Goal: Task Accomplishment & Management: Complete application form

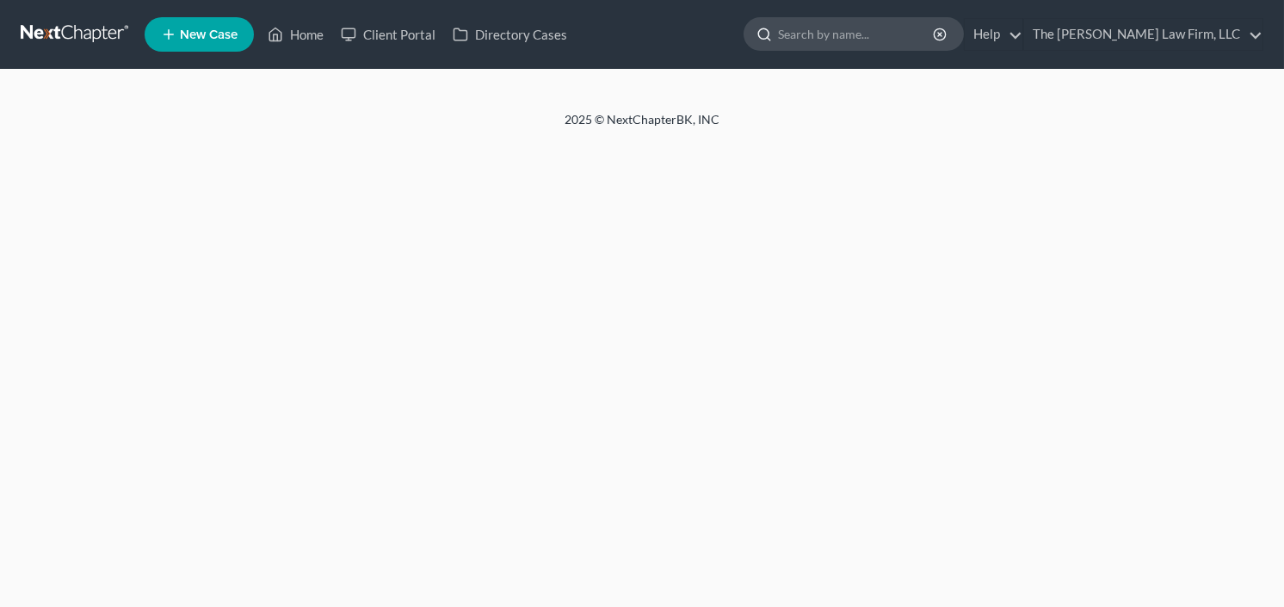
click at [890, 24] on input "search" at bounding box center [856, 34] width 157 height 32
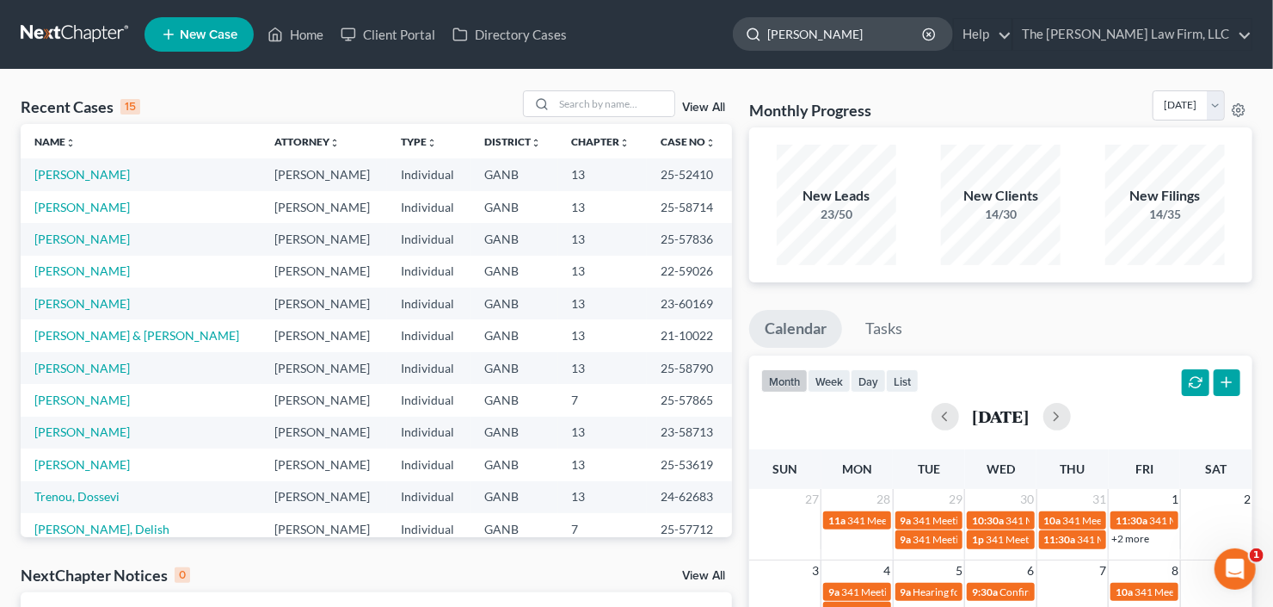
type input "[PERSON_NAME]"
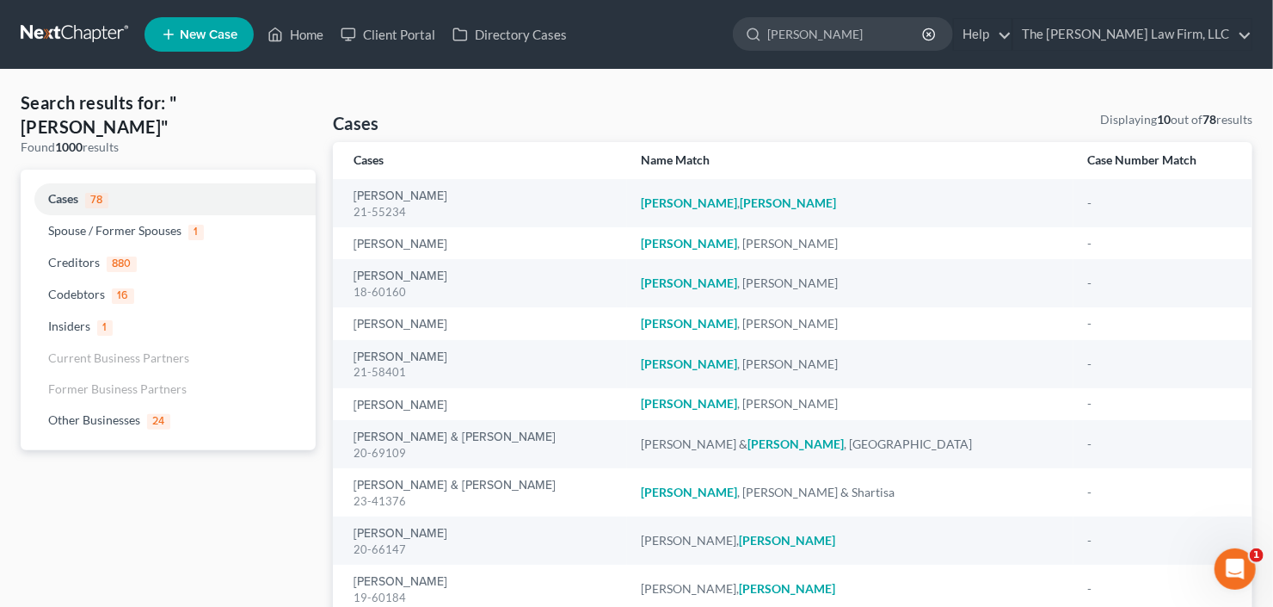
click at [182, 31] on span "New Case" at bounding box center [209, 34] width 58 height 13
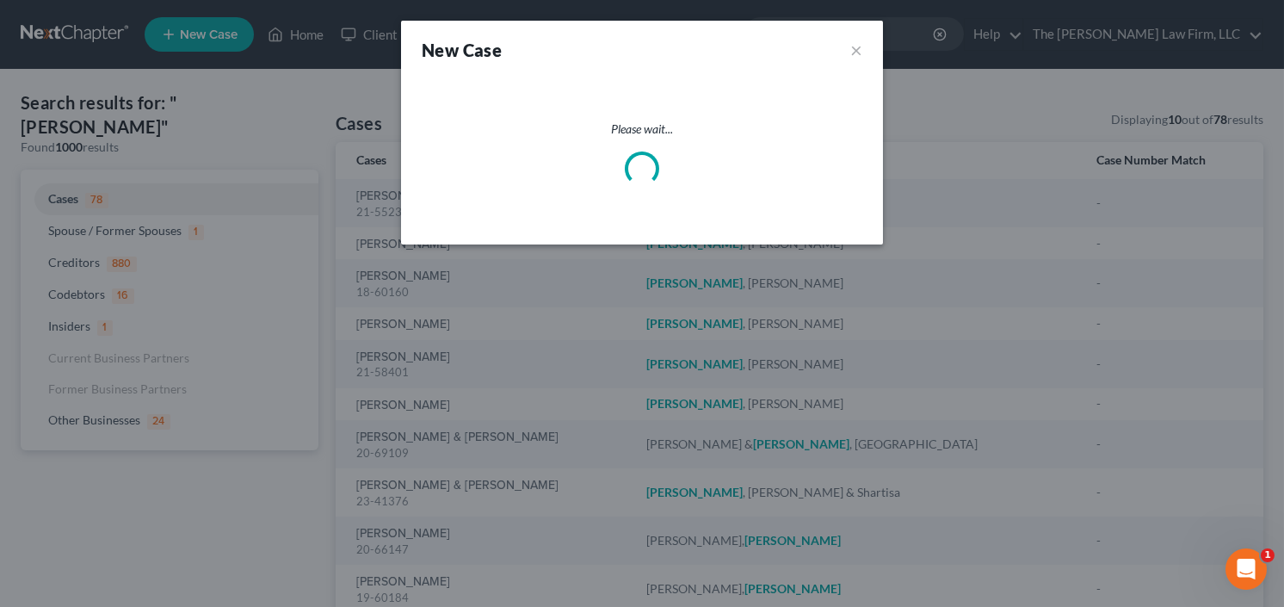
select select "19"
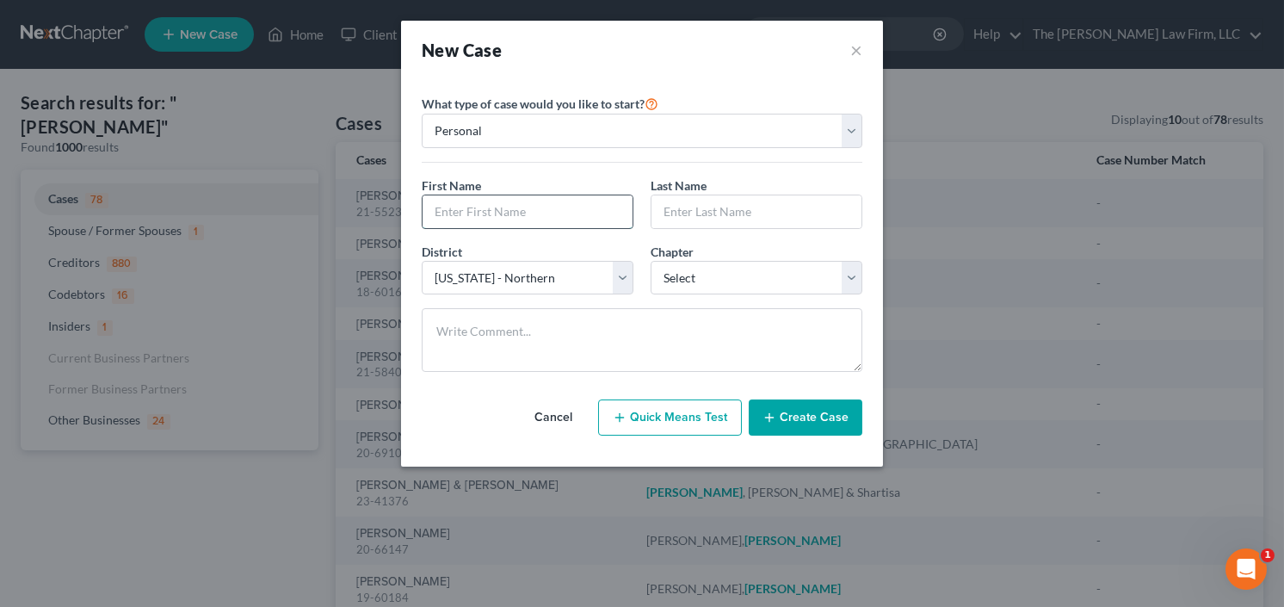
click at [484, 213] on input "text" at bounding box center [527, 211] width 210 height 33
type input "[PERSON_NAME]"
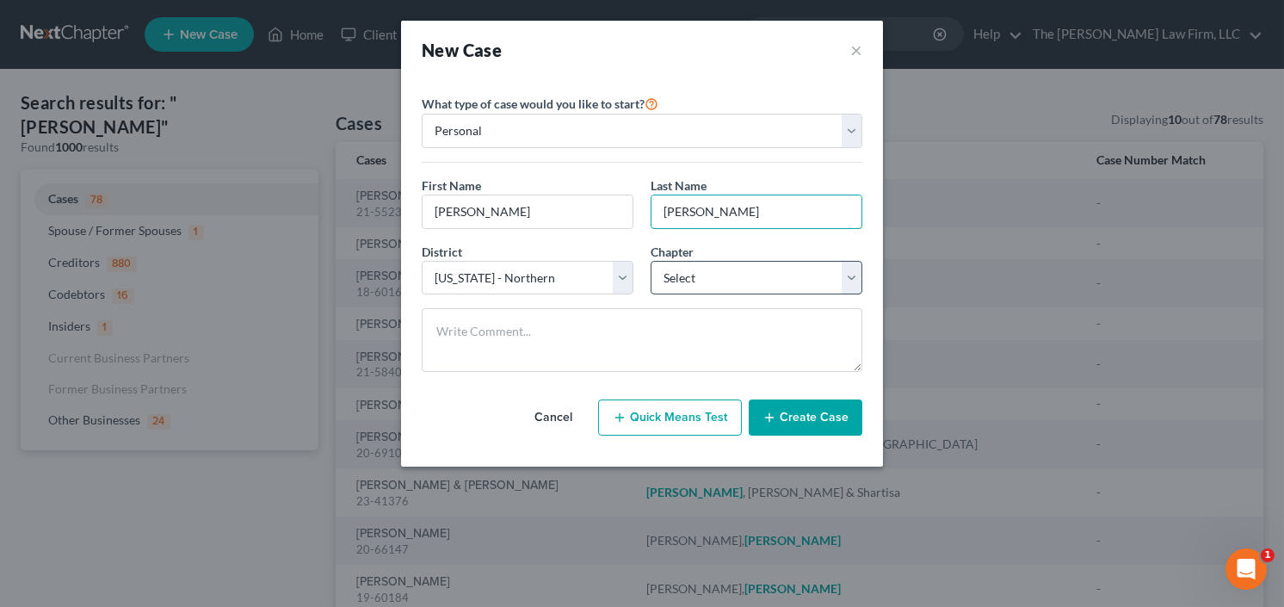
type input "[PERSON_NAME]"
click at [710, 280] on select "Select 7 11 12 13" at bounding box center [756, 278] width 212 height 34
select select "0"
click at [650, 261] on select "Select 7 11 12 13" at bounding box center [756, 278] width 212 height 34
click at [809, 414] on button "Create Case" at bounding box center [806, 417] width 114 height 36
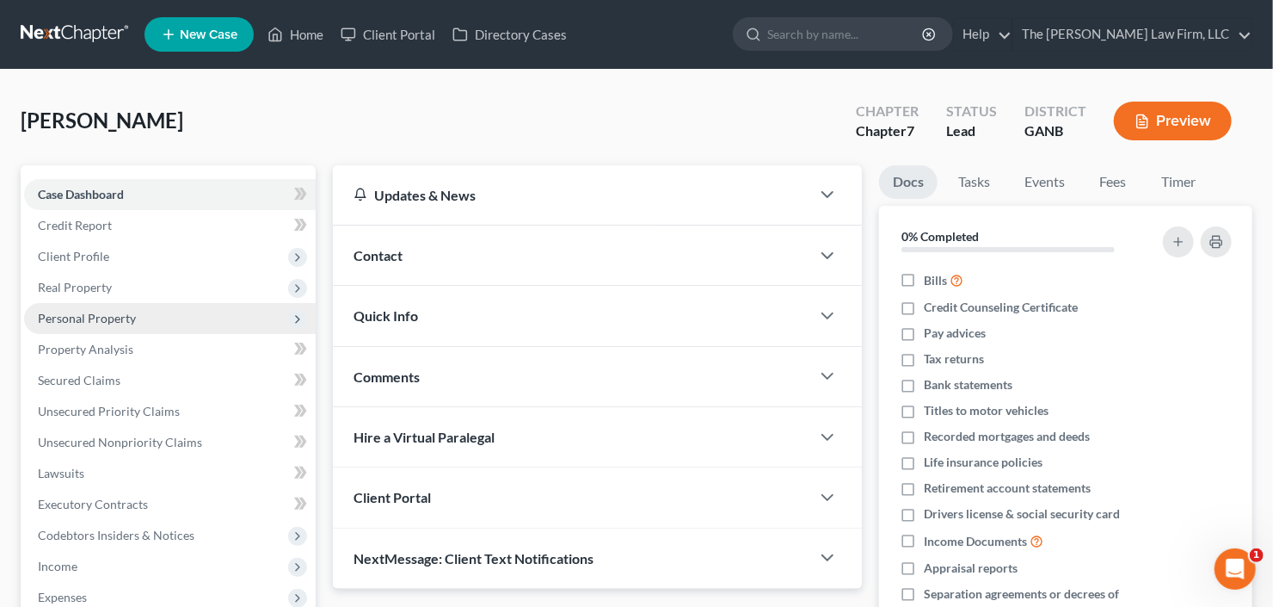
click at [121, 318] on span "Personal Property" at bounding box center [87, 318] width 98 height 15
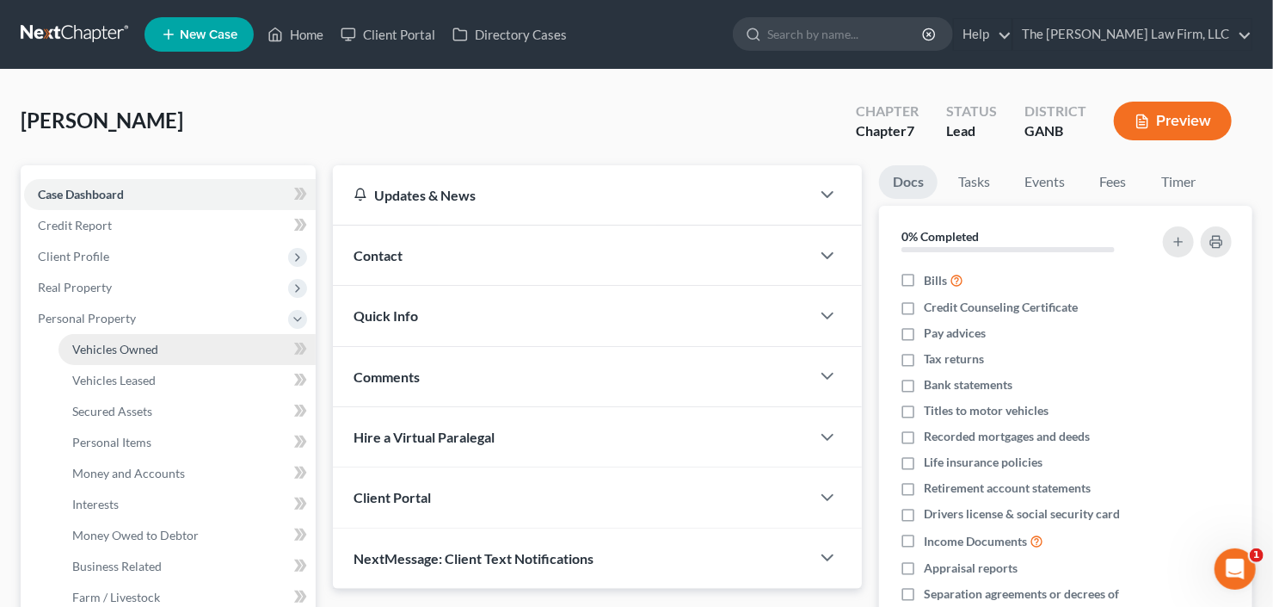
click at [124, 351] on span "Vehicles Owned" at bounding box center [115, 349] width 86 height 15
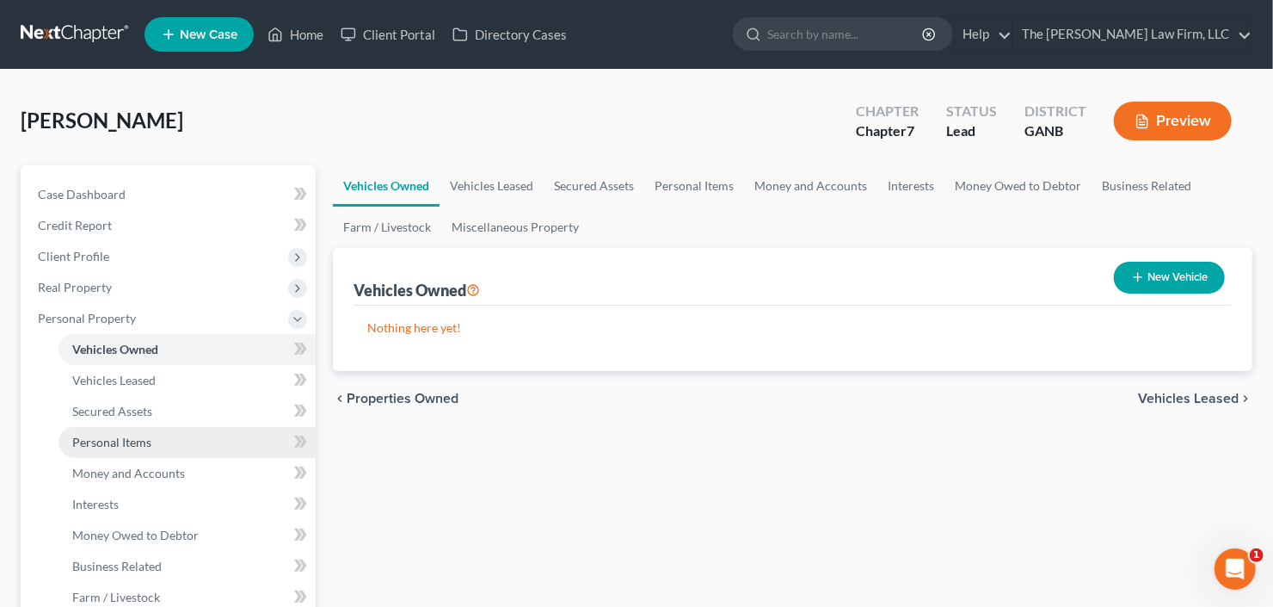
click at [176, 450] on link "Personal Items" at bounding box center [187, 442] width 257 height 31
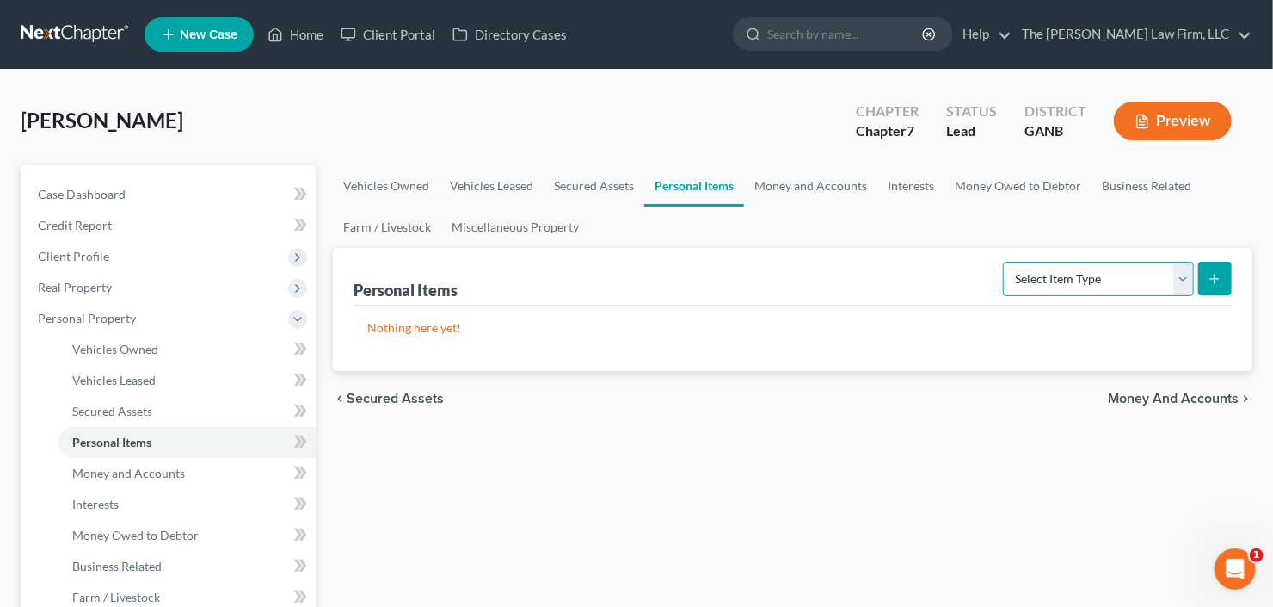
click at [1112, 263] on select "Select Item Type Clothing Collectibles Of Value Electronics Firearms Household …" at bounding box center [1098, 279] width 191 height 34
select select "household_goods"
click at [1006, 262] on select "Select Item Type Clothing Collectibles Of Value Electronics Firearms Household …" at bounding box center [1098, 279] width 191 height 34
click at [1223, 277] on button "submit" at bounding box center [1216, 279] width 34 height 34
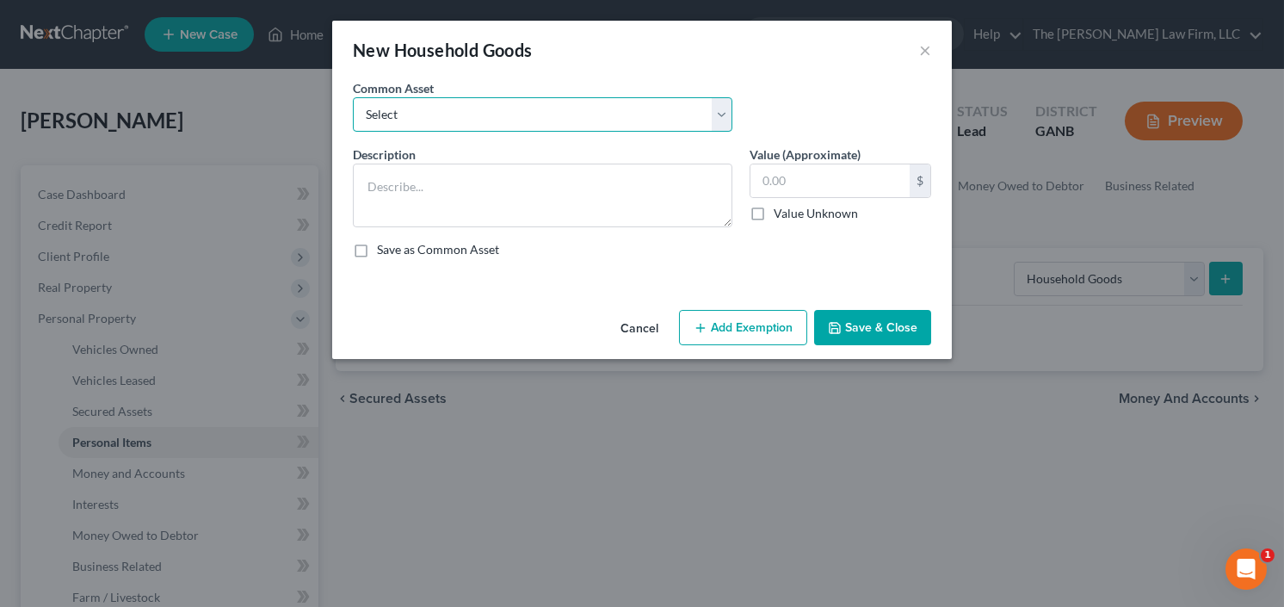
click at [538, 114] on select "Select All household goods and furniture All household goods and furniture All …" at bounding box center [542, 114] width 379 height 34
select select "4"
click at [353, 97] on select "Select All household goods and furniture All household goods and furniture All …" at bounding box center [542, 114] width 379 height 34
type textarea "All household goods and furniture and electronics"
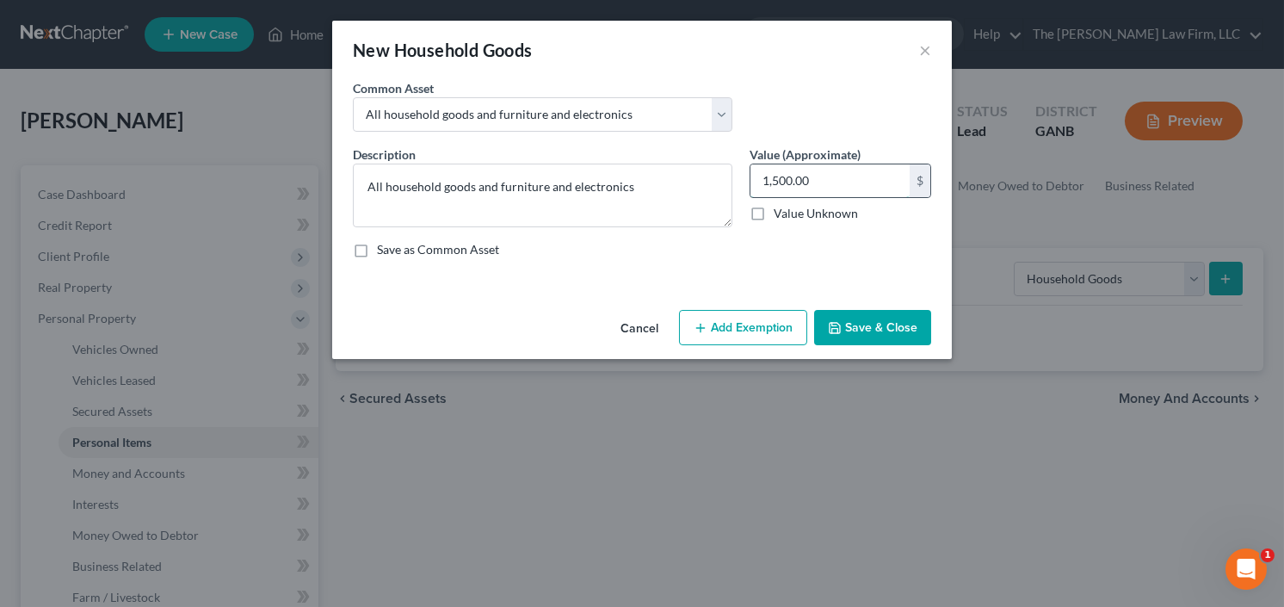
click at [842, 176] on input "1,500.00" at bounding box center [829, 180] width 159 height 33
type input "2,500"
click at [727, 330] on button "Add Exemption" at bounding box center [743, 328] width 128 height 36
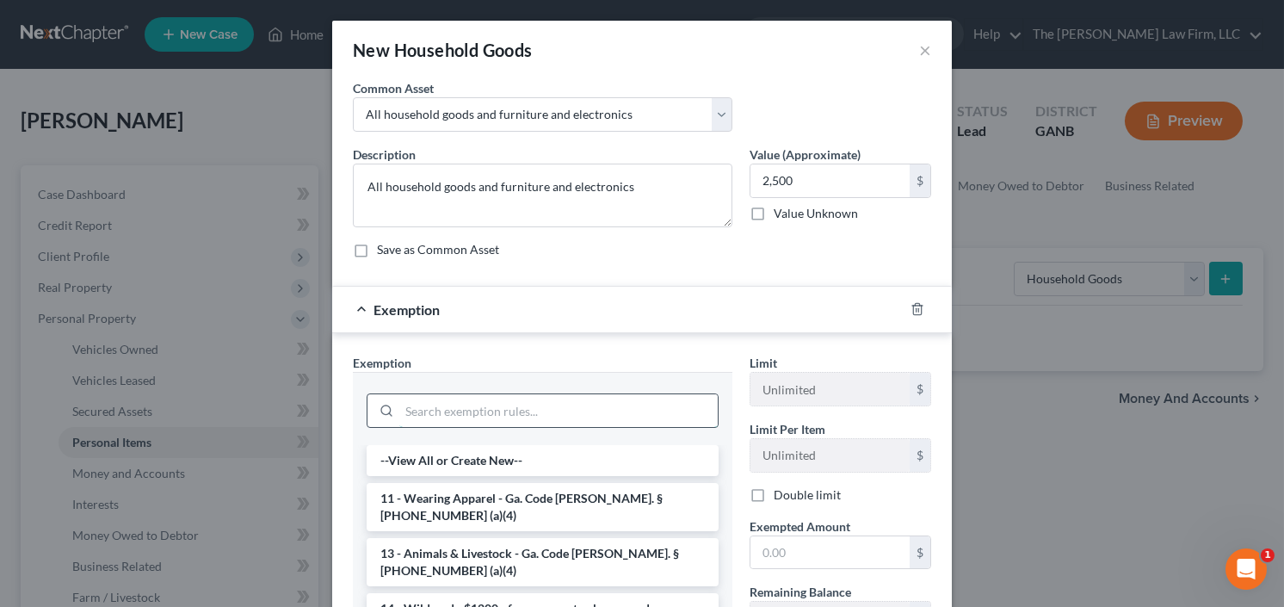
click at [482, 406] on input "search" at bounding box center [558, 410] width 318 height 33
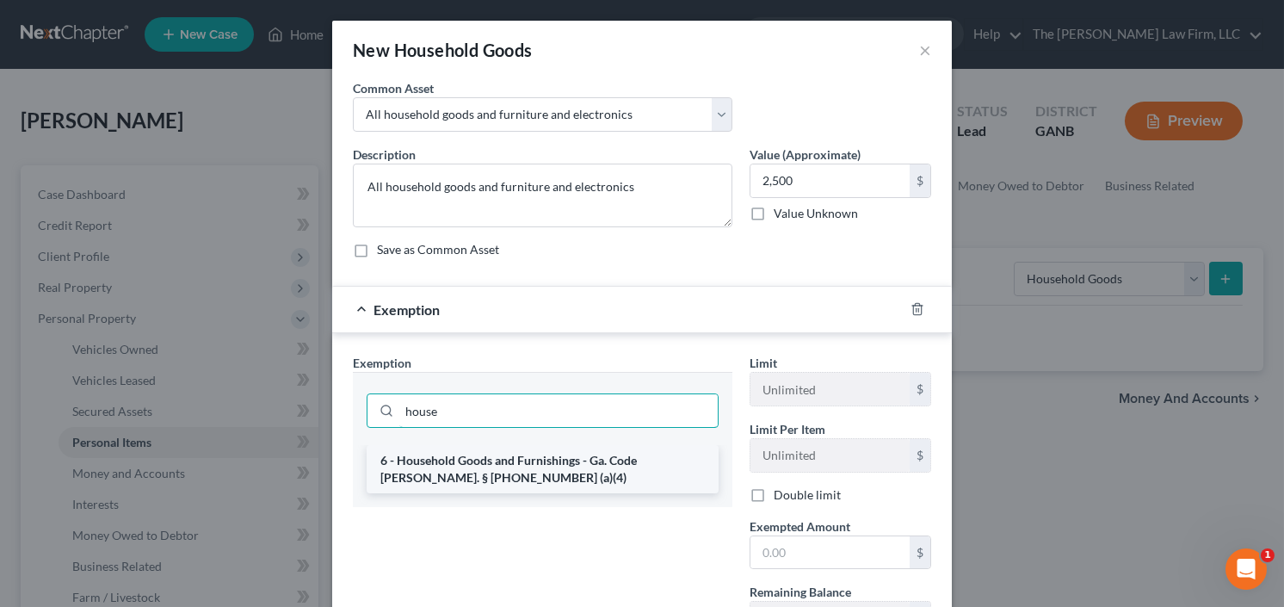
type input "house"
click at [521, 460] on li "6 - Household Goods and Furnishings - Ga. Code Ann. § 44-13-100 (a)(4)" at bounding box center [543, 469] width 352 height 48
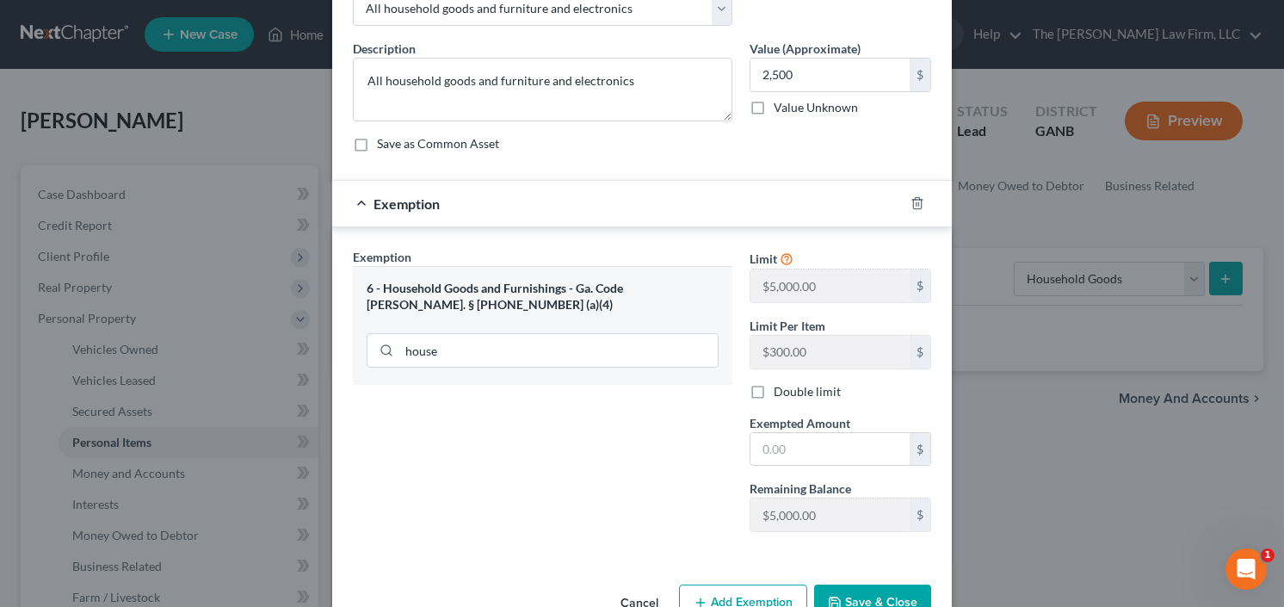
scroll to position [138, 0]
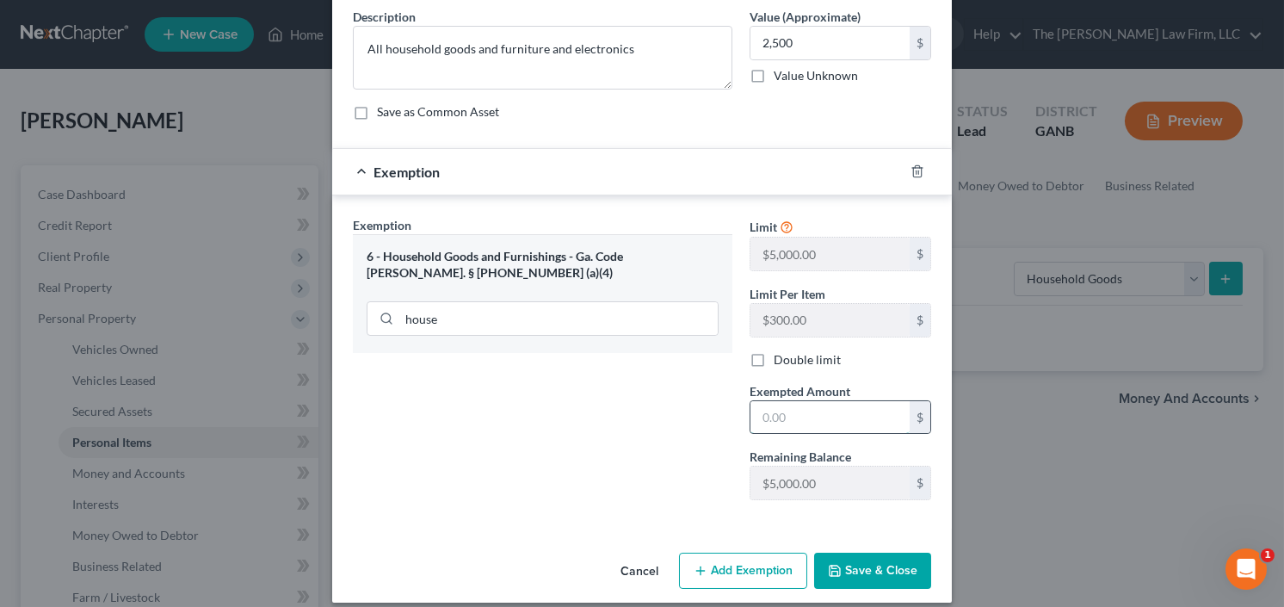
click at [814, 421] on input "text" at bounding box center [829, 417] width 159 height 33
type input "2,500.00"
click at [851, 567] on button "Save & Close" at bounding box center [872, 570] width 117 height 36
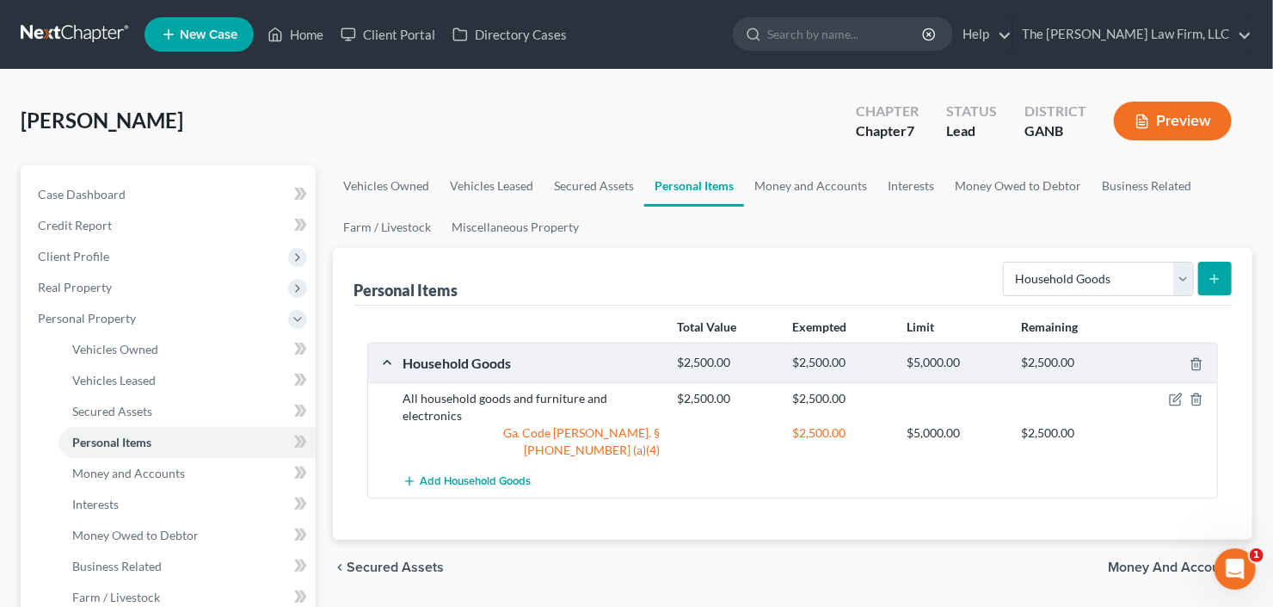
click at [1051, 297] on div "Select Item Type Clothing Collectibles Of Value Electronics Firearms Household …" at bounding box center [1114, 278] width 236 height 46
click at [1068, 276] on select "Select Item Type Clothing Collectibles Of Value Electronics Firearms Household …" at bounding box center [1098, 279] width 191 height 34
select select "clothing"
click at [1006, 262] on select "Select Item Type Clothing Collectibles Of Value Electronics Firearms Household …" at bounding box center [1098, 279] width 191 height 34
click at [1228, 267] on button "submit" at bounding box center [1216, 279] width 34 height 34
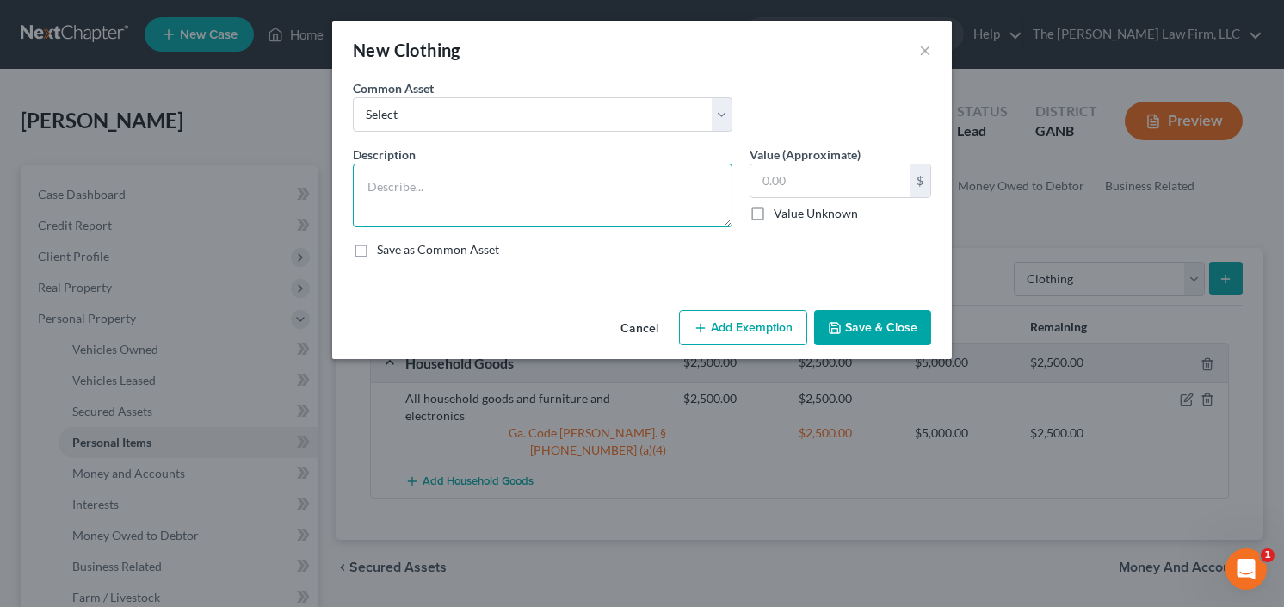
click at [575, 186] on textarea at bounding box center [542, 195] width 379 height 64
type textarea "Clothing"
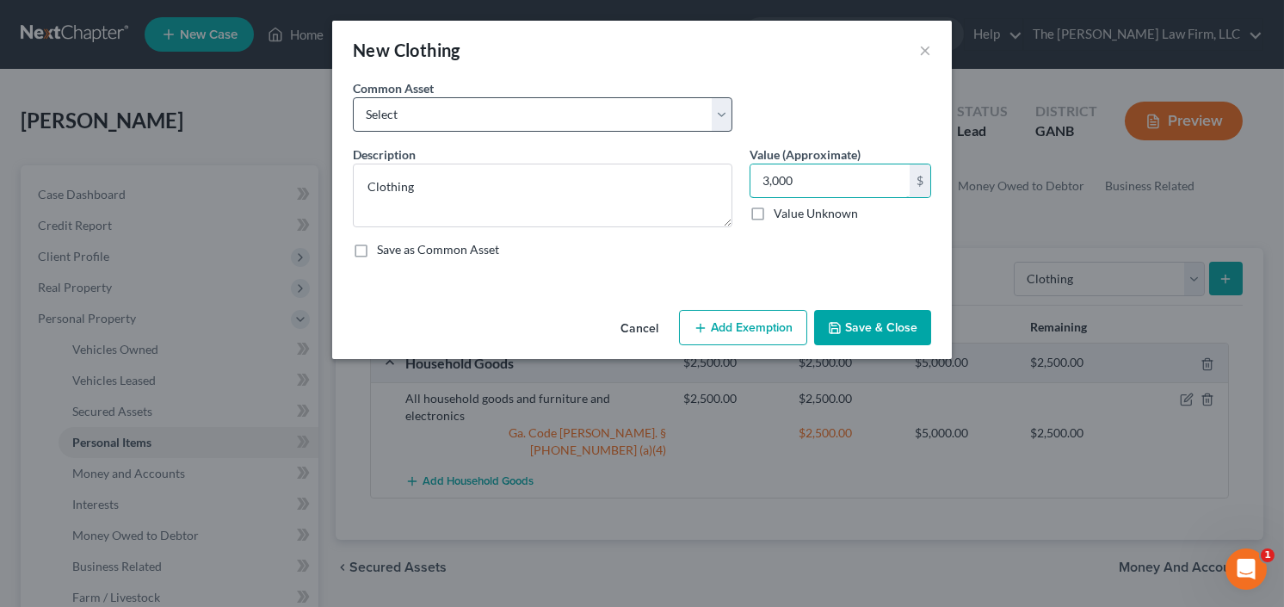
type input "3,000"
click at [564, 108] on select "Select All clothing and shoes All clothing and shoes All clothing and shoes" at bounding box center [542, 114] width 379 height 34
click at [353, 97] on select "Select All clothing and shoes All clothing and shoes All clothing and shoes" at bounding box center [542, 114] width 379 height 34
drag, startPoint x: 518, startPoint y: 96, endPoint x: 508, endPoint y: 126, distance: 31.6
click at [517, 97] on select "Select All clothing and shoes All clothing and shoes All clothing and shoes" at bounding box center [542, 114] width 379 height 34
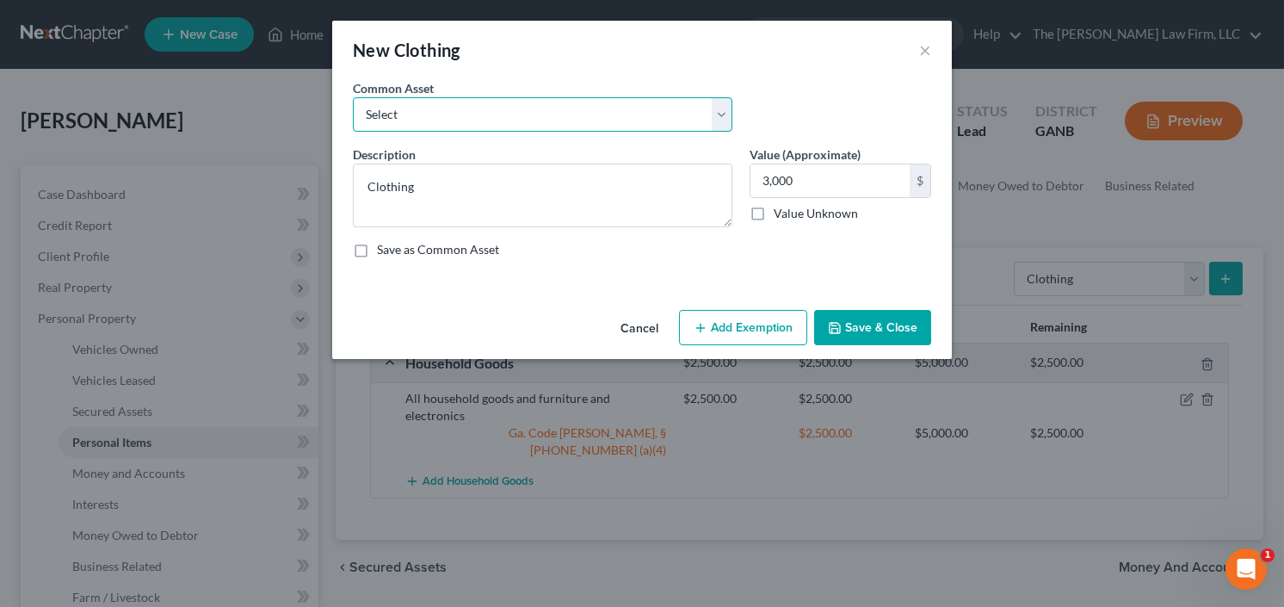
select select "0"
click at [353, 97] on select "Select All clothing and shoes All clothing and shoes All clothing and shoes" at bounding box center [542, 114] width 379 height 34
type textarea "All clothing and shoes"
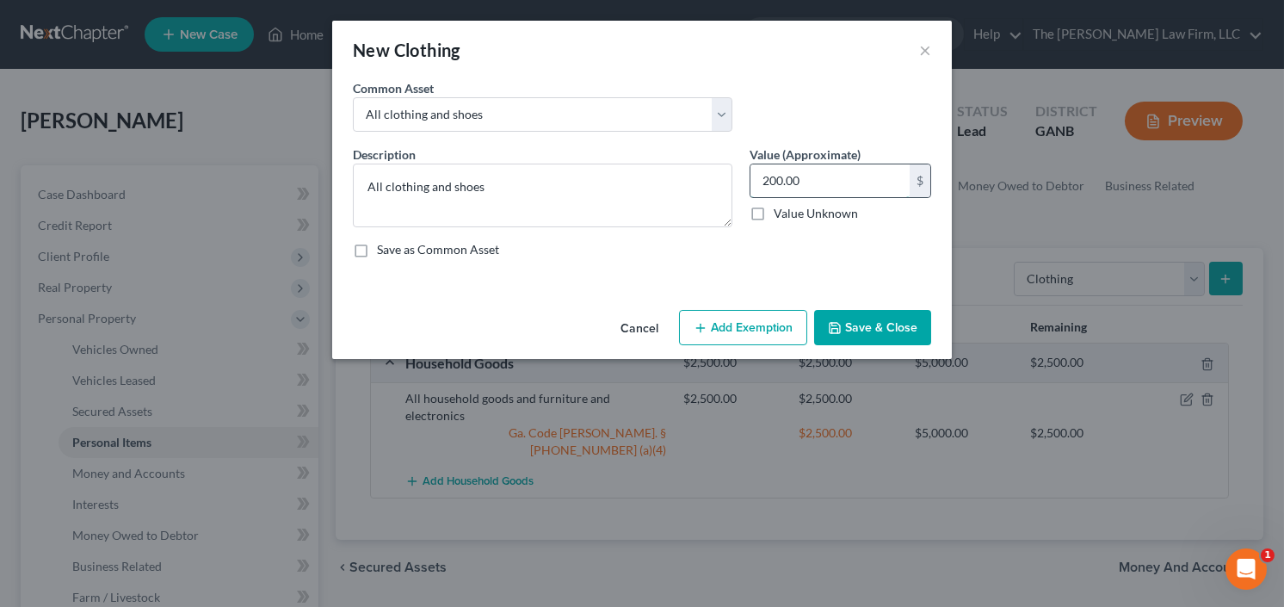
click at [829, 168] on input "200.00" at bounding box center [829, 180] width 159 height 33
type input "3,000"
click at [751, 327] on button "Add Exemption" at bounding box center [743, 328] width 128 height 36
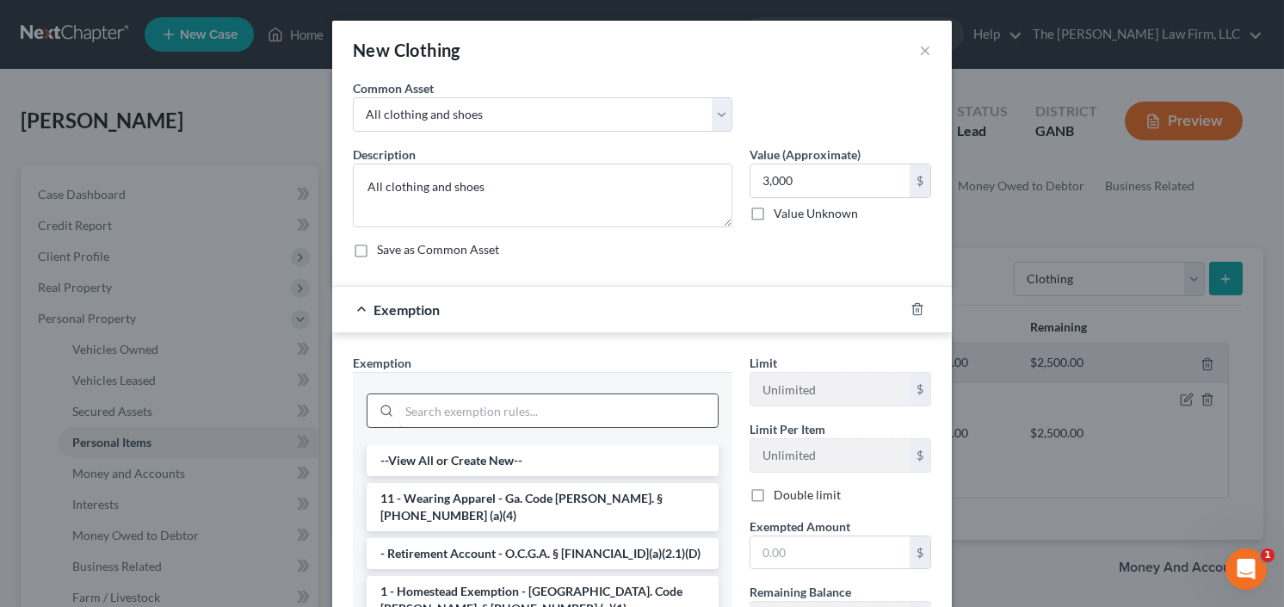
click at [478, 417] on input "search" at bounding box center [558, 410] width 318 height 33
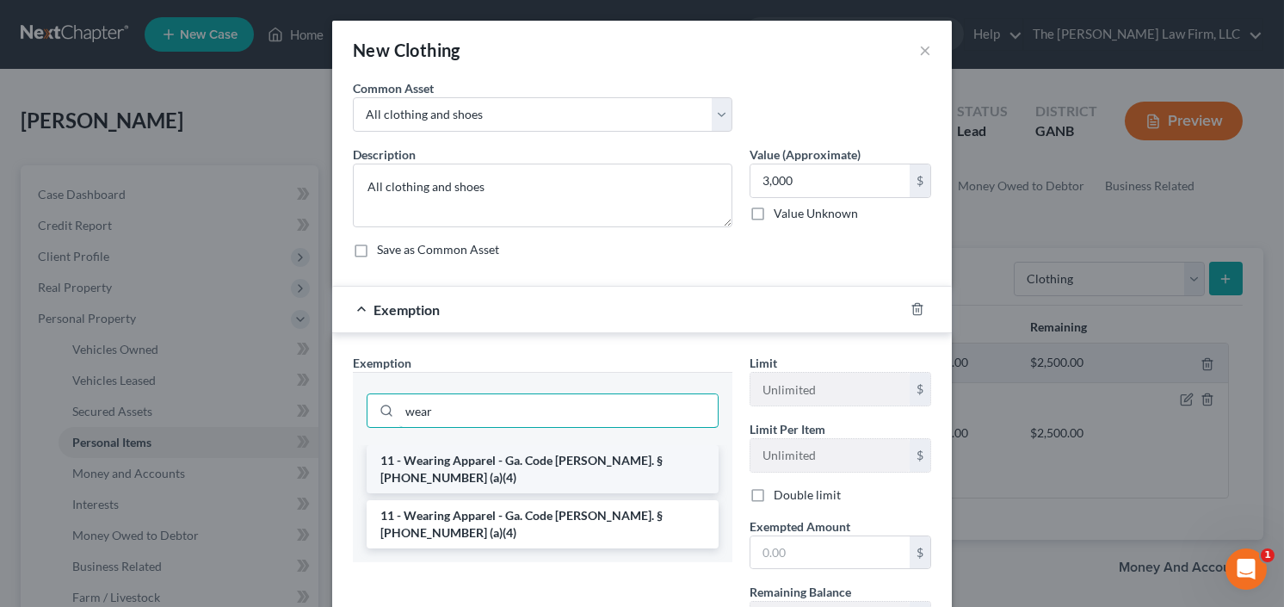
type input "wear"
click at [561, 459] on li "11 - Wearing Apparel - Ga. Code Ann. § 44-13-100 (a)(4)" at bounding box center [543, 469] width 352 height 48
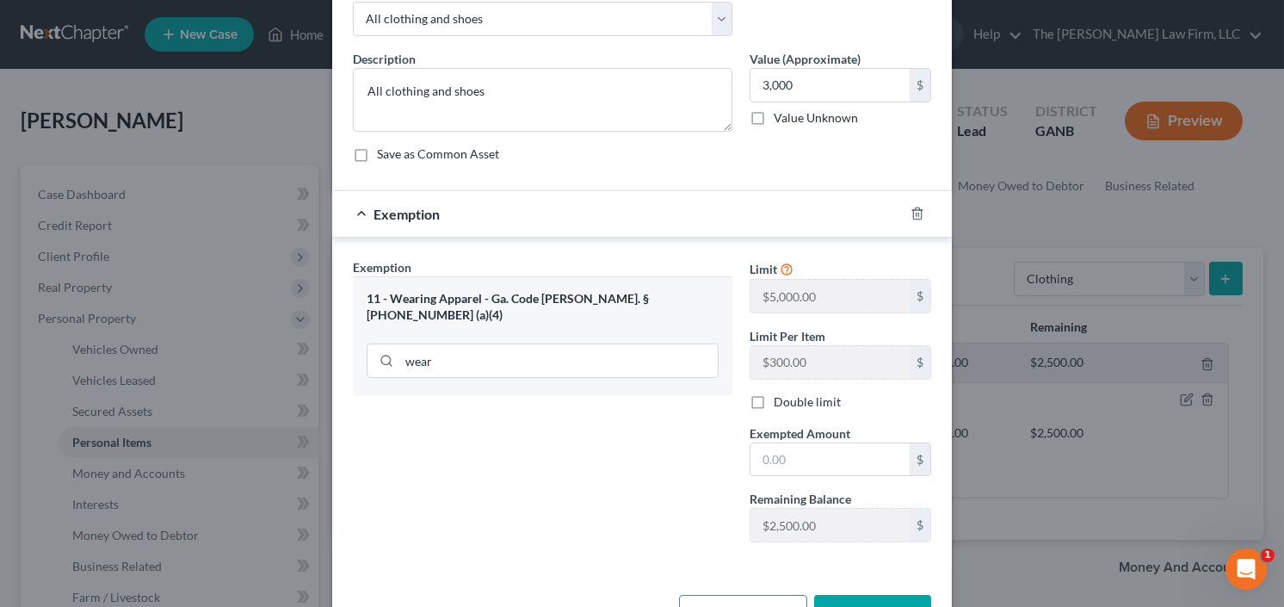
scroll to position [151, 0]
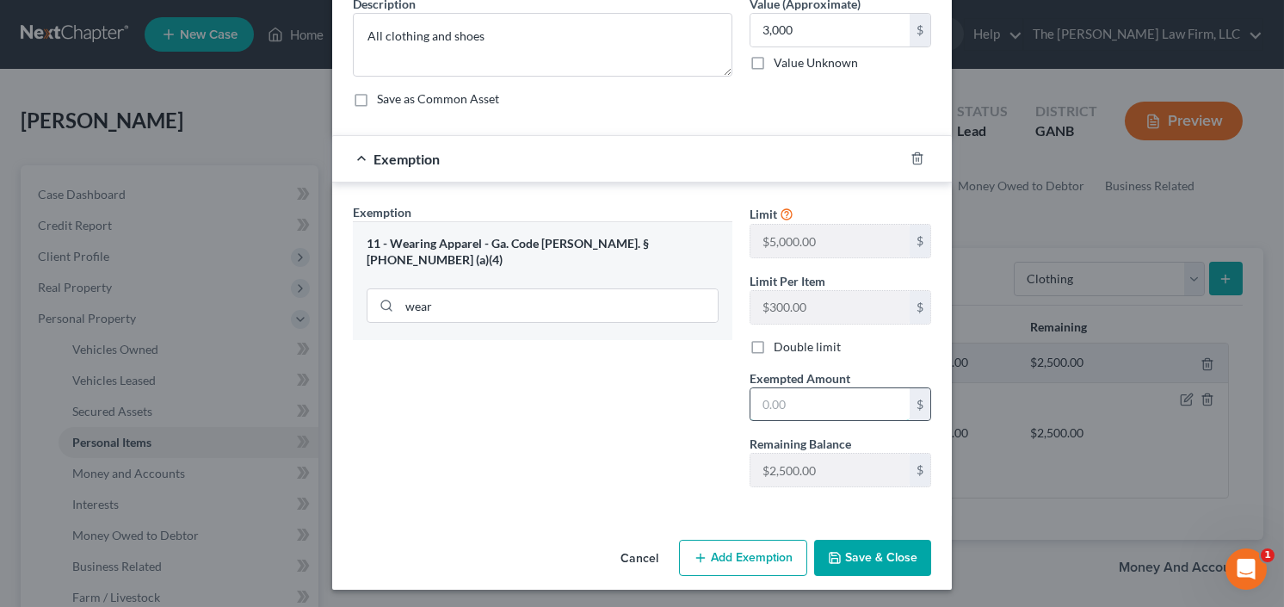
drag, startPoint x: 795, startPoint y: 404, endPoint x: 796, endPoint y: 391, distance: 12.9
click at [795, 403] on input "text" at bounding box center [829, 404] width 159 height 33
type input "3,000.00"
click at [881, 556] on button "Save & Close" at bounding box center [872, 557] width 117 height 36
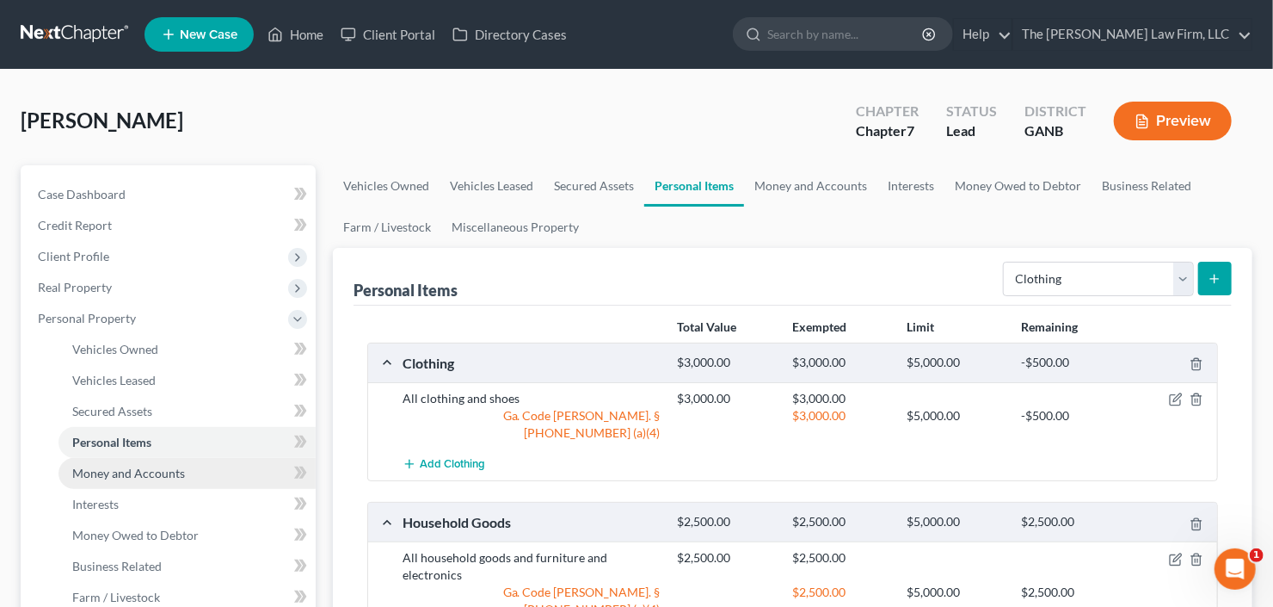
click at [104, 479] on link "Money and Accounts" at bounding box center [187, 473] width 257 height 31
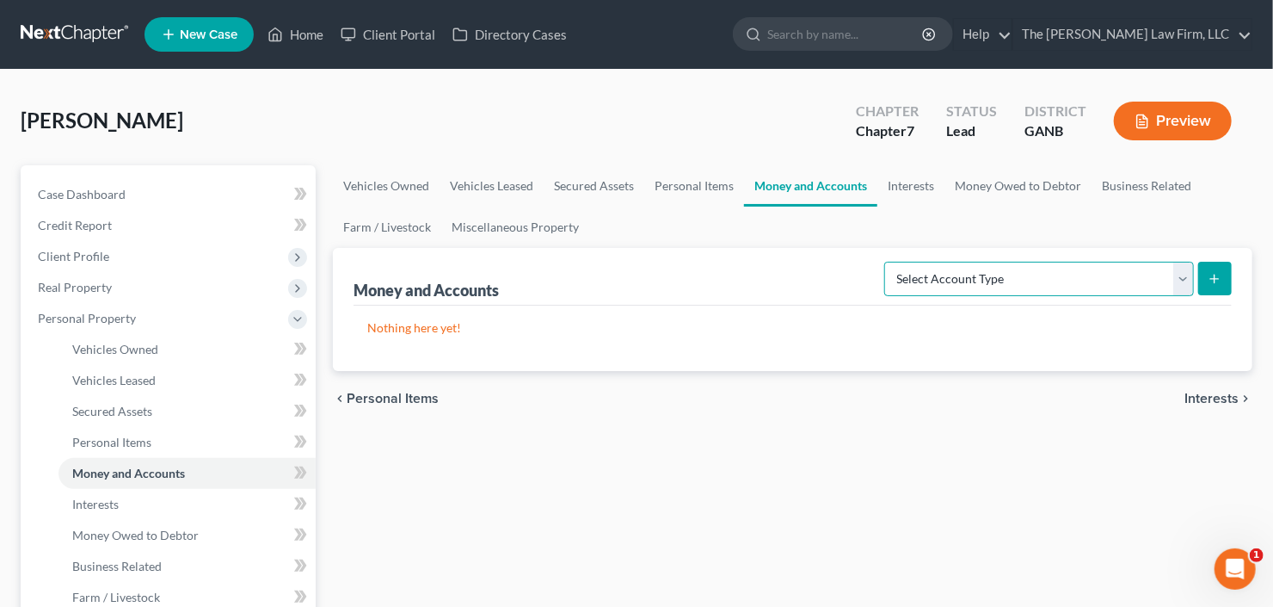
click at [1041, 263] on select "Select Account Type Brokerage Cash on Hand Certificates of Deposit Checking Acc…" at bounding box center [1039, 279] width 310 height 34
select select "checking"
click at [889, 262] on select "Select Account Type Brokerage Cash on Hand Certificates of Deposit Checking Acc…" at bounding box center [1039, 279] width 310 height 34
click at [1213, 275] on icon "submit" at bounding box center [1215, 279] width 14 height 14
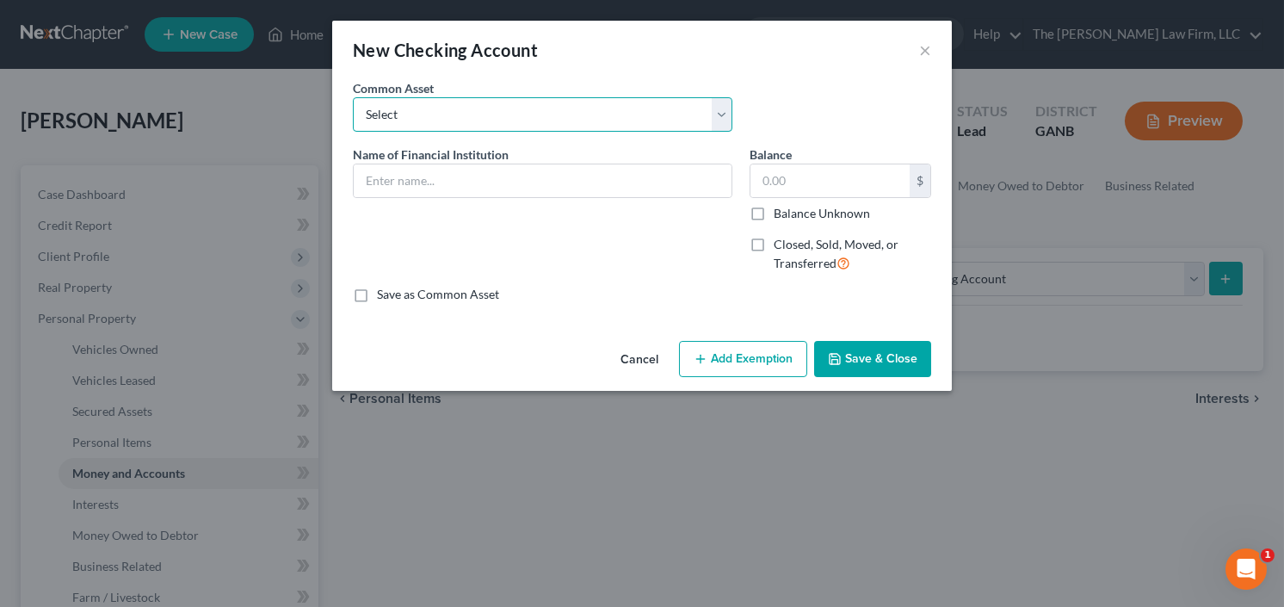
click at [555, 118] on select "Select PNC Credit Union of Georgia Discover Bank Atlanta Postal Credit Union Am…" at bounding box center [542, 114] width 379 height 34
drag, startPoint x: 810, startPoint y: 89, endPoint x: 727, endPoint y: 124, distance: 90.6
click at [810, 89] on div "Common Asset Select PNC Credit Union of Georgia Discover Bank Atlanta Postal Cr…" at bounding box center [641, 112] width 595 height 66
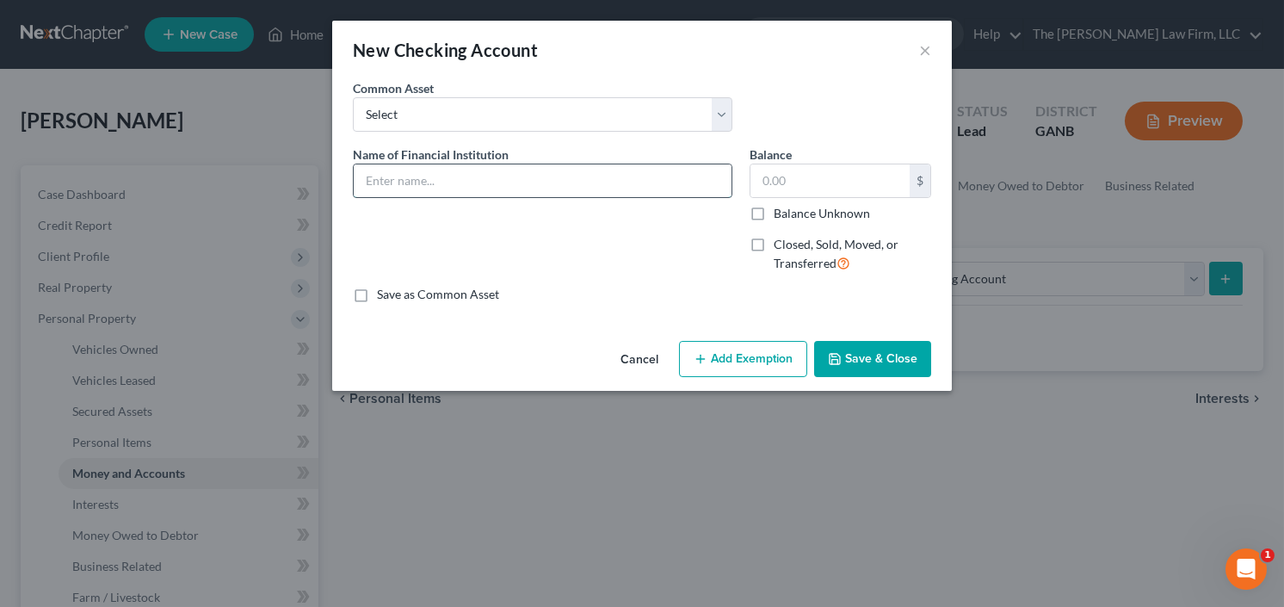
click at [479, 194] on input "text" at bounding box center [543, 180] width 378 height 33
type input "Capital One"
click at [811, 177] on input "text" at bounding box center [829, 180] width 159 height 33
type input "800"
click at [738, 359] on button "Add Exemption" at bounding box center [743, 359] width 128 height 36
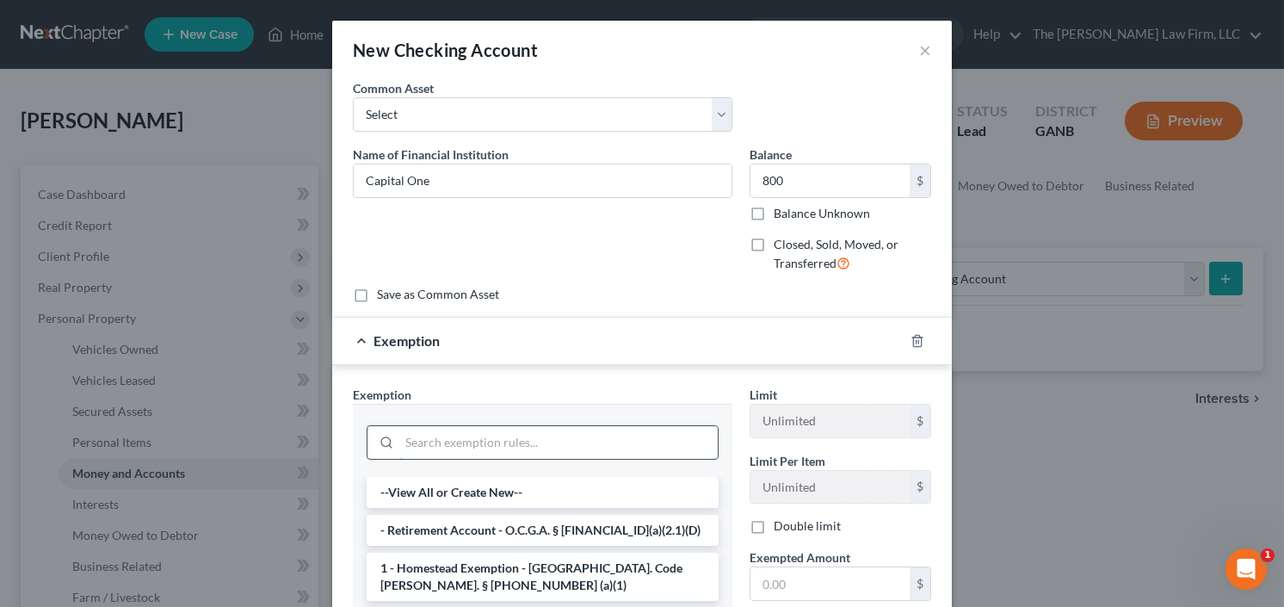
click at [519, 453] on input "search" at bounding box center [558, 442] width 318 height 33
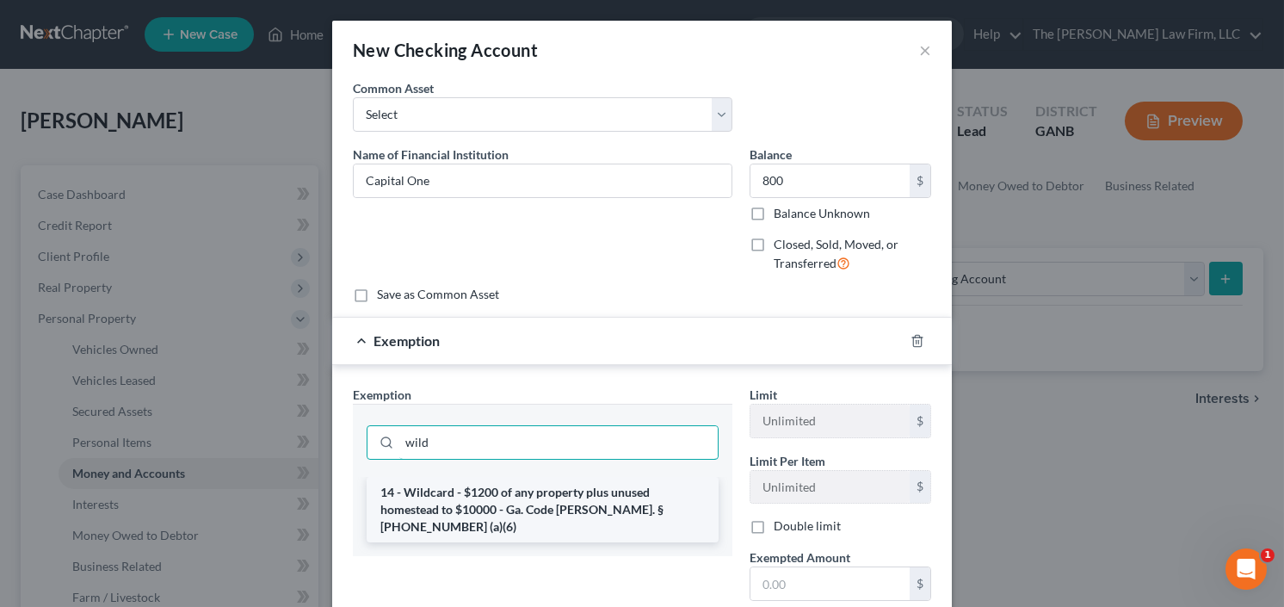
type input "wild"
click at [528, 505] on li "14 - Wildcard - $1200 of any property plus unused homestead to $10000 - Ga. Cod…" at bounding box center [543, 509] width 352 height 65
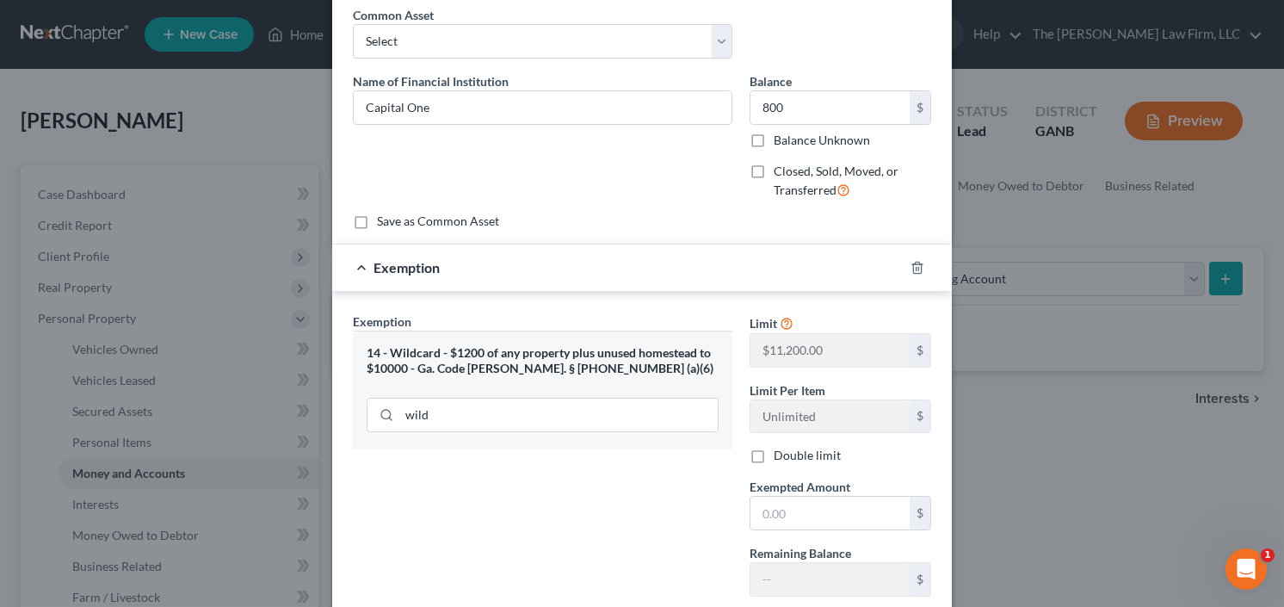
scroll to position [138, 0]
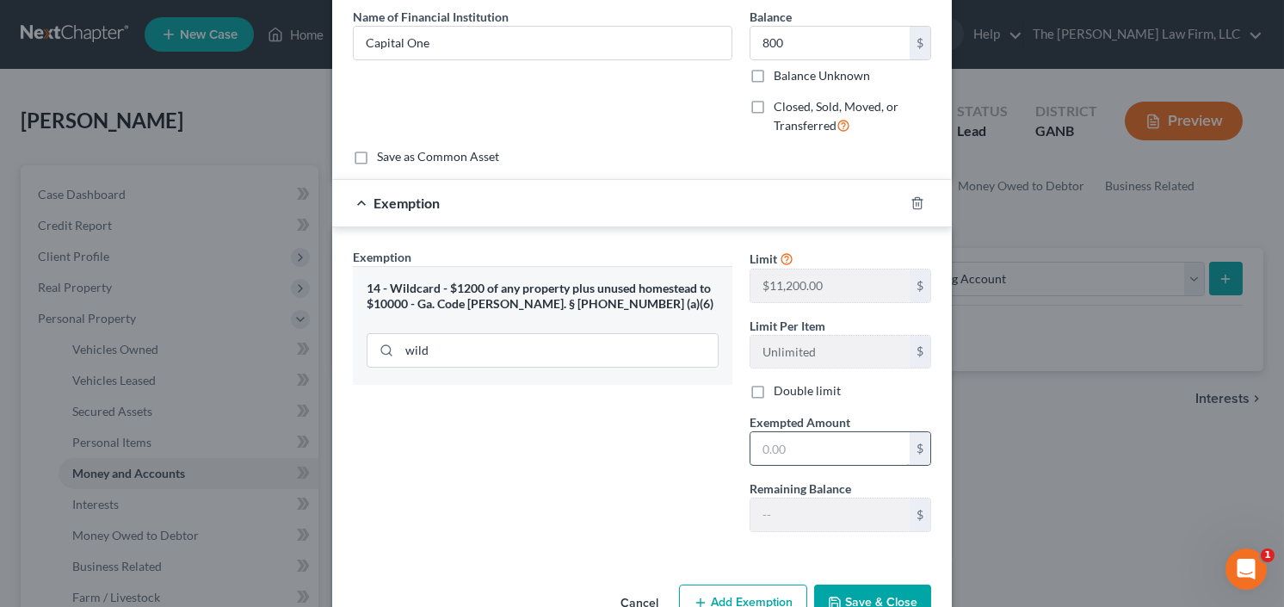
click at [798, 448] on input "text" at bounding box center [829, 448] width 159 height 33
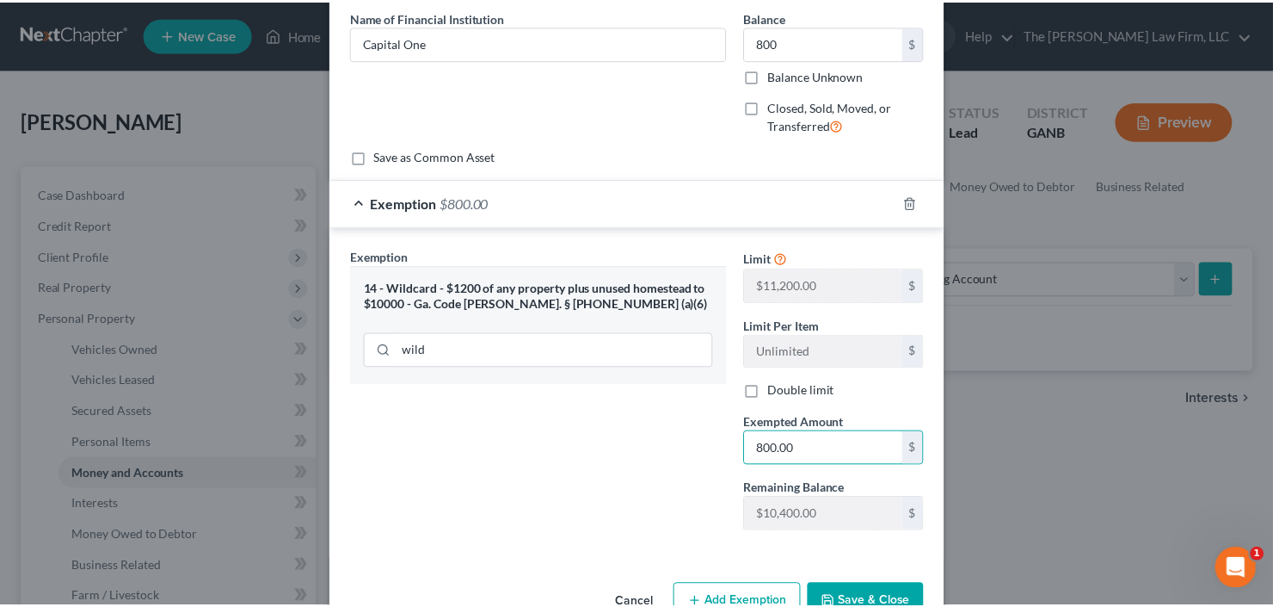
scroll to position [182, 0]
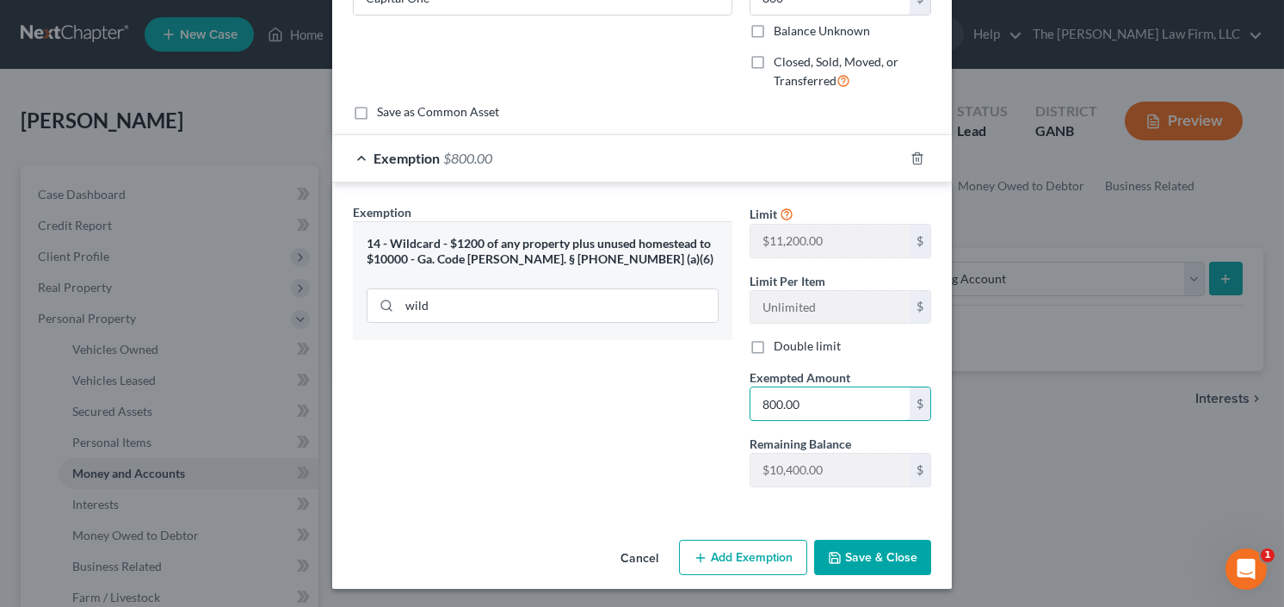
type input "800.00"
click at [860, 548] on button "Save & Close" at bounding box center [872, 557] width 117 height 36
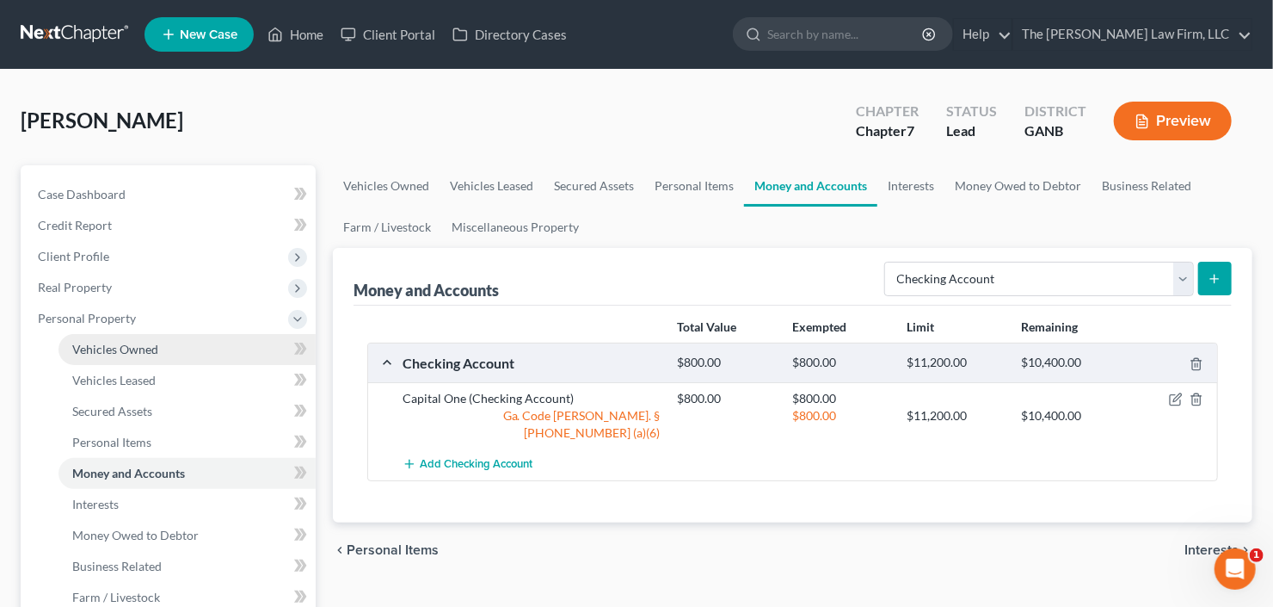
click at [139, 353] on span "Vehicles Owned" at bounding box center [115, 349] width 86 height 15
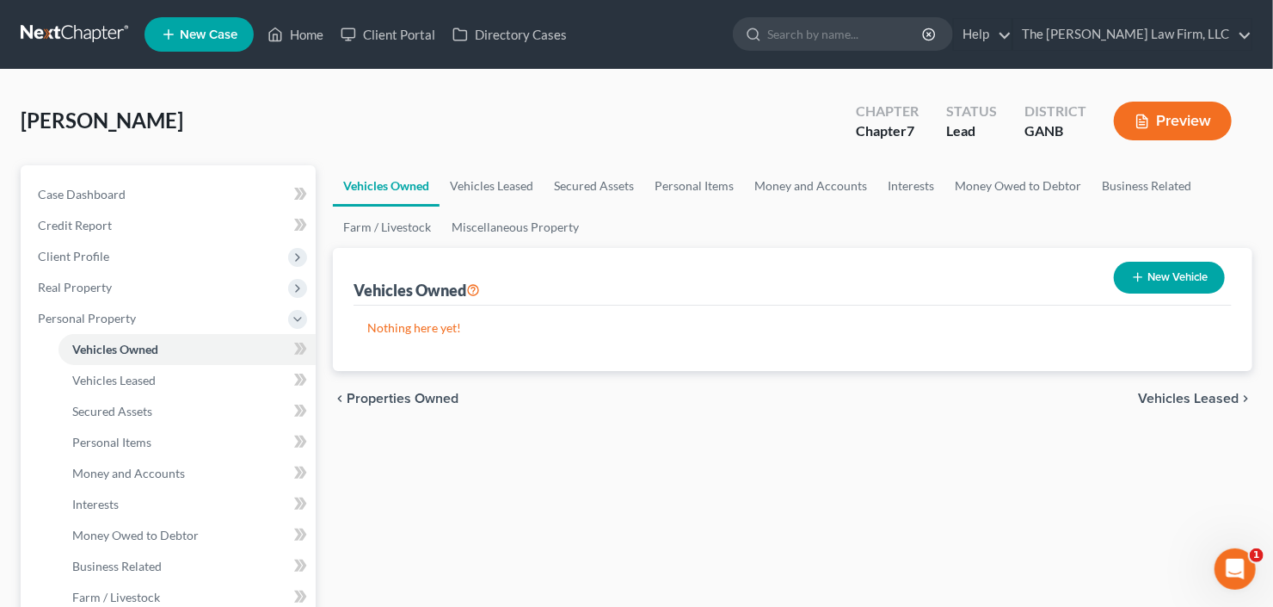
click at [1173, 282] on button "New Vehicle" at bounding box center [1169, 278] width 111 height 32
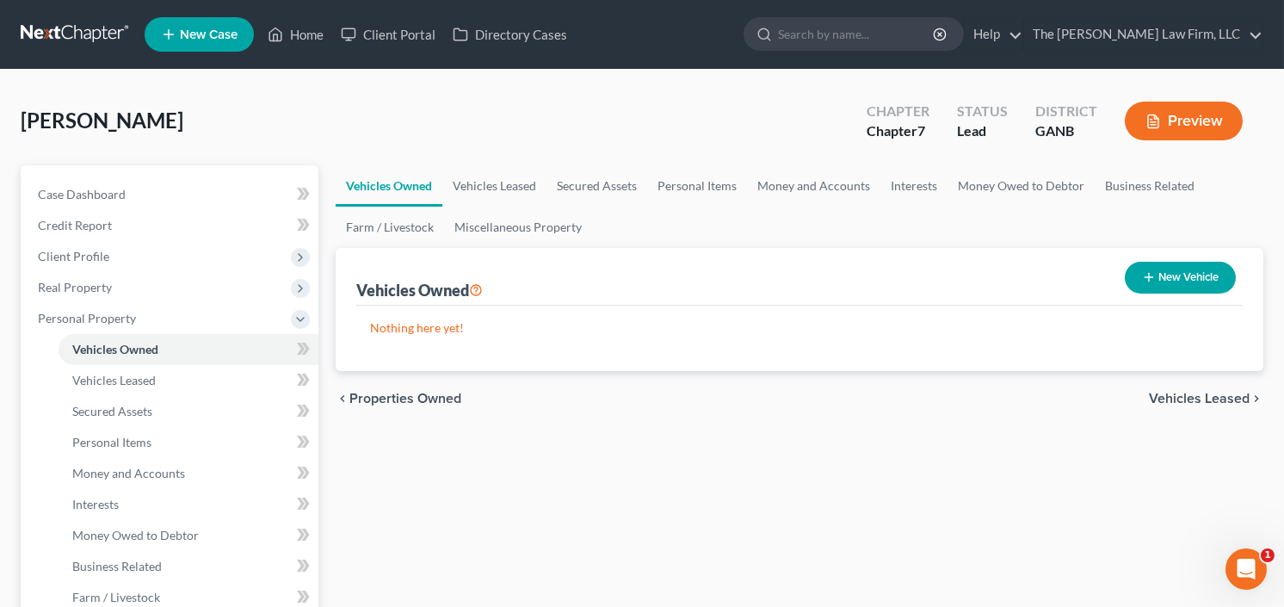
select select "0"
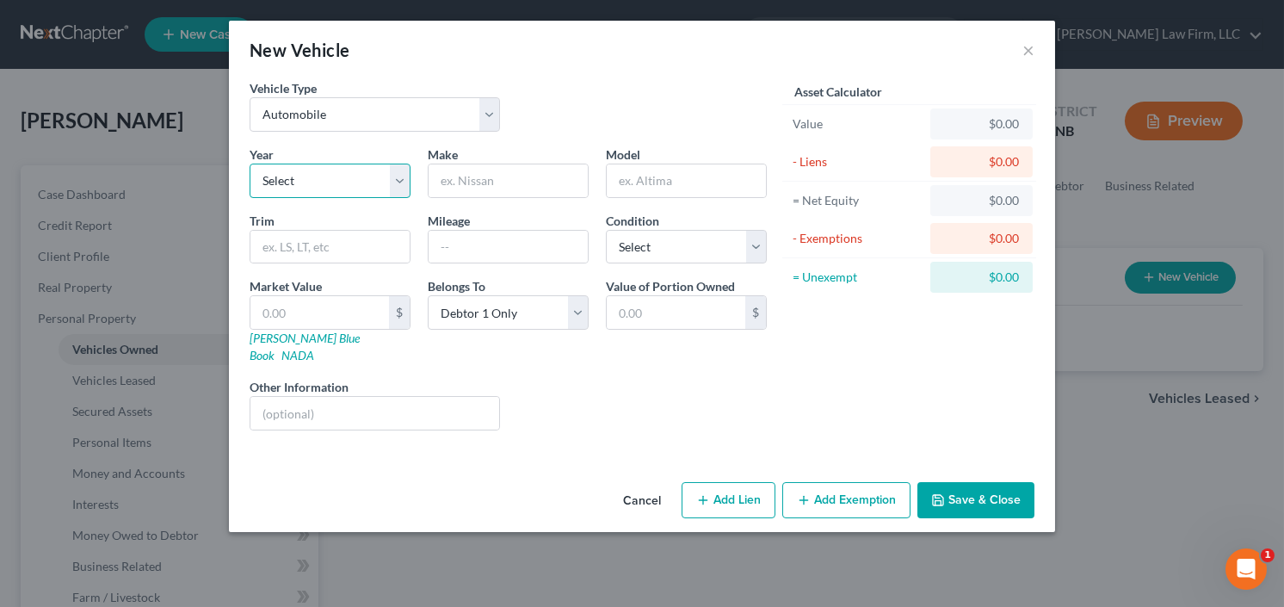
click at [340, 175] on select "Select 2026 2025 2024 2023 2022 2021 2020 2019 2018 2017 2016 2015 2014 2013 20…" at bounding box center [330, 180] width 161 height 34
select select "12"
click at [250, 163] on select "Select 2026 2025 2024 2023 2022 2021 2020 2019 2018 2017 2016 2015 2014 2013 20…" at bounding box center [330, 180] width 161 height 34
click at [525, 186] on input "text" at bounding box center [507, 180] width 159 height 33
type input "Hyundai"
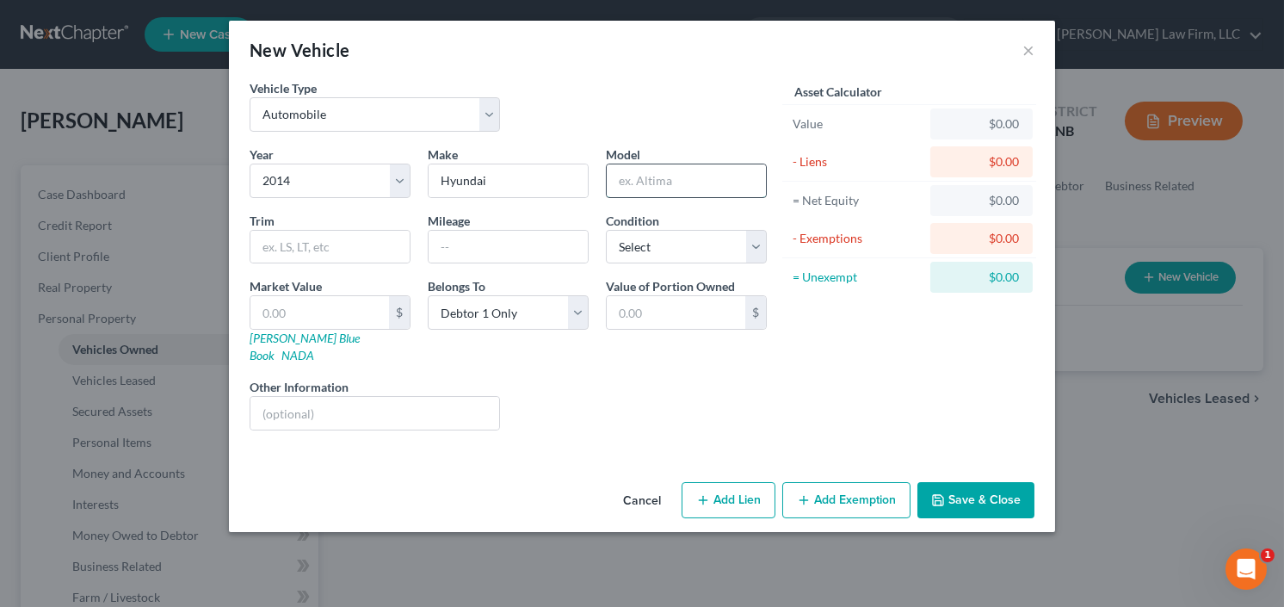
click at [697, 182] on input "text" at bounding box center [686, 180] width 159 height 33
type input "Elantra"
click at [981, 485] on button "Save & Close" at bounding box center [975, 500] width 117 height 36
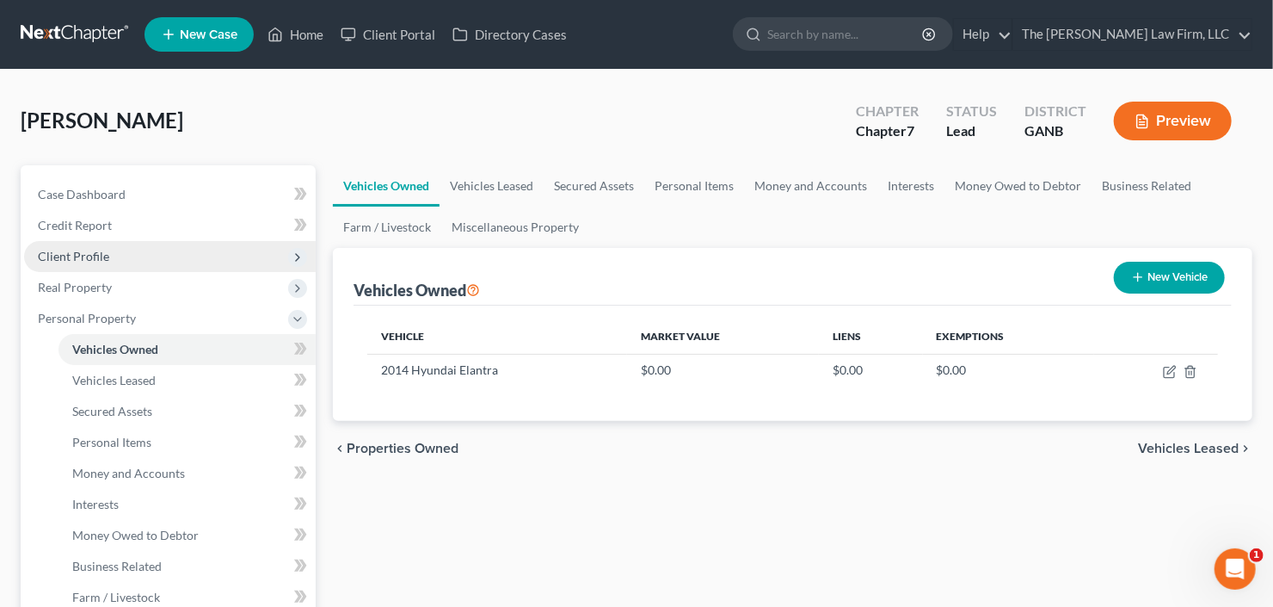
click at [140, 250] on span "Client Profile" at bounding box center [170, 256] width 292 height 31
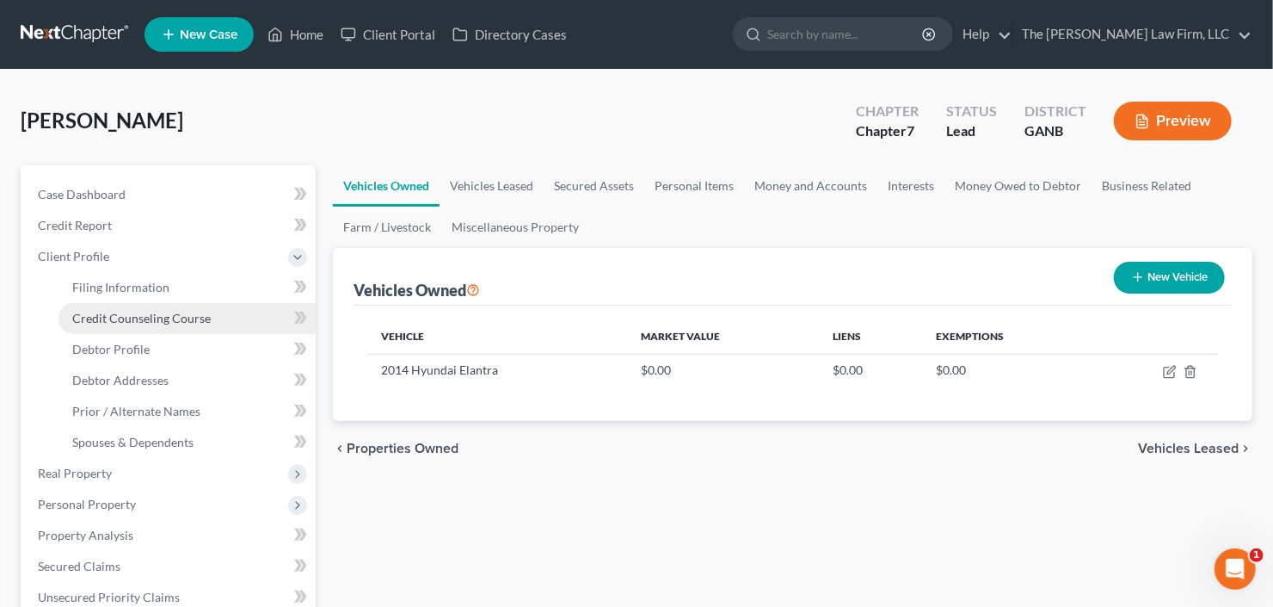
click at [127, 317] on span "Credit Counseling Course" at bounding box center [141, 318] width 139 height 15
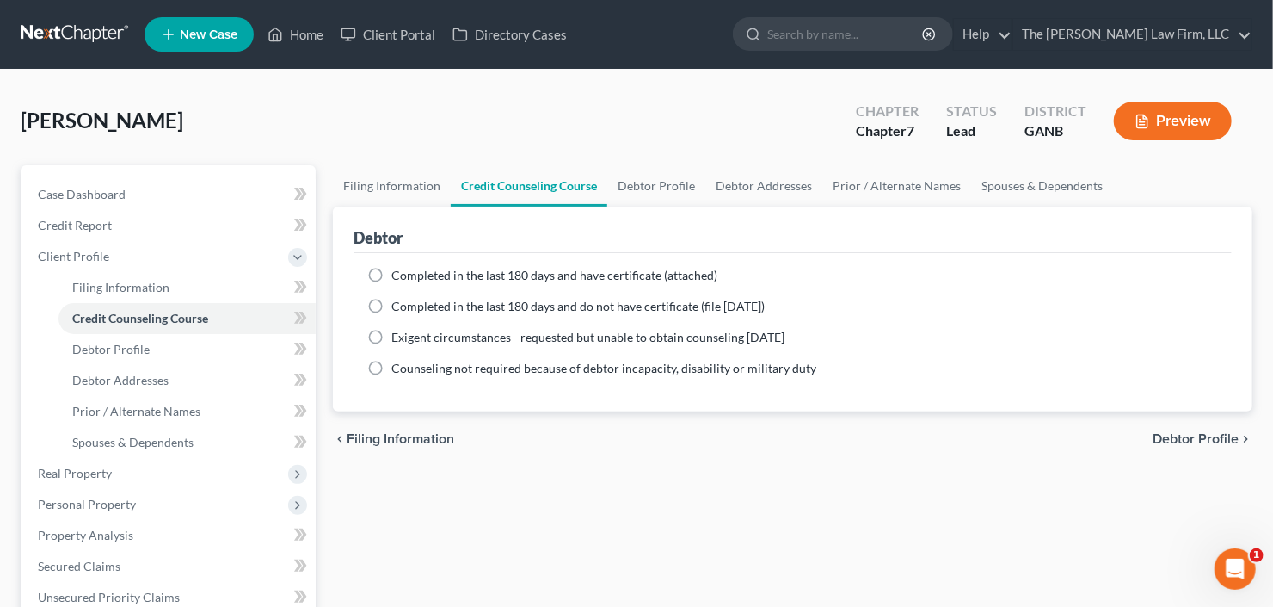
click at [539, 276] on span "Completed in the last 180 days and have certificate (attached)" at bounding box center [554, 275] width 326 height 15
click at [410, 276] on input "Completed in the last 180 days and have certificate (attached)" at bounding box center [403, 272] width 11 height 11
radio input "true"
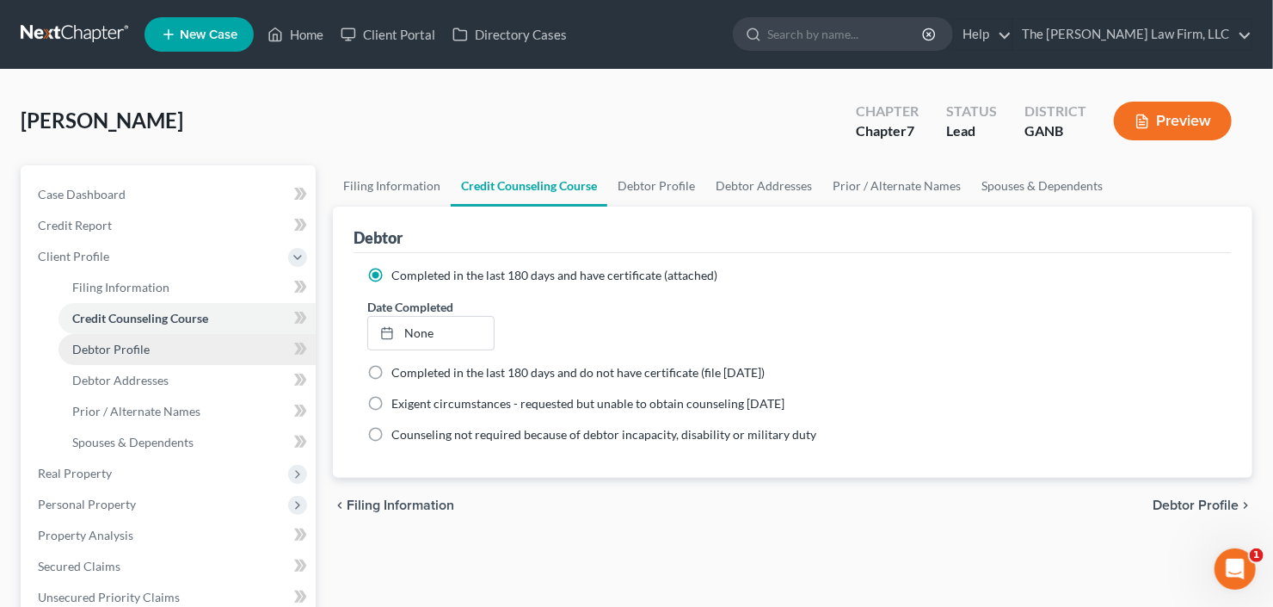
click at [104, 345] on span "Debtor Profile" at bounding box center [110, 349] width 77 height 15
select select "0"
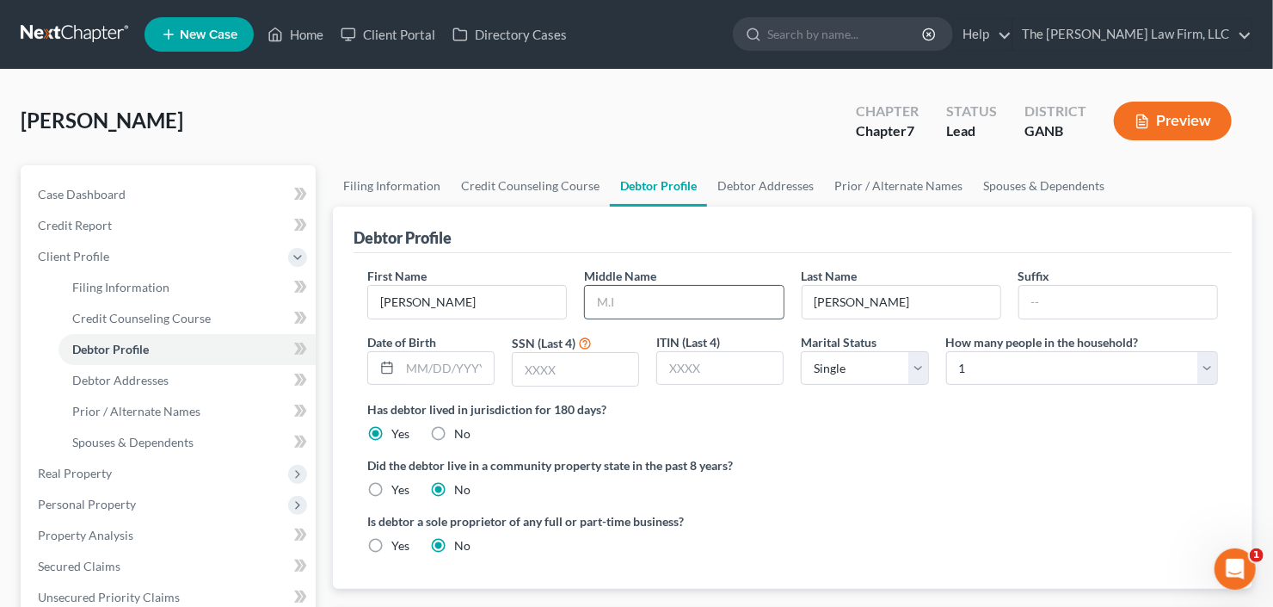
click at [643, 303] on input "text" at bounding box center [684, 302] width 198 height 33
type input "Benjamin"
click at [438, 372] on input "12/" at bounding box center [447, 368] width 94 height 33
type input "12/18/1998"
click at [569, 382] on input "text" at bounding box center [576, 369] width 126 height 33
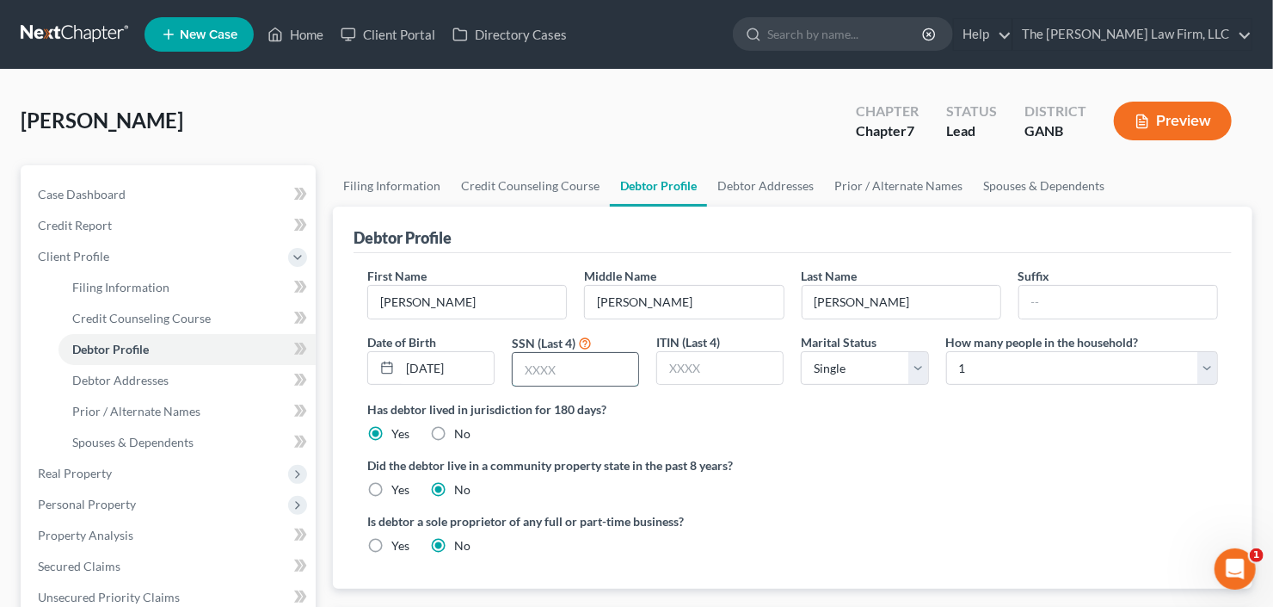
click at [558, 360] on input "text" at bounding box center [576, 369] width 126 height 33
type input "2208"
click at [125, 378] on span "Debtor Addresses" at bounding box center [120, 380] width 96 height 15
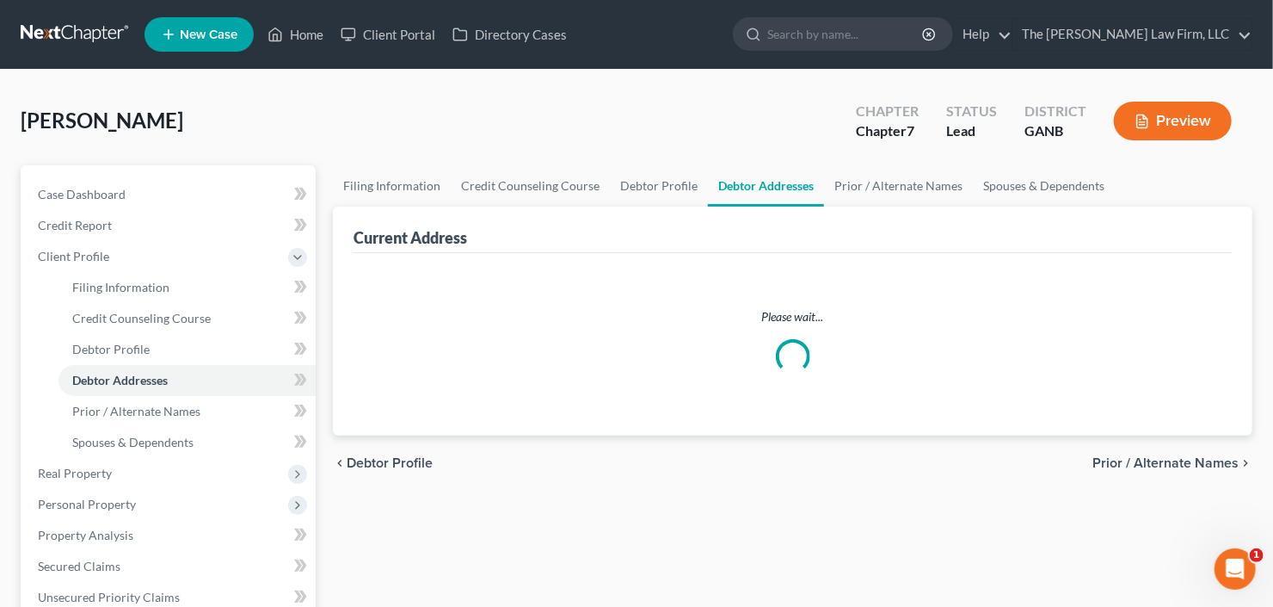
select select "0"
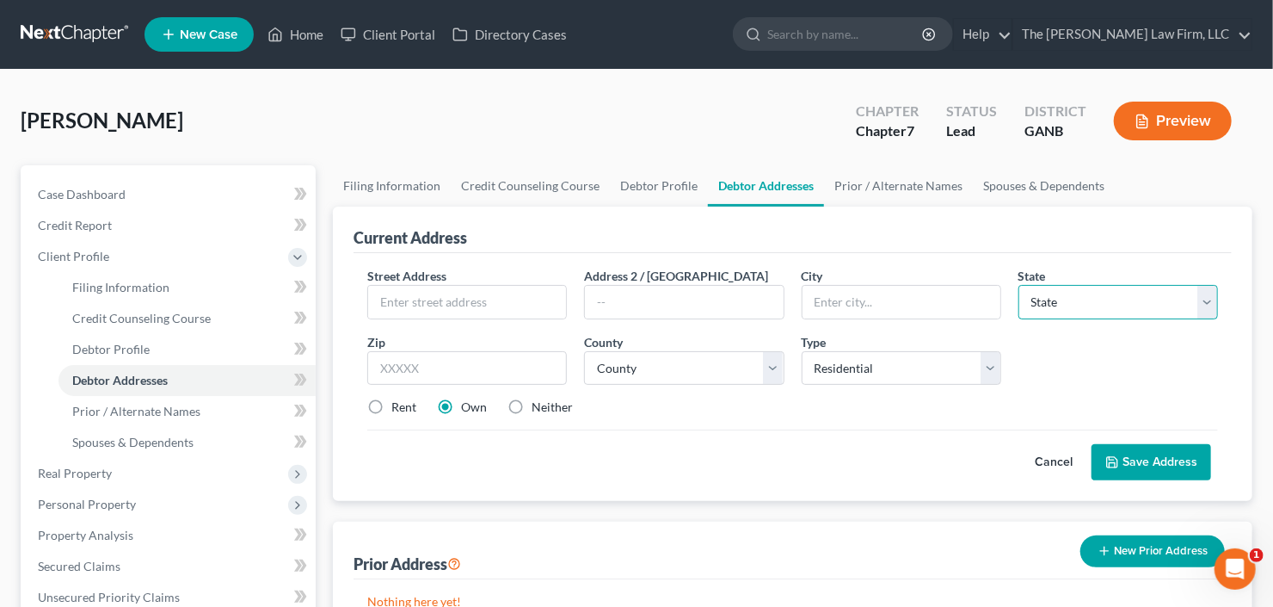
click at [1075, 303] on select "State AL AK AR AZ CA CO CT DE DC FL GA GU HI ID IL IN IA KS KY LA ME MD MA MI M…" at bounding box center [1119, 302] width 200 height 34
click at [480, 303] on input "text" at bounding box center [467, 302] width 198 height 33
type input "5668 Rex Mill Creek"
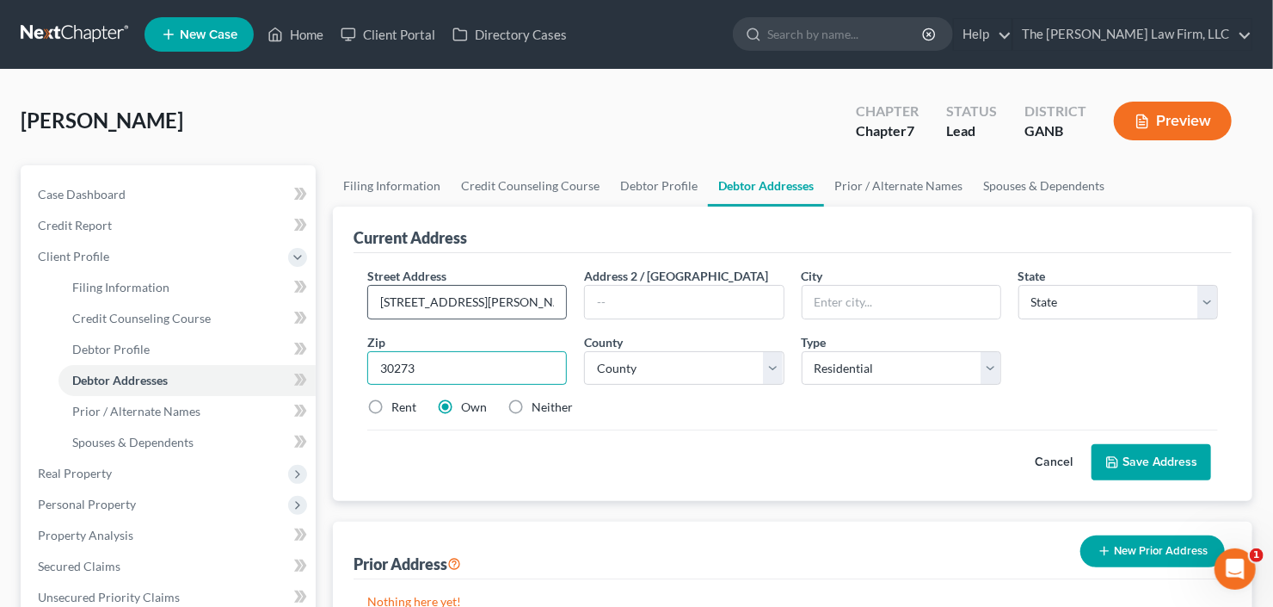
type input "30273"
type input "Rex"
select select "10"
click at [684, 363] on select "County Appling County Atkinson County Bacon County Baker County Baldwin County …" at bounding box center [684, 368] width 200 height 34
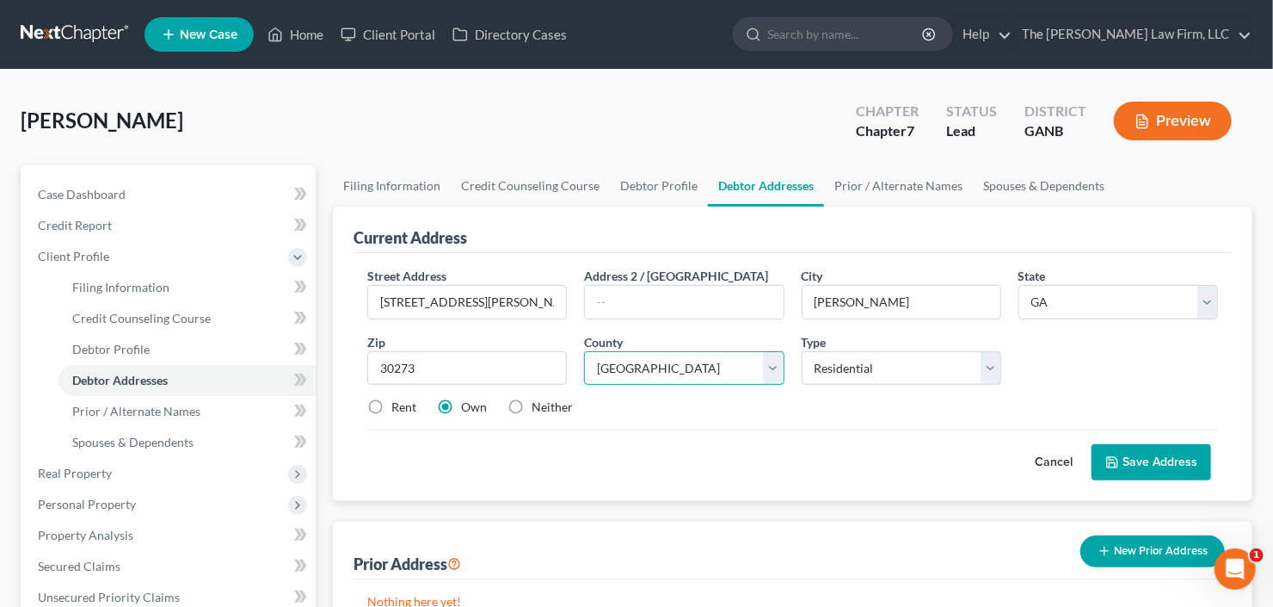
click at [584, 351] on select "County Appling County Atkinson County Bacon County Baker County Baldwin County …" at bounding box center [684, 368] width 200 height 34
click at [691, 372] on select "County Appling County Atkinson County Bacon County Baker County Baldwin County …" at bounding box center [684, 368] width 200 height 34
select select "30"
click at [584, 351] on select "County Appling County Atkinson County Bacon County Baker County Baldwin County …" at bounding box center [684, 368] width 200 height 34
click at [391, 402] on label "Rent" at bounding box center [403, 406] width 25 height 17
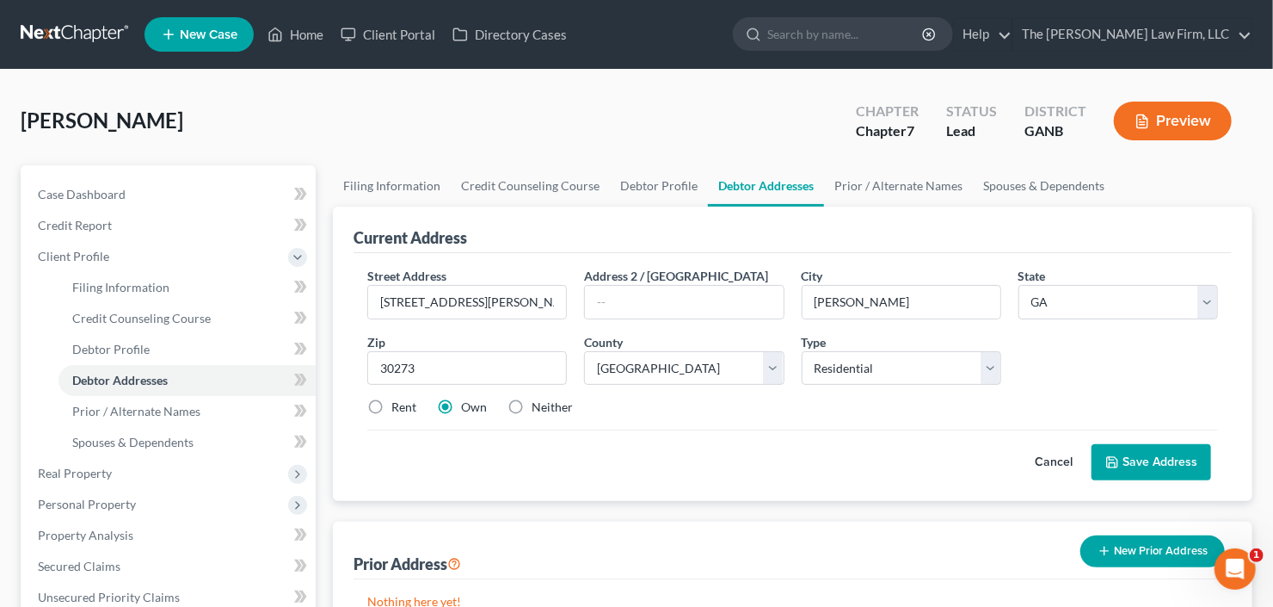
click at [398, 402] on input "Rent" at bounding box center [403, 403] width 11 height 11
radio input "true"
click at [532, 398] on label "Neither" at bounding box center [552, 406] width 41 height 17
click at [539, 398] on input "Neither" at bounding box center [544, 403] width 11 height 11
radio input "true"
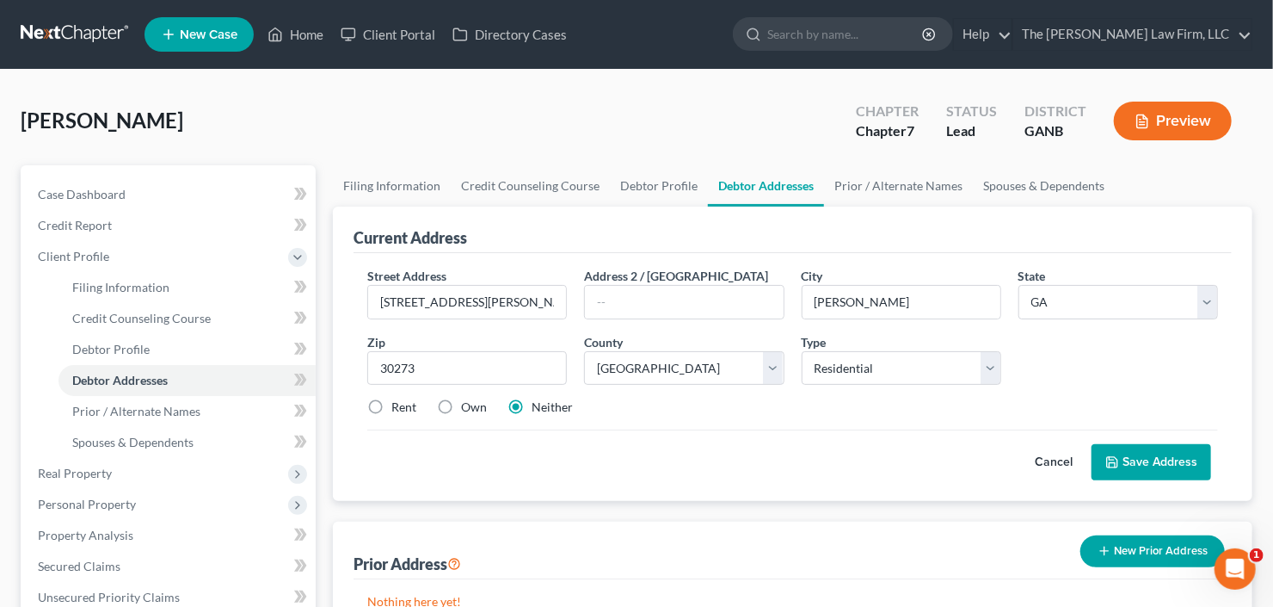
click at [1170, 444] on button "Save Address" at bounding box center [1152, 462] width 120 height 36
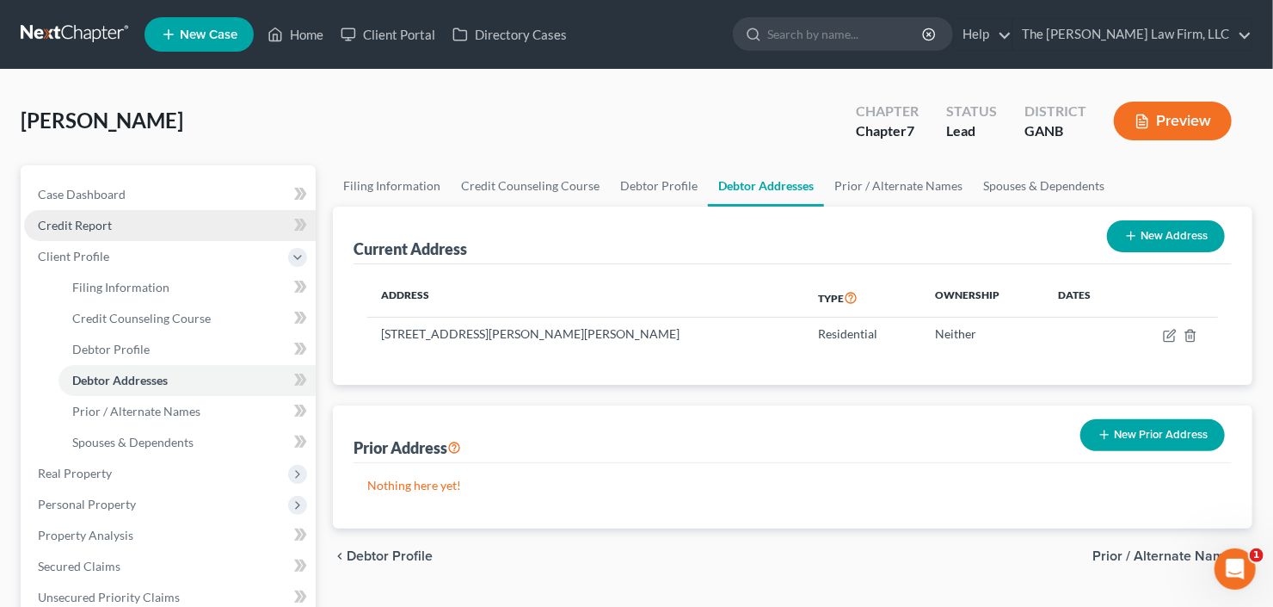
click at [92, 229] on span "Credit Report" at bounding box center [75, 225] width 74 height 15
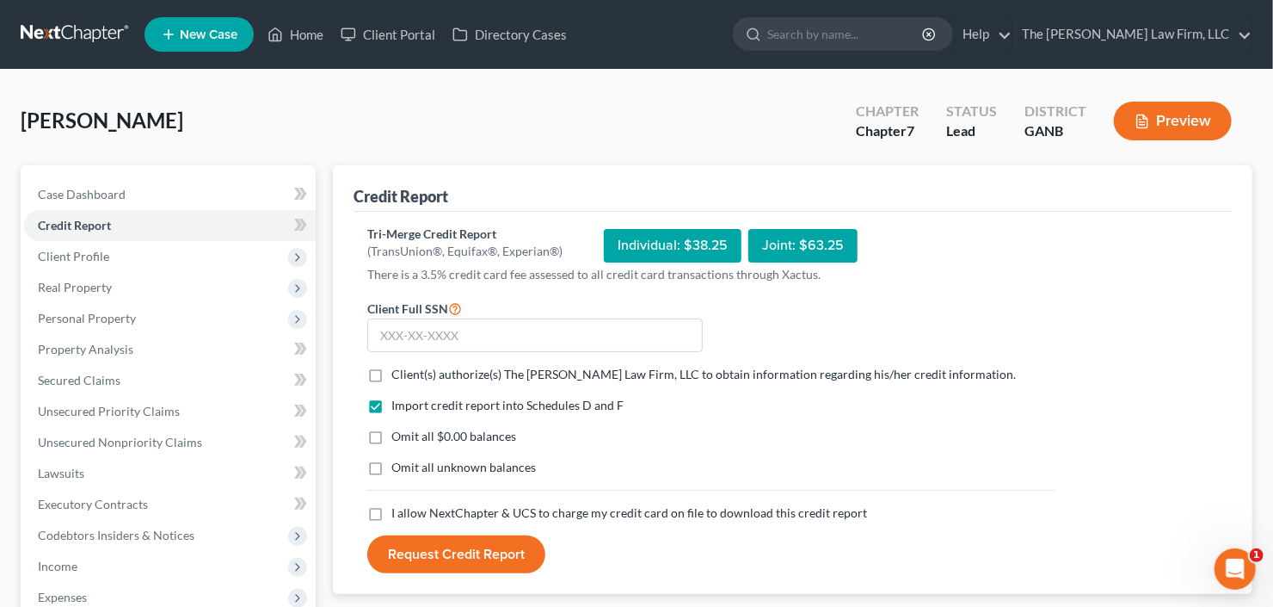
click at [391, 372] on label "Client(s) authorize(s) The Craig Black Law Firm, LLC to obtain information rega…" at bounding box center [703, 374] width 625 height 17
click at [398, 372] on input "Client(s) authorize(s) The Craig Black Law Firm, LLC to obtain information rega…" at bounding box center [403, 371] width 11 height 11
checkbox input "true"
click at [391, 507] on label "I allow NextChapter & UCS to charge my credit card on file to download this cre…" at bounding box center [629, 512] width 476 height 17
click at [398, 507] on input "I allow NextChapter & UCS to charge my credit card on file to download this cre…" at bounding box center [403, 509] width 11 height 11
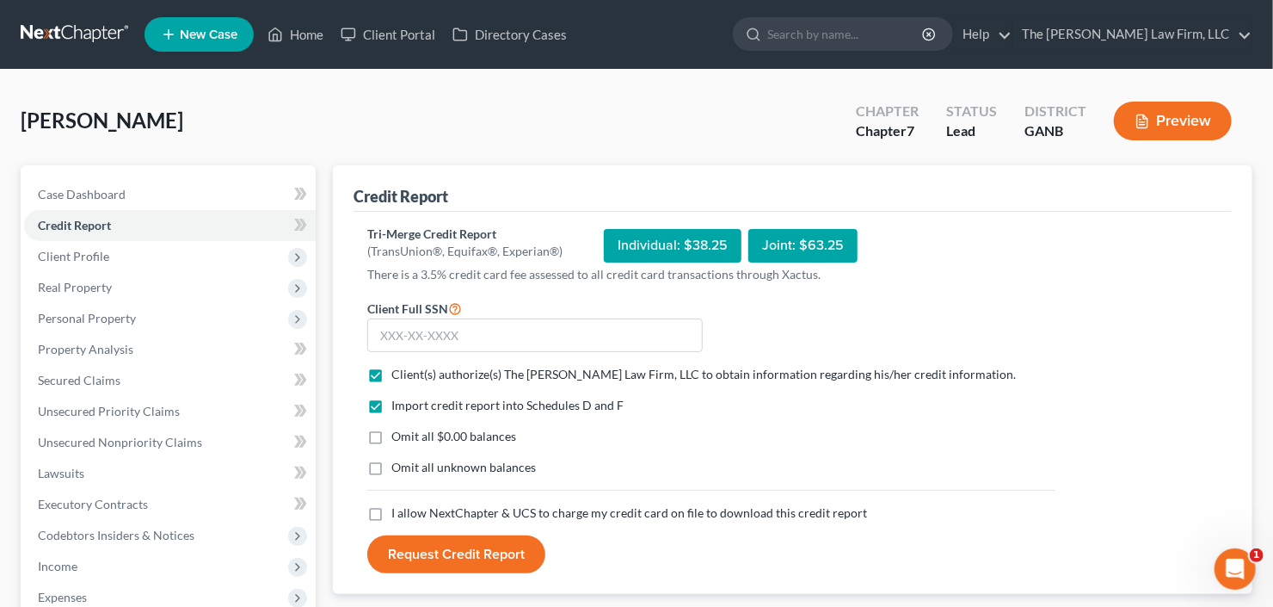
checkbox input "true"
click at [550, 328] on input "text" at bounding box center [535, 335] width 336 height 34
click at [430, 342] on input "text" at bounding box center [535, 335] width 336 height 34
type input "045-98-2208"
click at [367, 535] on button "Request Credit Report" at bounding box center [456, 554] width 178 height 38
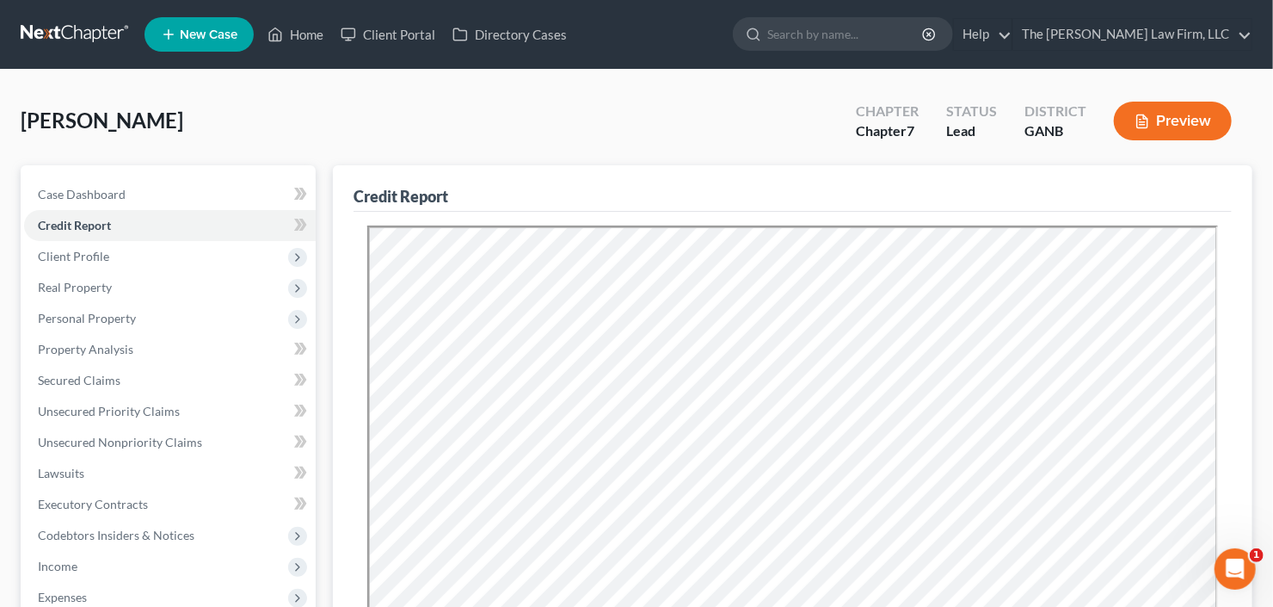
scroll to position [138, 0]
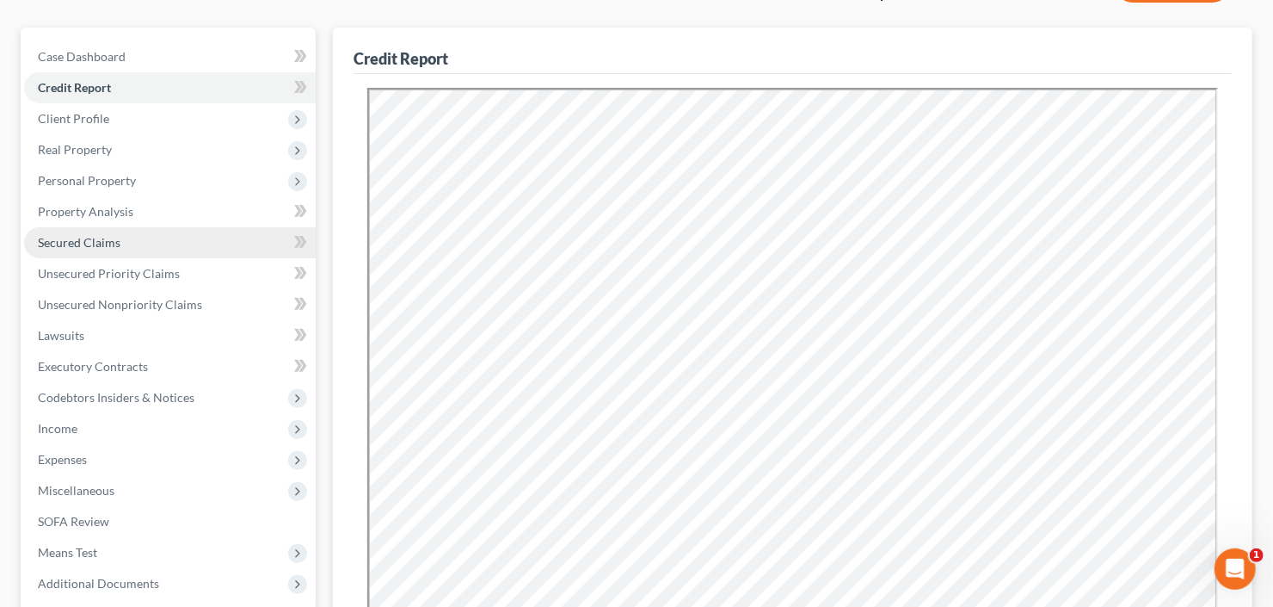
click at [64, 237] on span "Secured Claims" at bounding box center [79, 242] width 83 height 15
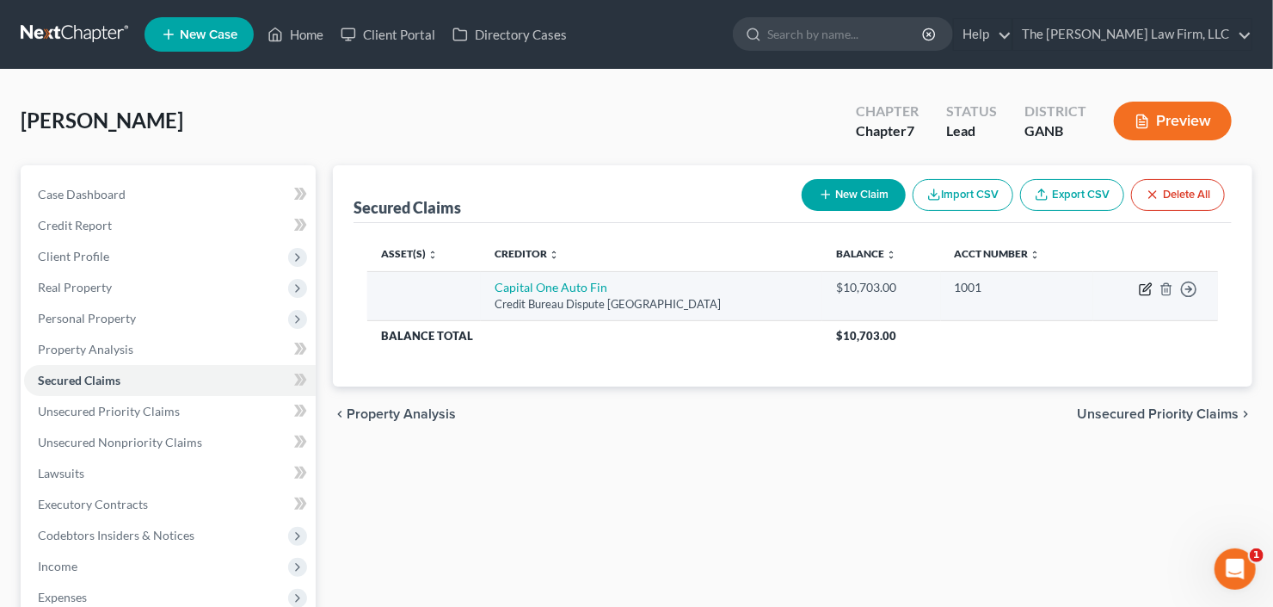
click at [1141, 293] on icon "button" at bounding box center [1146, 289] width 14 height 14
select select "45"
select select "0"
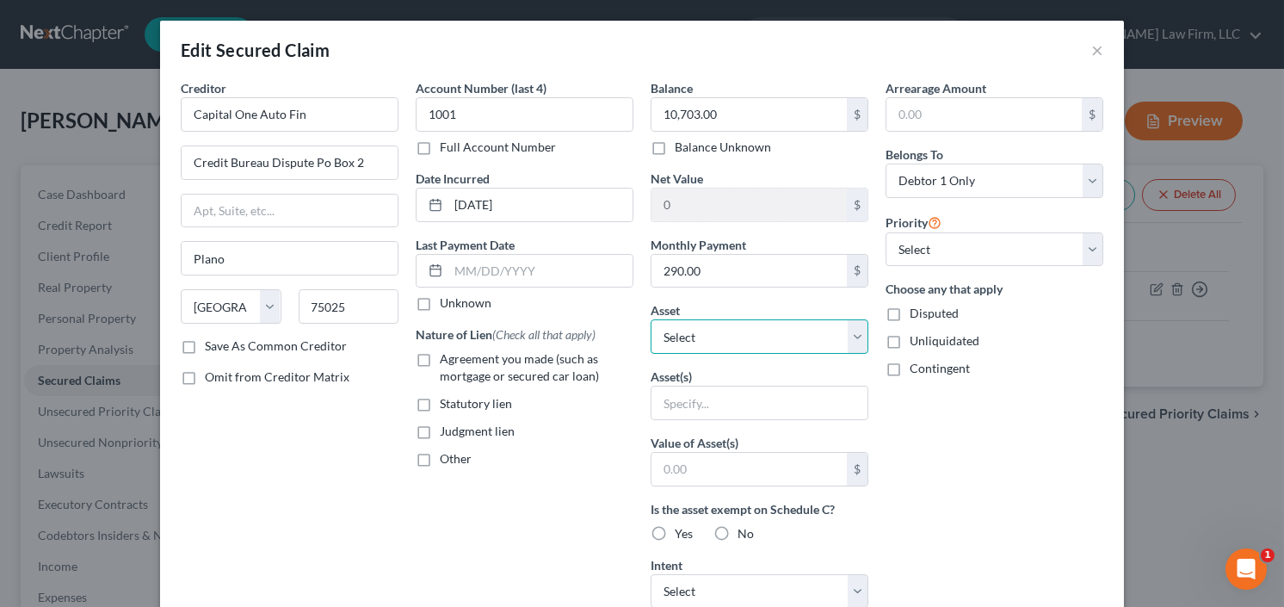
click at [719, 330] on select "Select Other Multiple Assets 2014 Hyundai Elantra - $0.0 Capital One (Checking …" at bounding box center [759, 336] width 218 height 34
select select "2"
click at [650, 319] on select "Select Other Multiple Assets 2014 Hyundai Elantra - $0.0 Capital One (Checking …" at bounding box center [759, 336] width 218 height 34
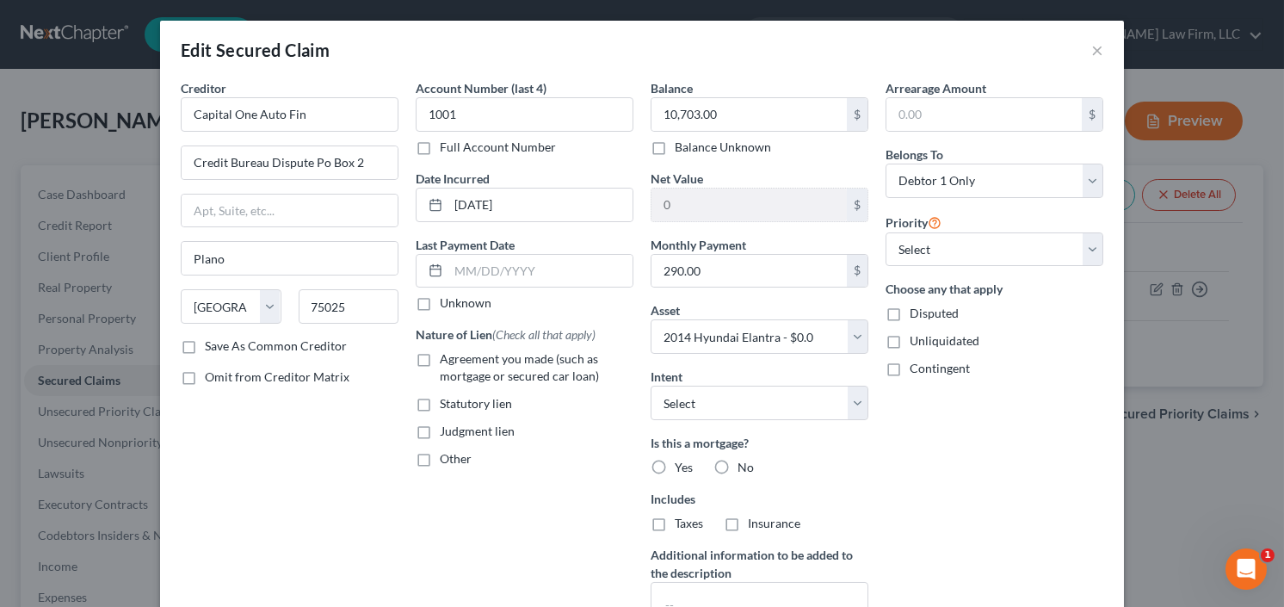
click at [440, 355] on label "Agreement you made (such as mortgage or secured car loan)" at bounding box center [537, 367] width 194 height 34
click at [447, 355] on input "Agreement you made (such as mortgage or secured car loan)" at bounding box center [452, 355] width 11 height 11
checkbox input "true"
click at [737, 467] on label "No" at bounding box center [745, 467] width 16 height 17
click at [744, 467] on input "No" at bounding box center [749, 464] width 11 height 11
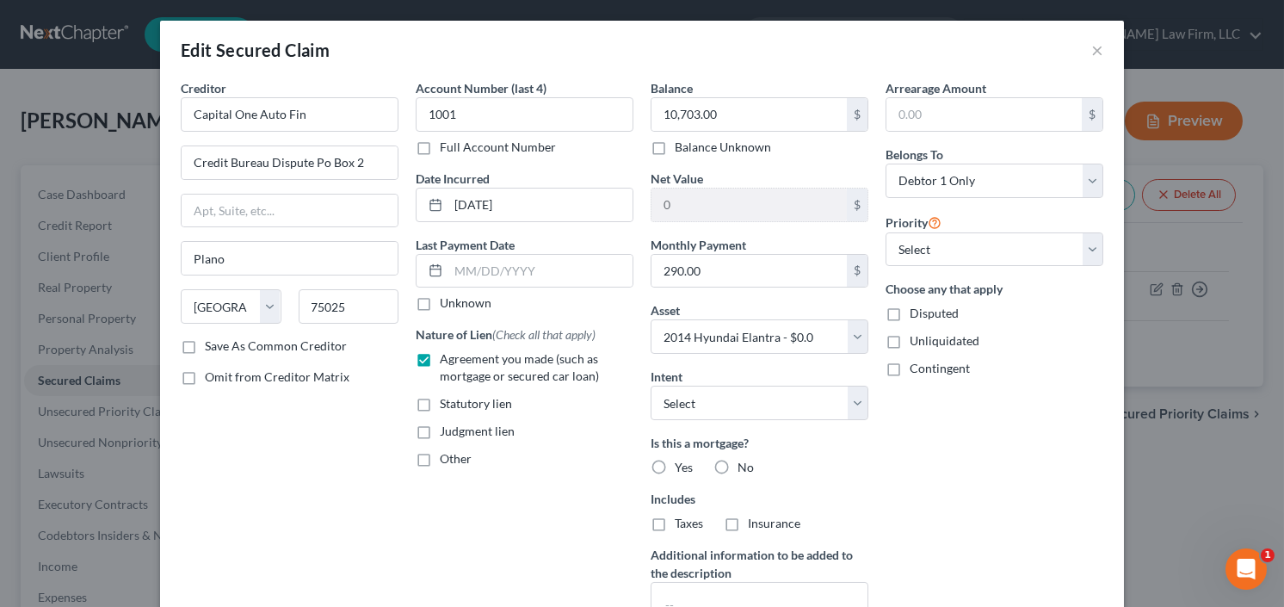
radio input "true"
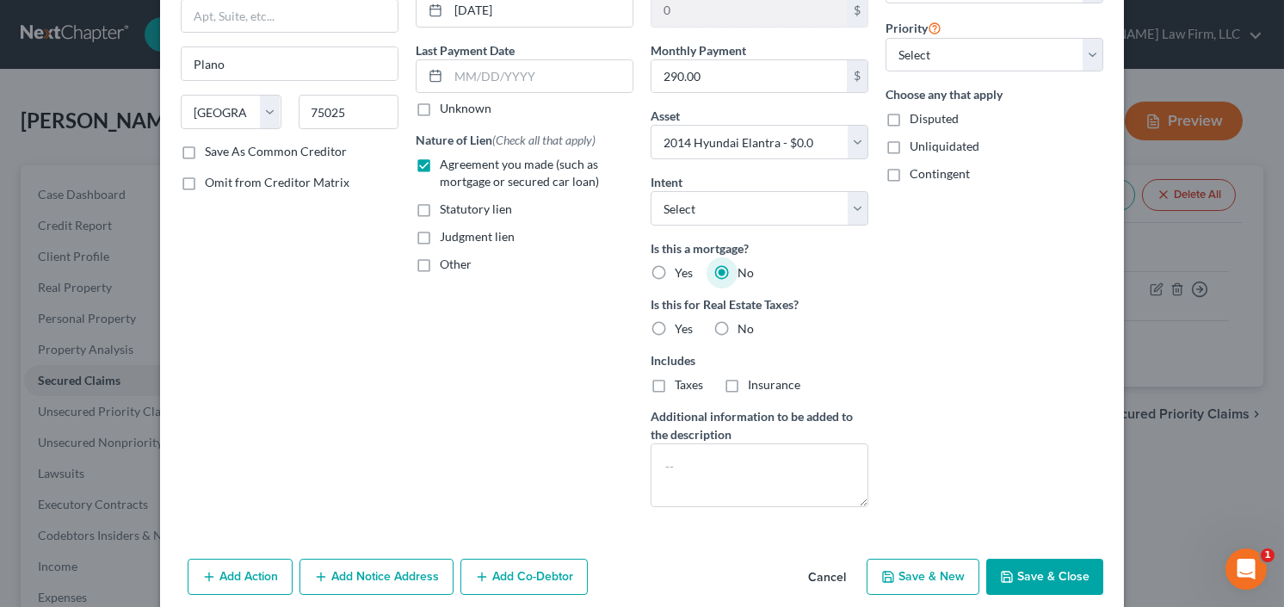
scroll to position [227, 0]
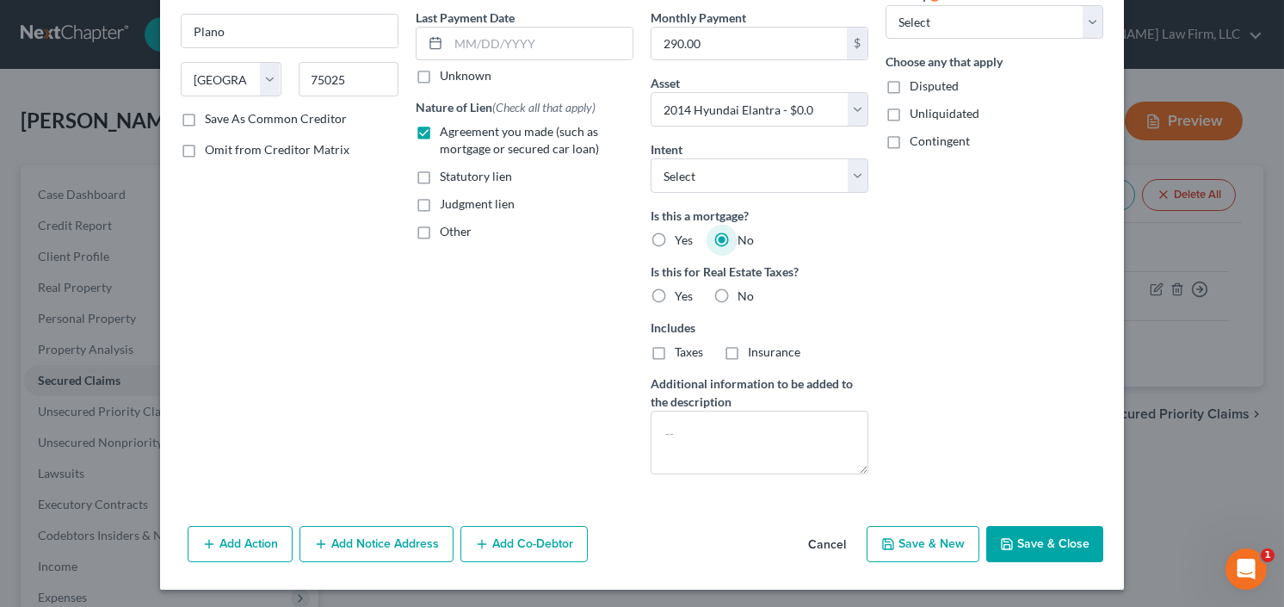
click at [1026, 533] on button "Save & Close" at bounding box center [1044, 544] width 117 height 36
select select
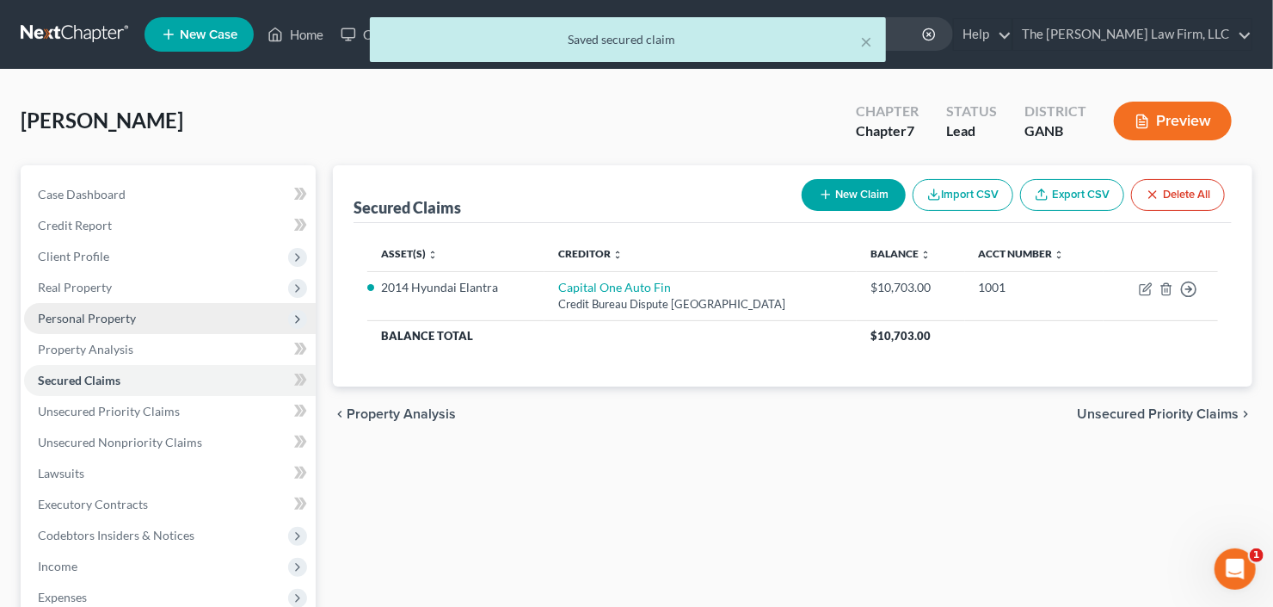
click at [97, 324] on span "Personal Property" at bounding box center [87, 318] width 98 height 15
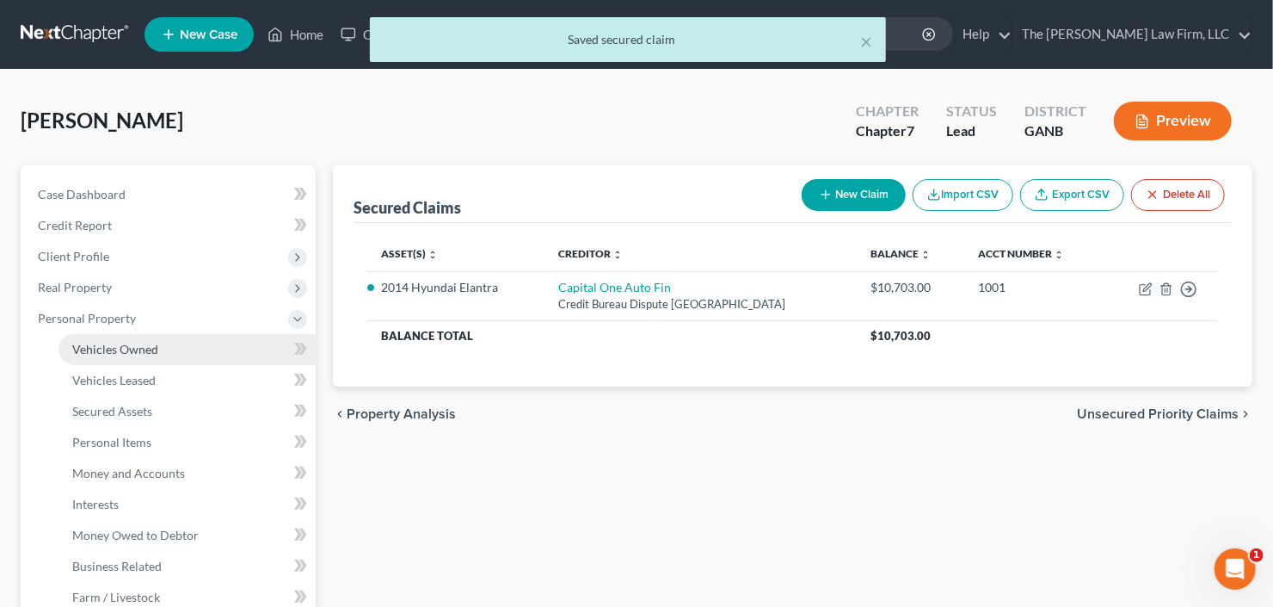
click at [108, 345] on span "Vehicles Owned" at bounding box center [115, 349] width 86 height 15
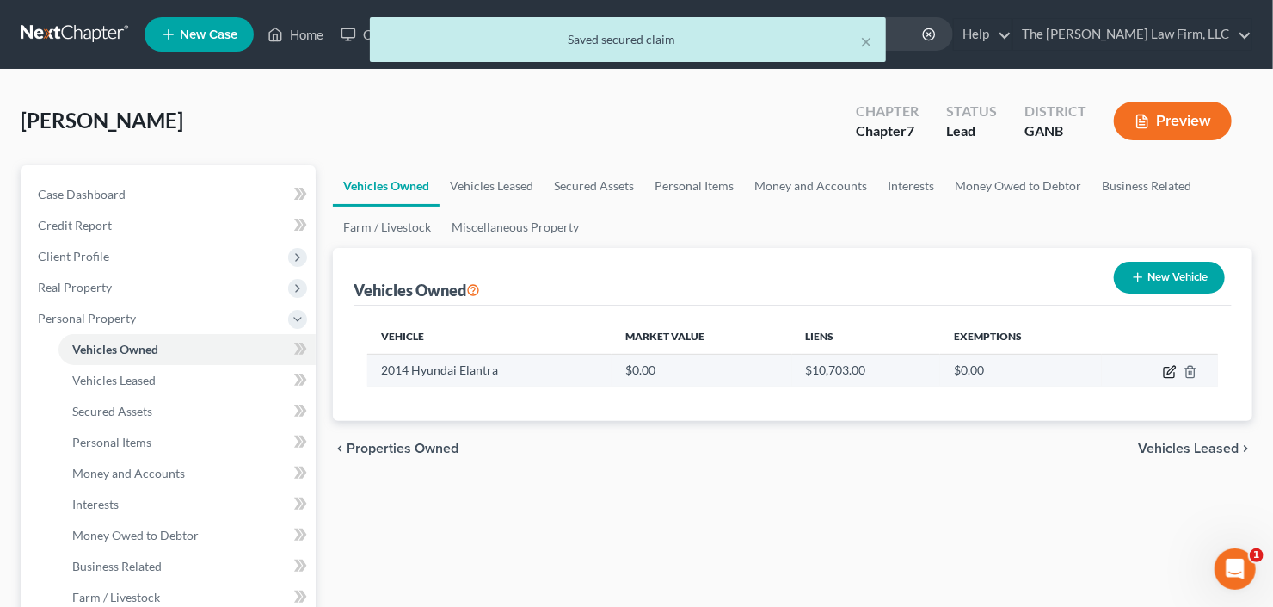
click at [1167, 368] on icon "button" at bounding box center [1170, 372] width 14 height 14
select select "0"
select select "12"
select select "0"
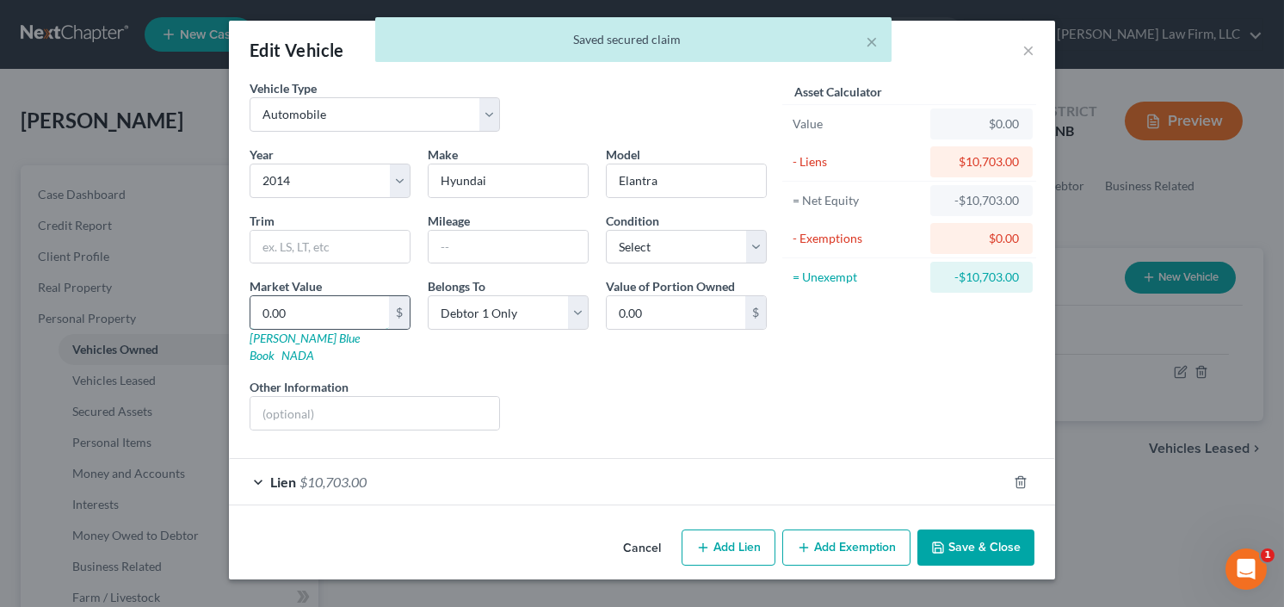
click at [299, 317] on input "0.00" at bounding box center [319, 312] width 139 height 33
type input "6"
type input "6.00"
type input "60"
type input "60.00"
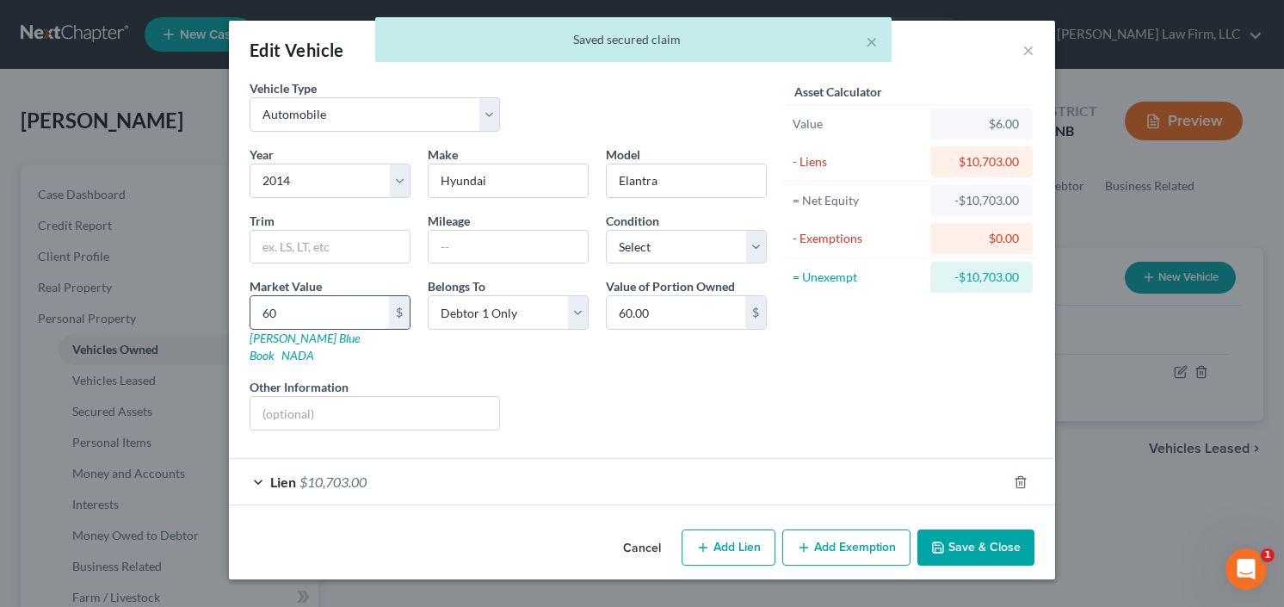
type input "600"
type input "600.00"
type input "6000"
type input "6,000.00"
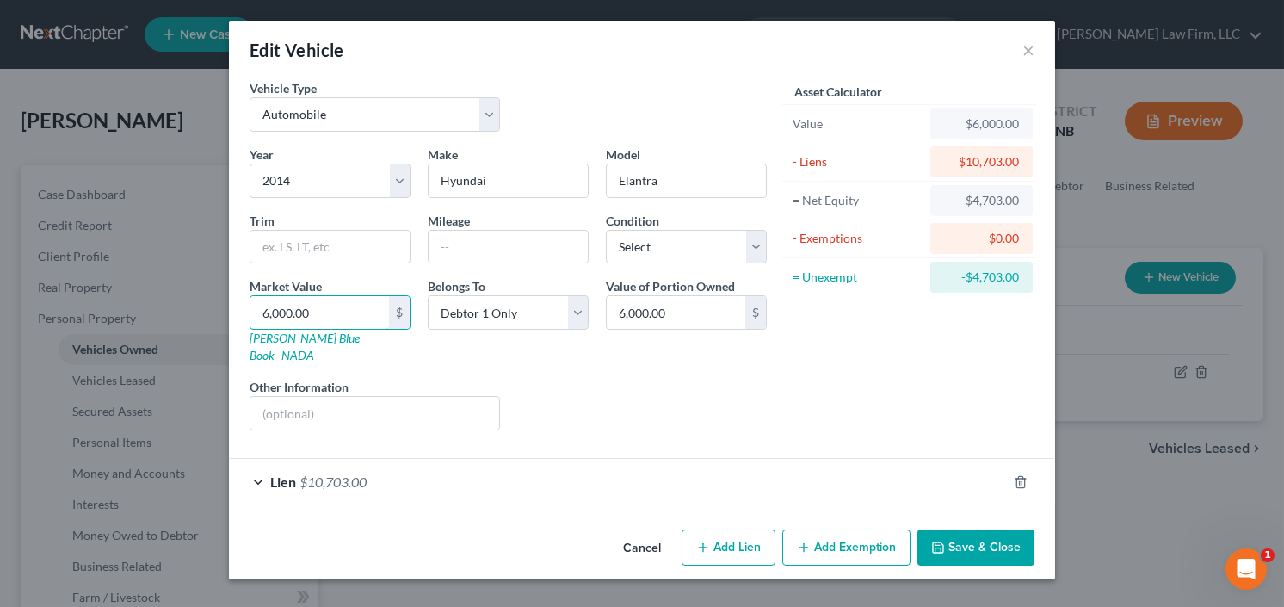
type input "6,000.00"
click at [862, 529] on button "Add Exemption" at bounding box center [846, 547] width 128 height 36
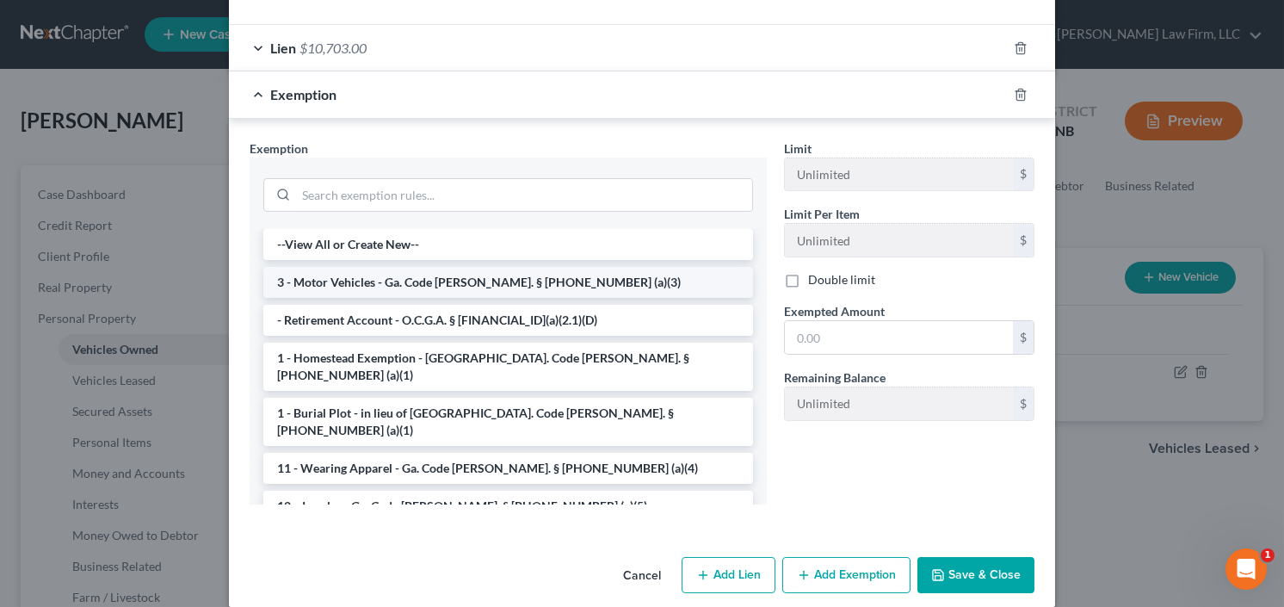
click at [429, 267] on li "3 - Motor Vehicles - Ga. Code Ann. § 44-13-100 (a)(3)" at bounding box center [508, 282] width 490 height 31
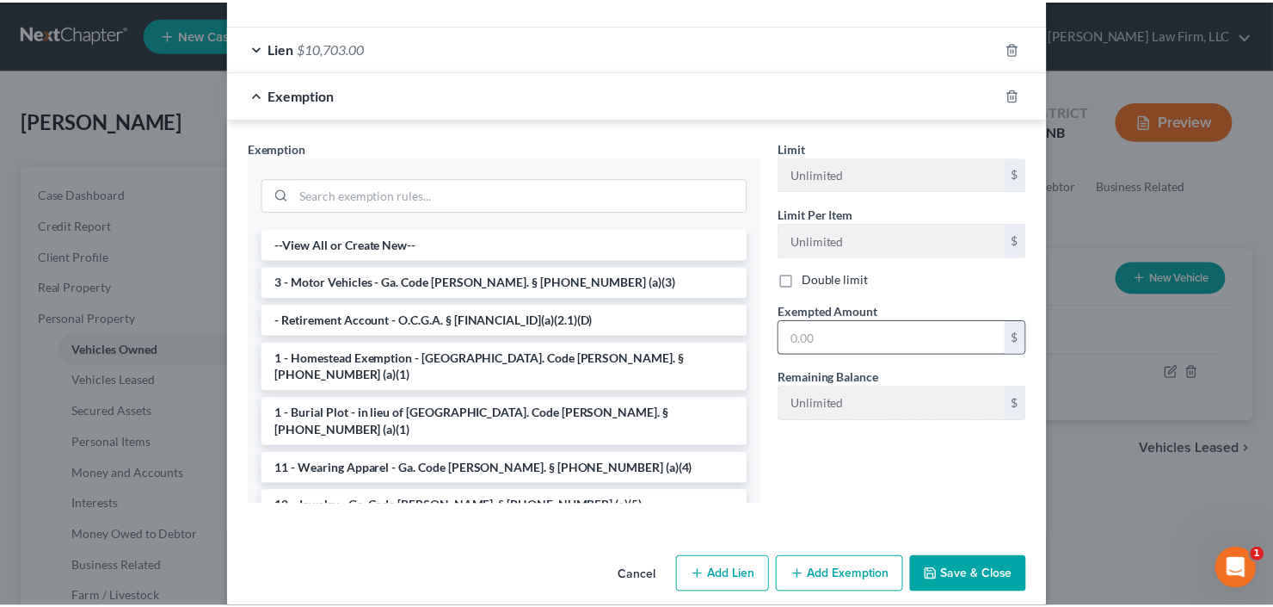
scroll to position [351, 0]
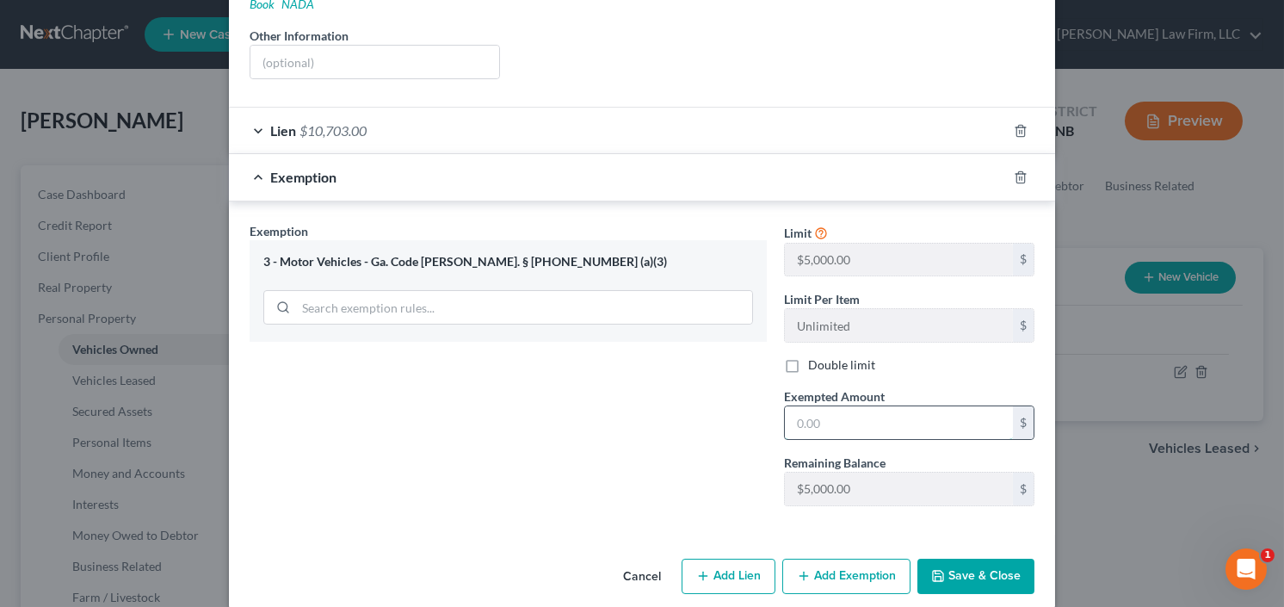
click at [875, 406] on input "text" at bounding box center [899, 422] width 228 height 33
type input "5,000"
click at [959, 558] on button "Save & Close" at bounding box center [975, 576] width 117 height 36
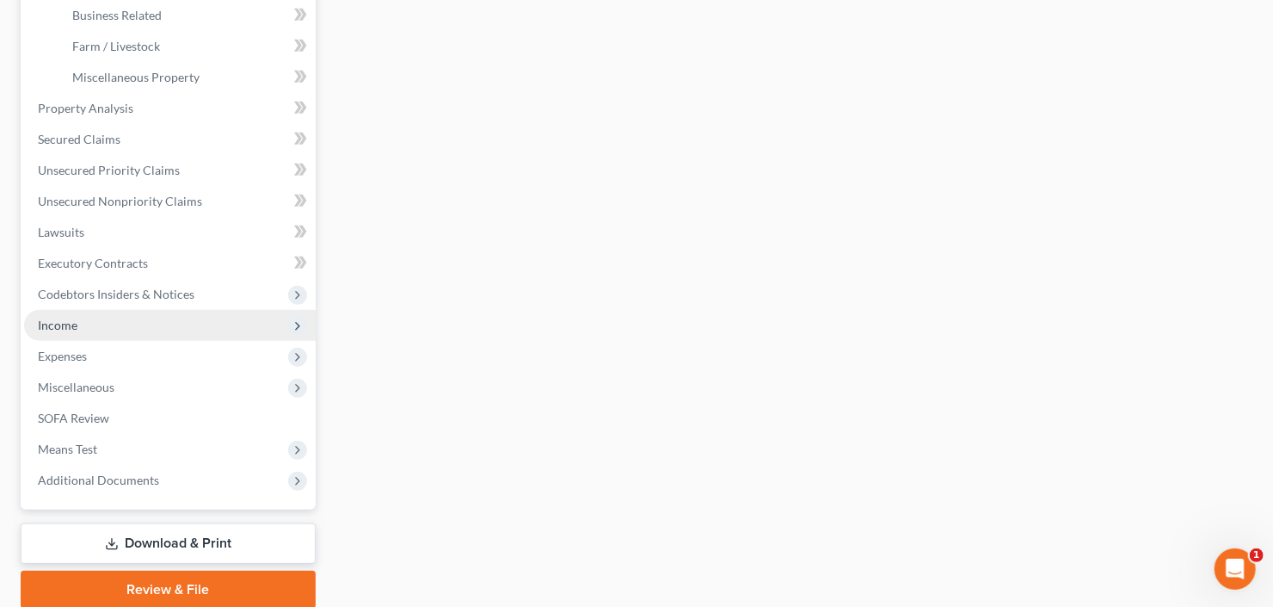
click at [102, 321] on span "Income" at bounding box center [170, 325] width 292 height 31
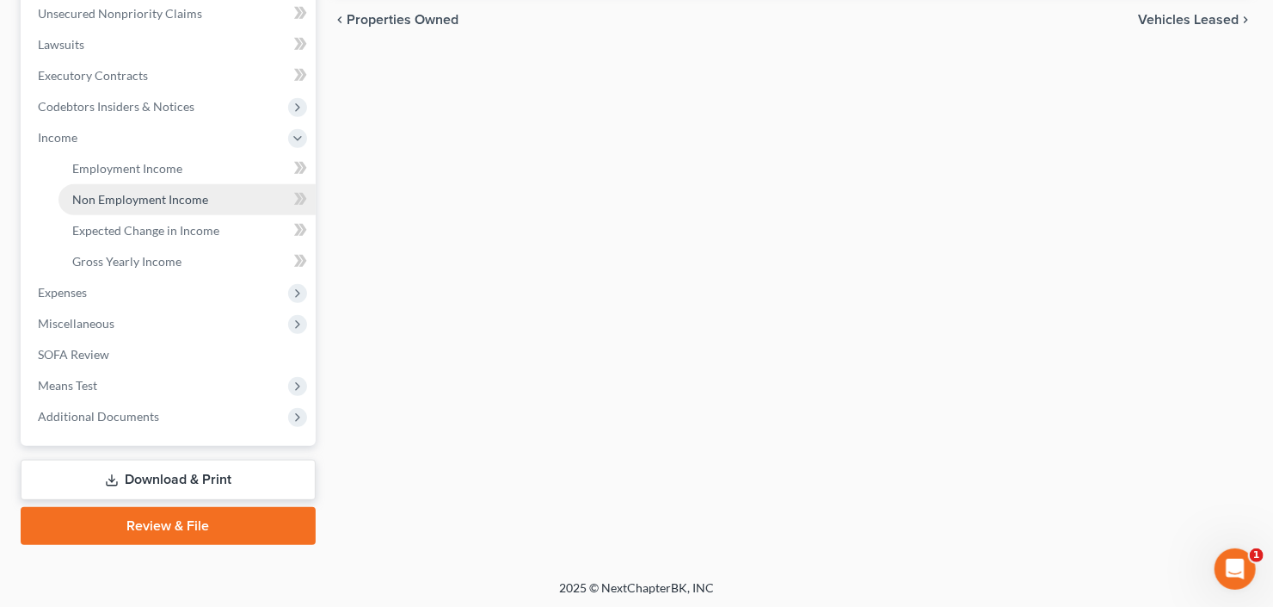
click at [154, 193] on span "Non Employment Income" at bounding box center [140, 199] width 136 height 15
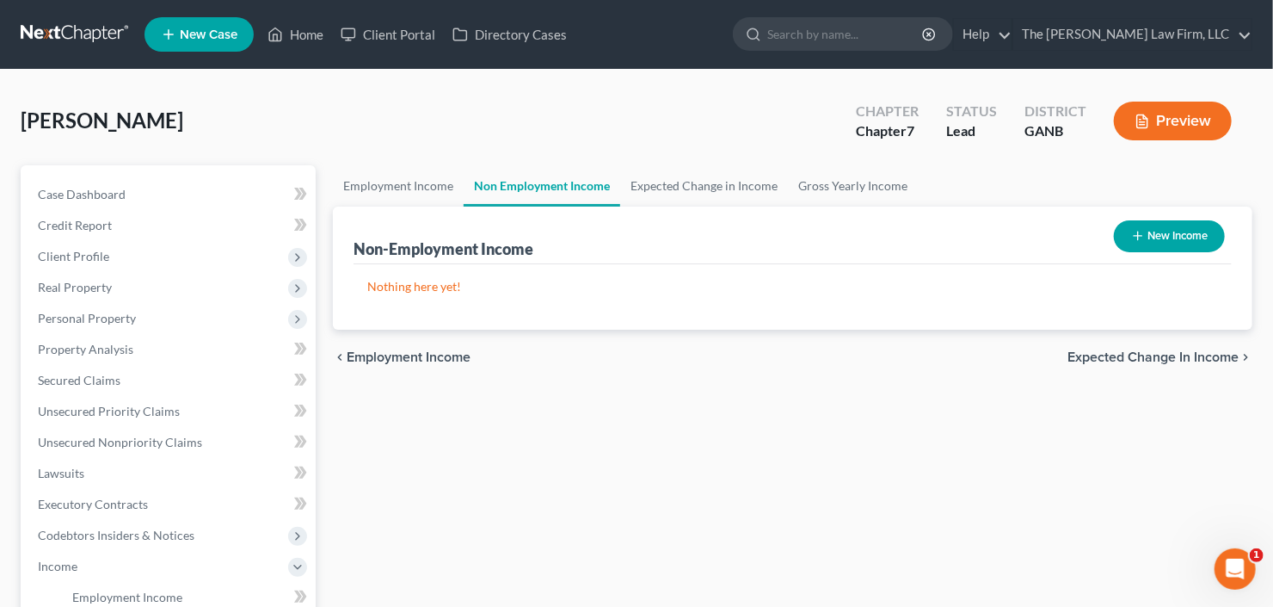
click at [1183, 217] on div "New Income" at bounding box center [1169, 236] width 125 height 46
click at [1180, 231] on button "New Income" at bounding box center [1169, 236] width 111 height 32
select select "0"
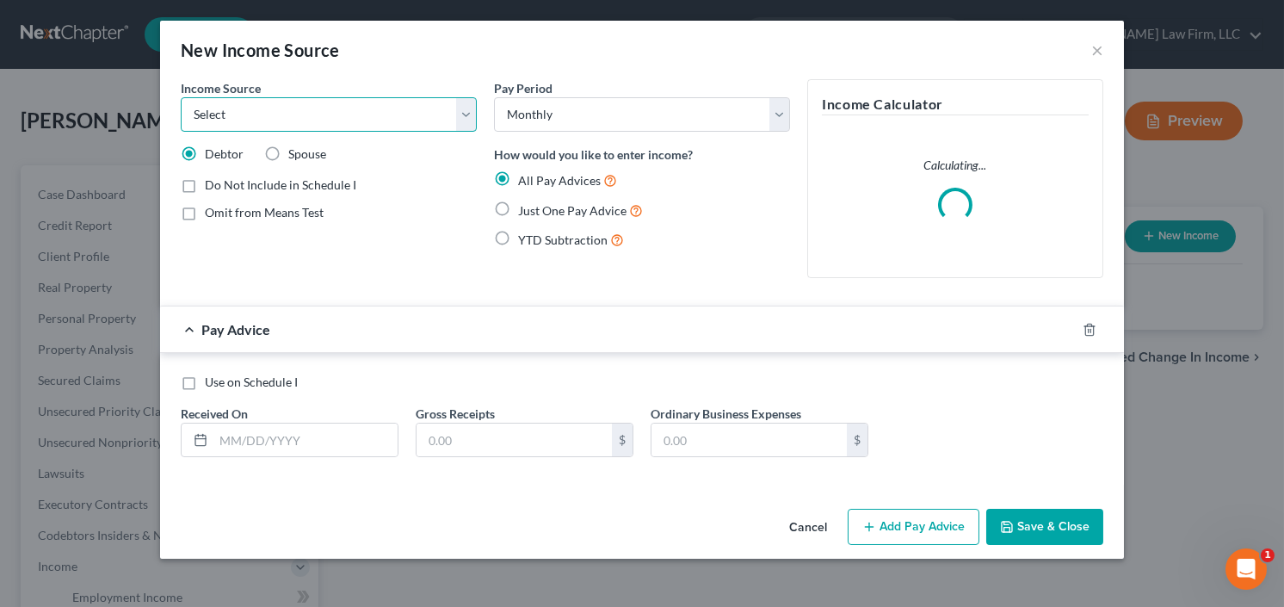
click at [352, 115] on select "Select Unemployment Disability (from employer) Pension Retirement Social Securi…" at bounding box center [329, 114] width 296 height 34
select select "13"
click at [181, 97] on select "Select Unemployment Disability (from employer) Pension Retirement Social Securi…" at bounding box center [329, 114] width 296 height 34
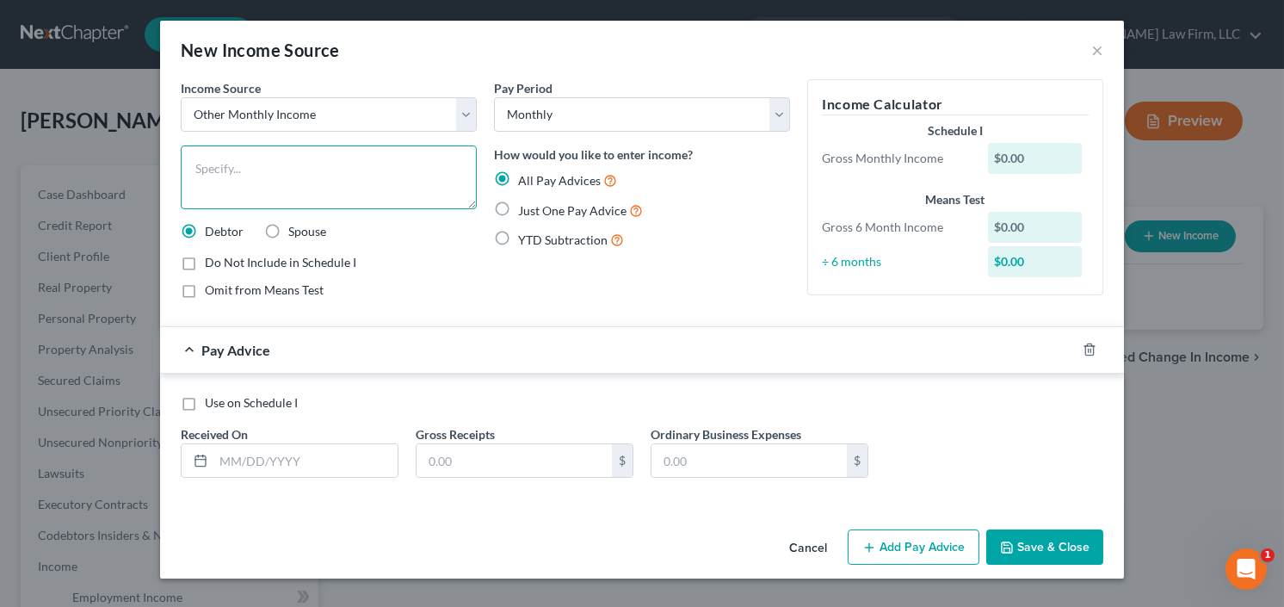
click at [367, 153] on textarea at bounding box center [329, 177] width 296 height 64
type textarea "Prior Employer"
click at [518, 209] on label "Just One Pay Advice" at bounding box center [580, 210] width 125 height 20
click at [525, 209] on input "Just One Pay Advice" at bounding box center [530, 205] width 11 height 11
radio input "true"
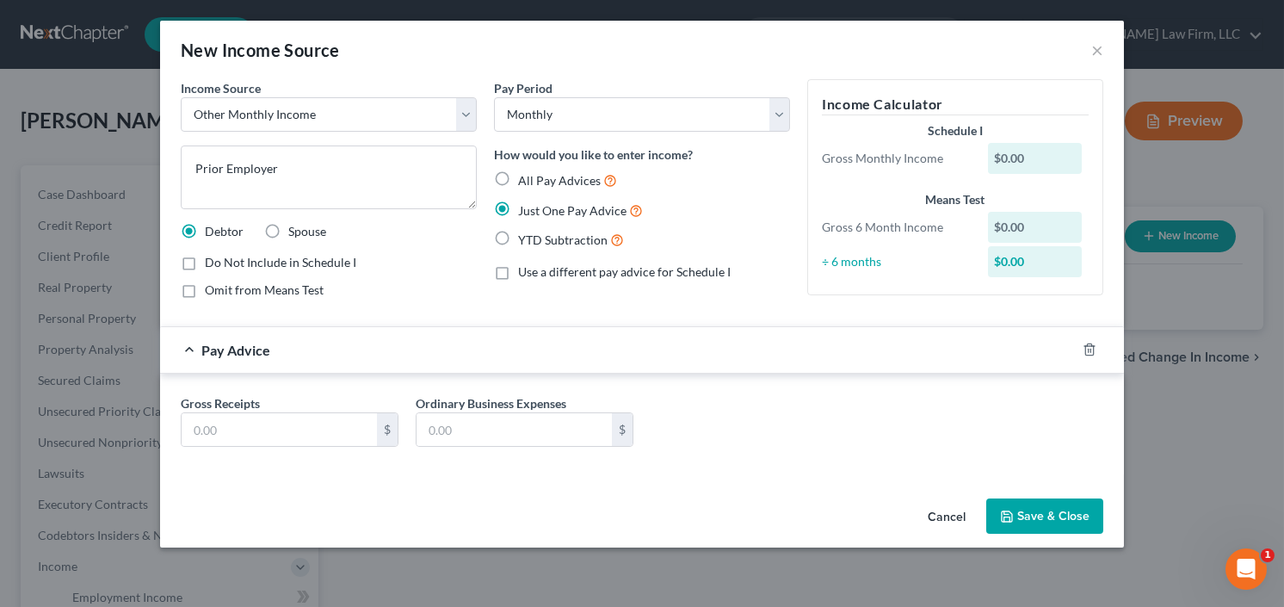
click at [553, 243] on span "YTD Subtraction" at bounding box center [562, 239] width 89 height 15
click at [536, 241] on input "YTD Subtraction" at bounding box center [530, 235] width 11 height 11
radio input "true"
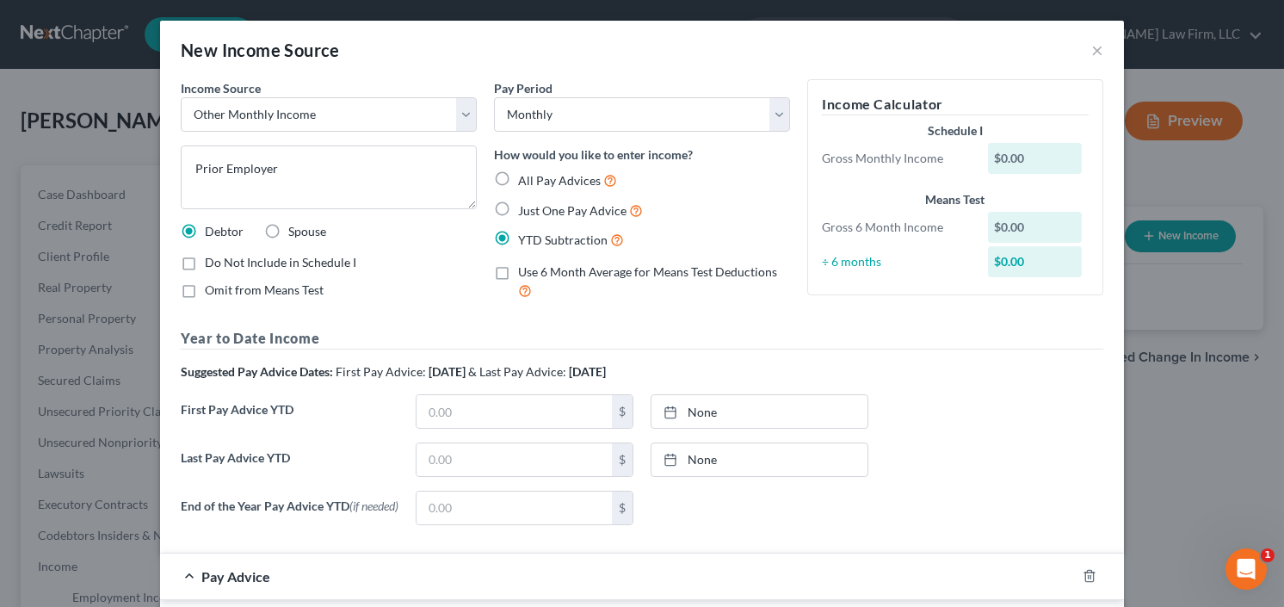
click at [394, 463] on label "Last Pay Advice YTD" at bounding box center [289, 466] width 235 height 48
click at [472, 456] on input "text" at bounding box center [513, 459] width 195 height 33
type input "6,177.39"
click at [205, 264] on label "Do Not Include in Schedule I" at bounding box center [280, 262] width 151 height 17
click at [212, 264] on input "Do Not Include in Schedule I" at bounding box center [217, 259] width 11 height 11
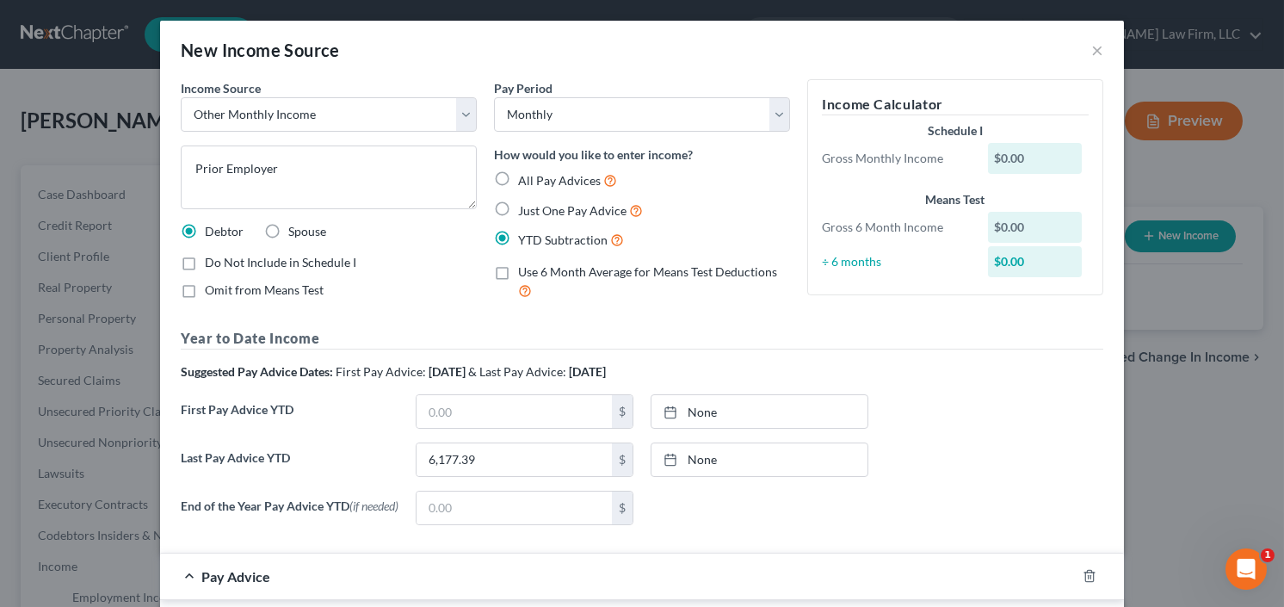
checkbox input "true"
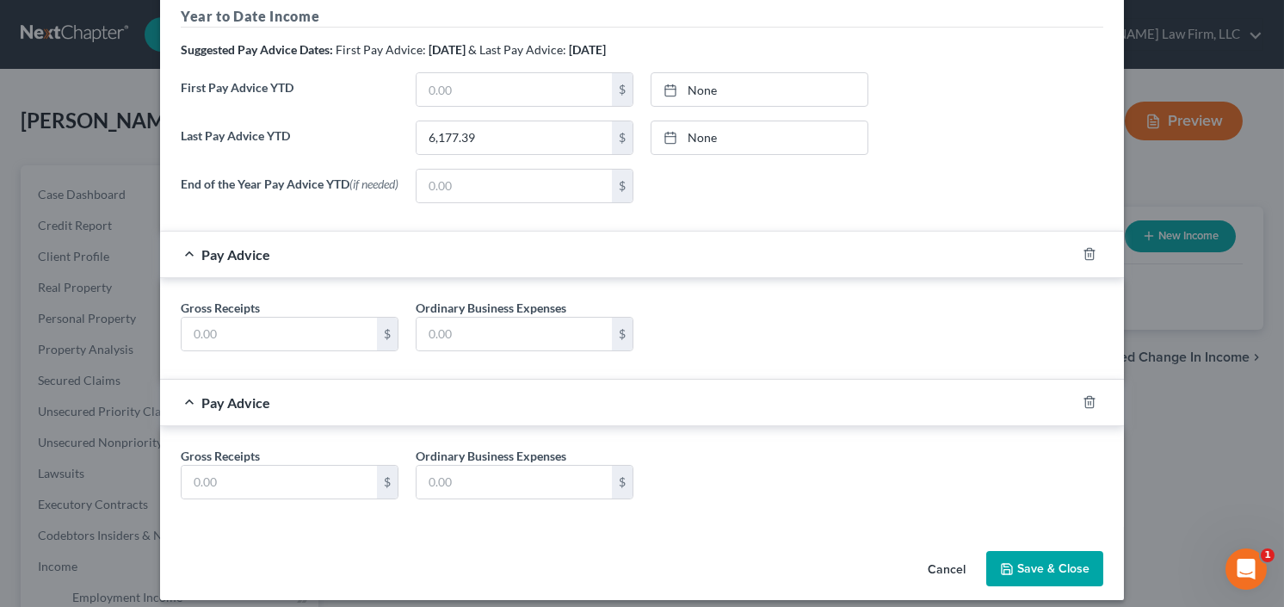
scroll to position [336, 0]
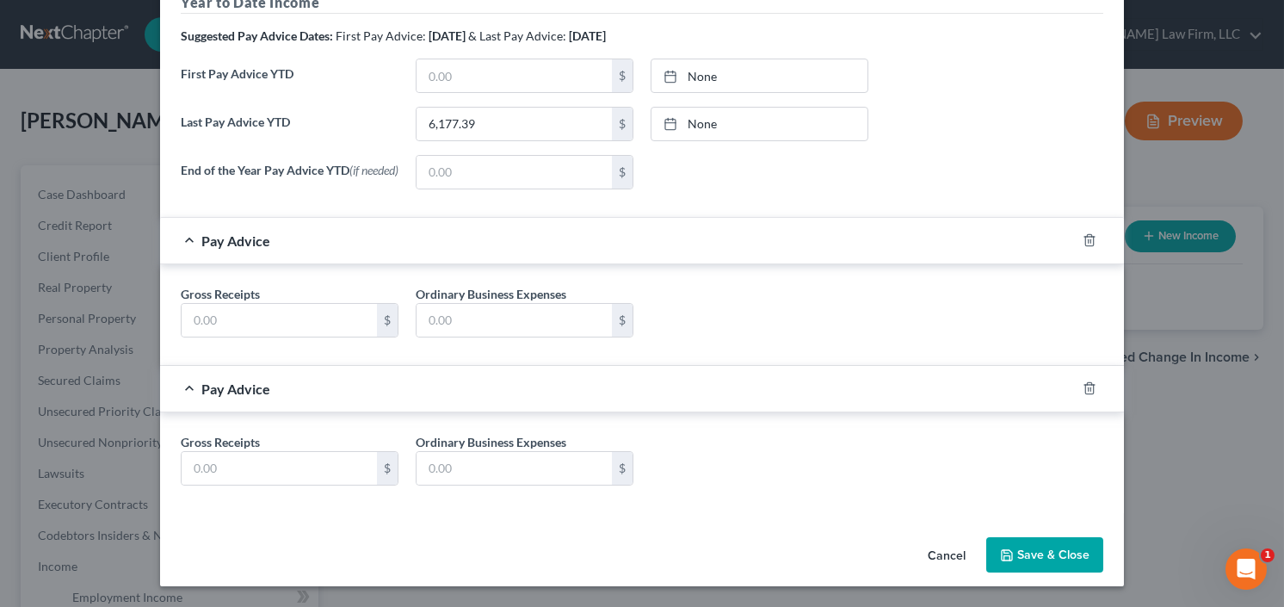
click at [1051, 537] on button "Save & Close" at bounding box center [1044, 555] width 117 height 36
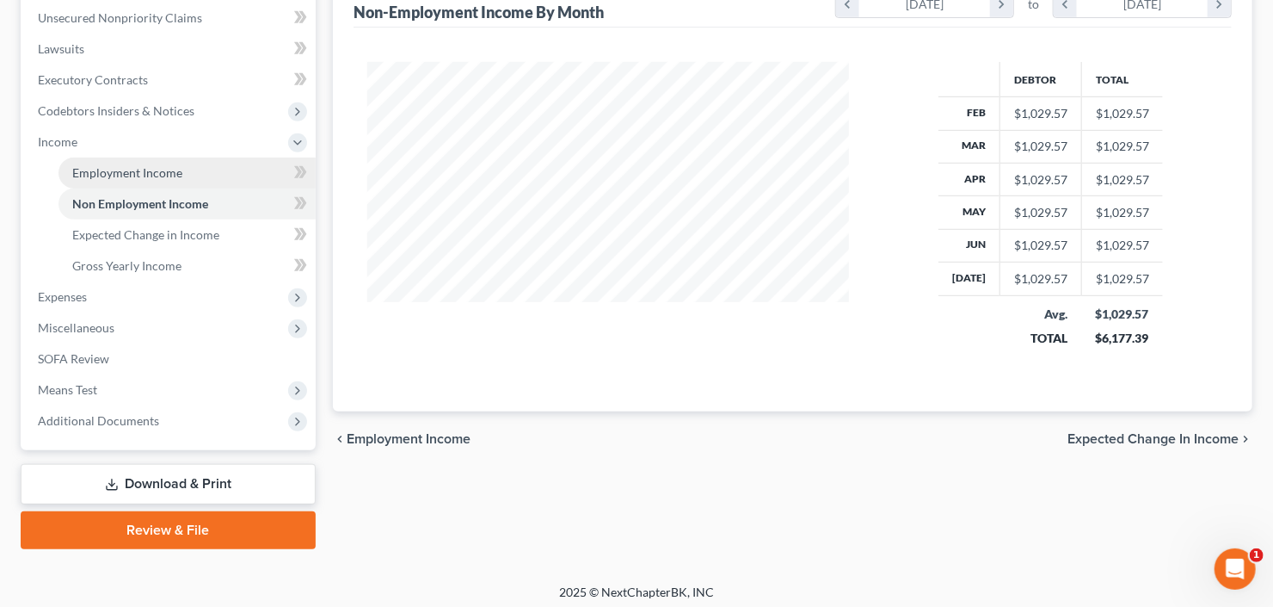
scroll to position [428, 0]
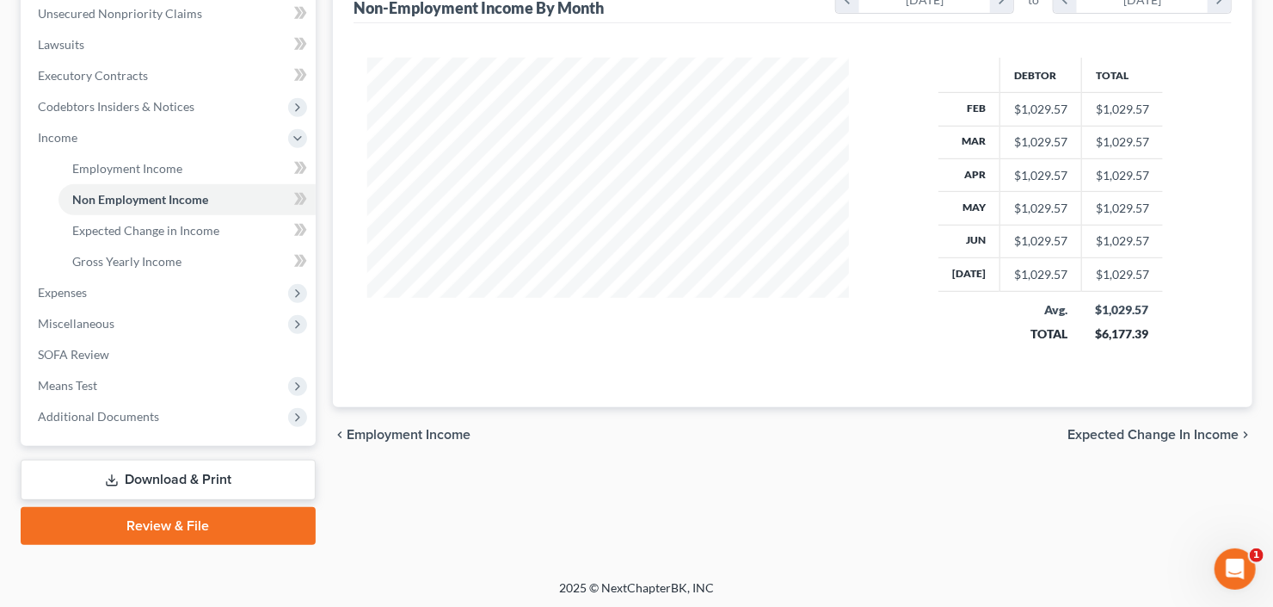
drag, startPoint x: 114, startPoint y: 317, endPoint x: 128, endPoint y: 338, distance: 24.8
click at [114, 317] on span "Miscellaneous" at bounding box center [170, 323] width 292 height 31
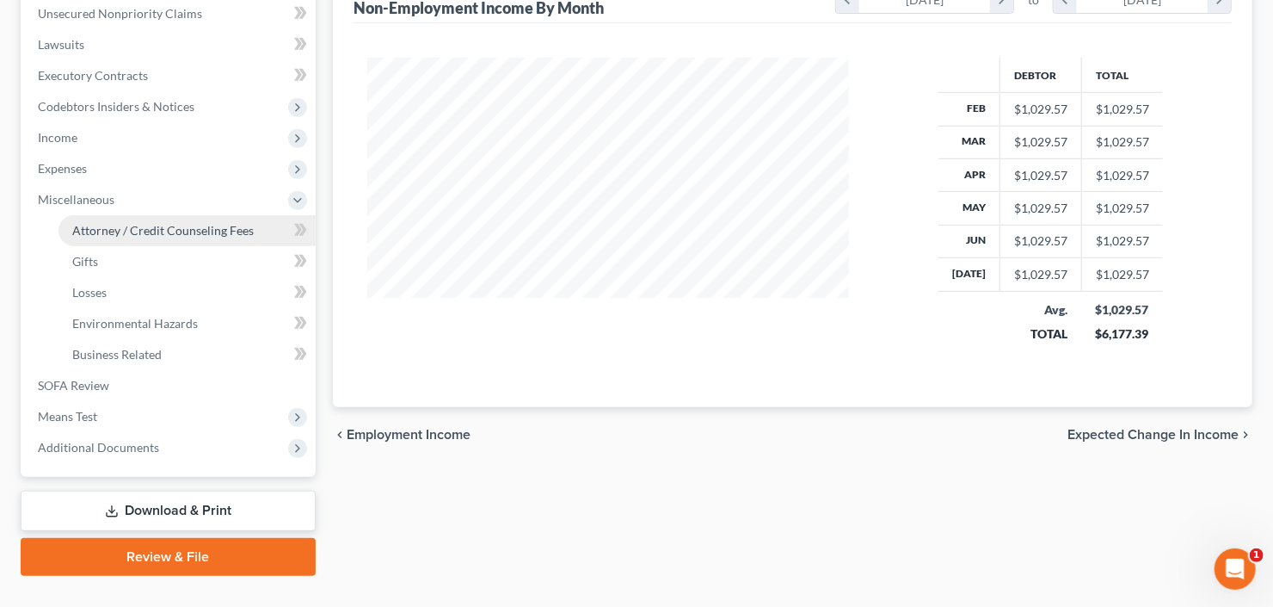
click at [177, 240] on link "Attorney / Credit Counseling Fees" at bounding box center [187, 230] width 257 height 31
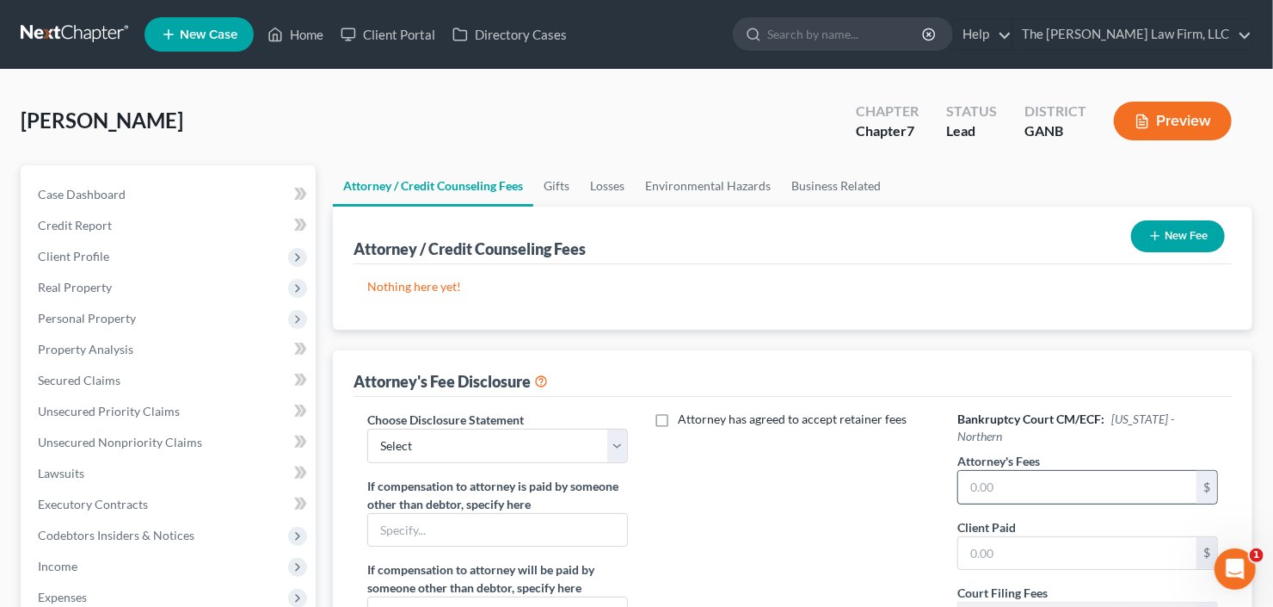
click at [1031, 471] on input "text" at bounding box center [1077, 487] width 238 height 33
type input "1,950"
type input "400"
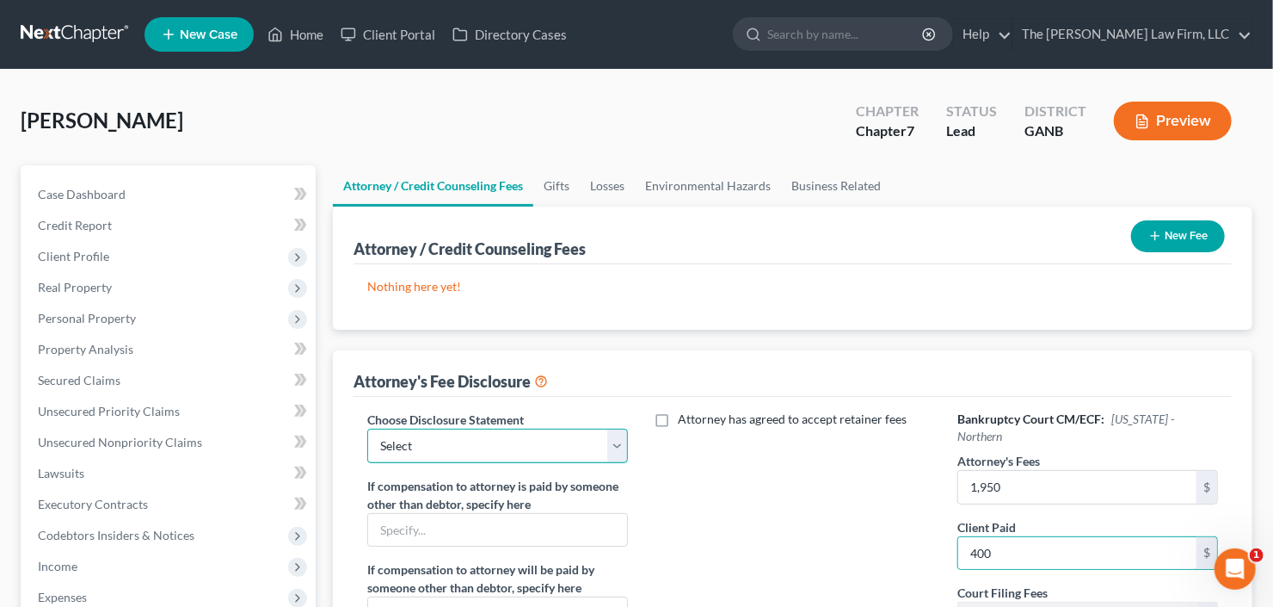
click at [458, 437] on select "Select Advanced Fee 13 Joint Hourly fee agreement Chapter 13 Advance Fee Ch 7 S…" at bounding box center [497, 445] width 261 height 34
select select "3"
click at [367, 428] on select "Select Advanced Fee 13 Joint Hourly fee agreement Chapter 13 Advance Fee Ch 7 S…" at bounding box center [497, 445] width 261 height 34
click at [1186, 240] on button "New Fee" at bounding box center [1178, 236] width 94 height 32
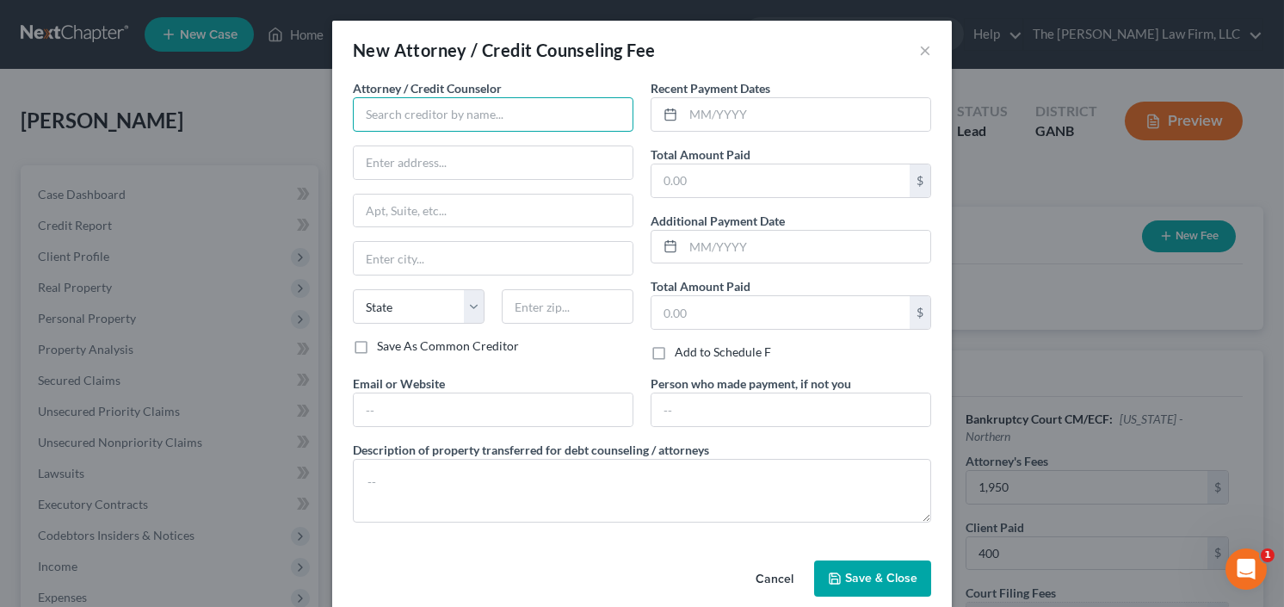
click at [505, 111] on input "text" at bounding box center [493, 114] width 280 height 34
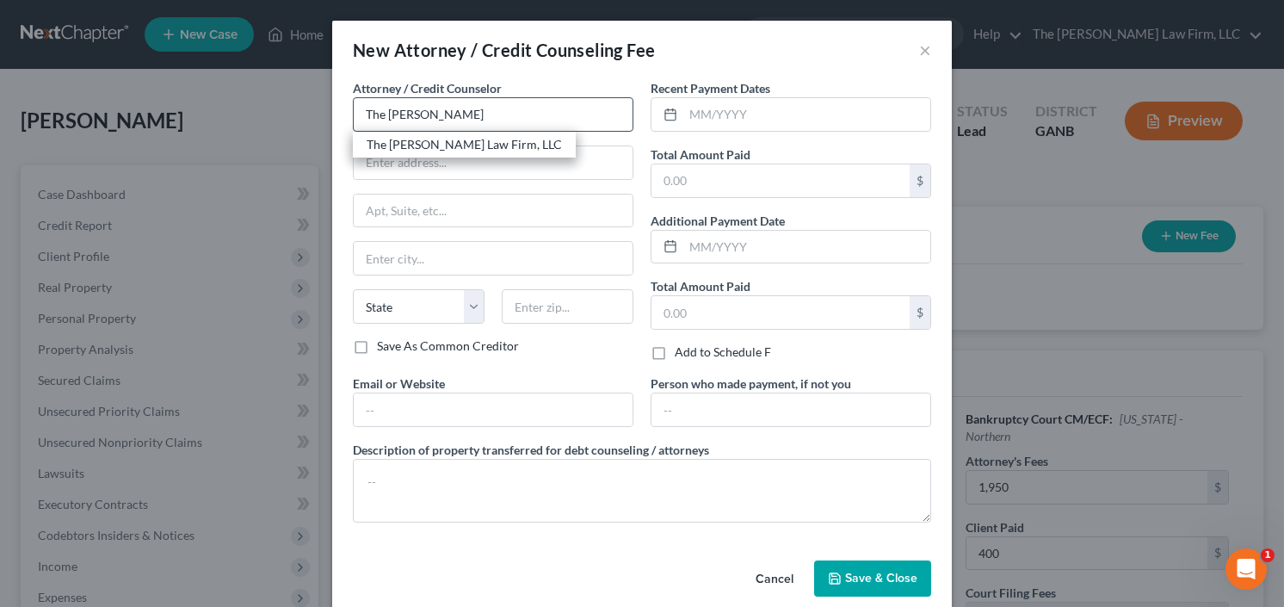
click at [487, 136] on div "The Craig Black Law Firm, LLC" at bounding box center [464, 144] width 195 height 17
type input "The Craig Black Law Firm, LLC"
type input "5555 Glenridge Connector Suite 200"
type input "Atlanta"
select select "10"
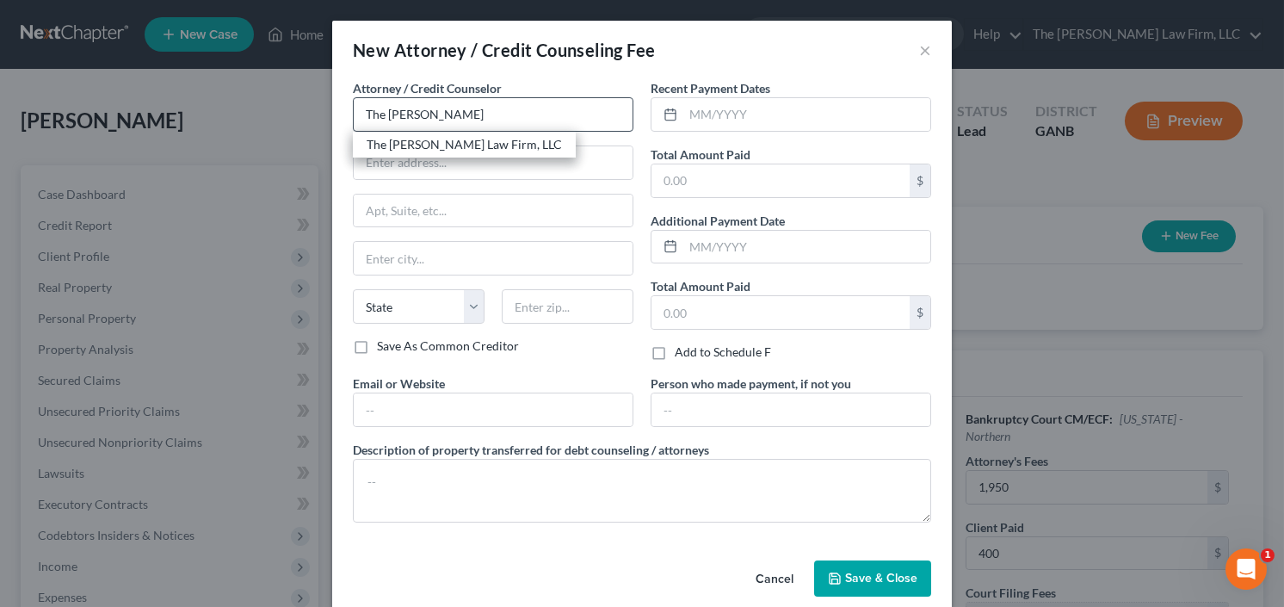
type input "30342"
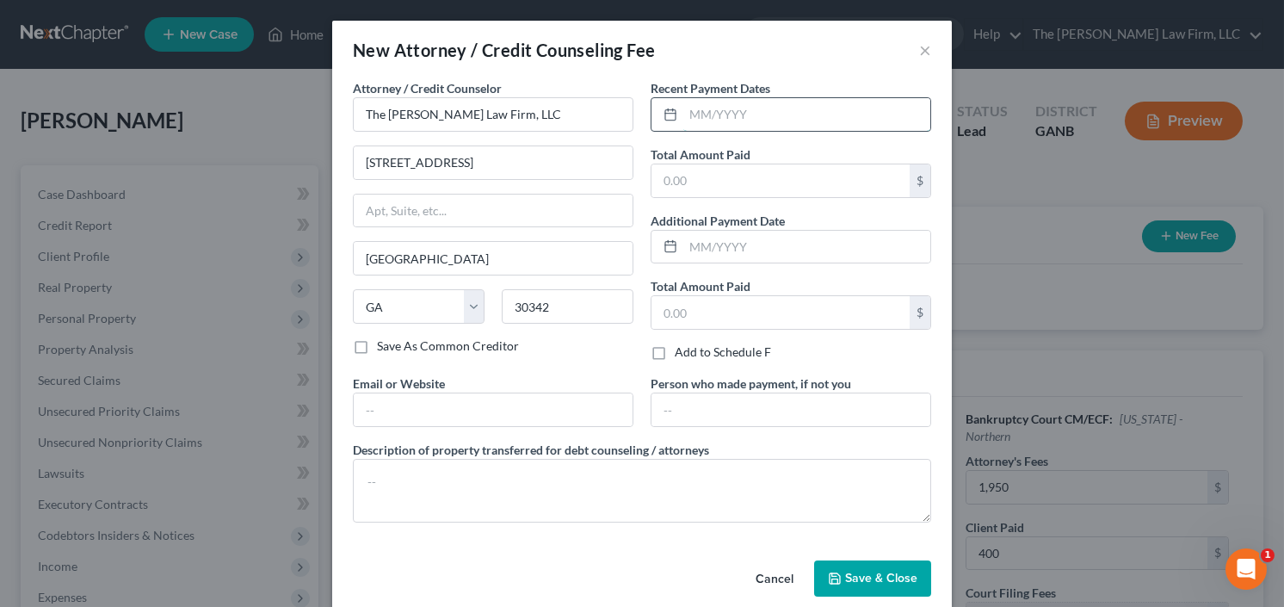
click at [768, 110] on input "text" at bounding box center [806, 114] width 247 height 33
type input "8/25"
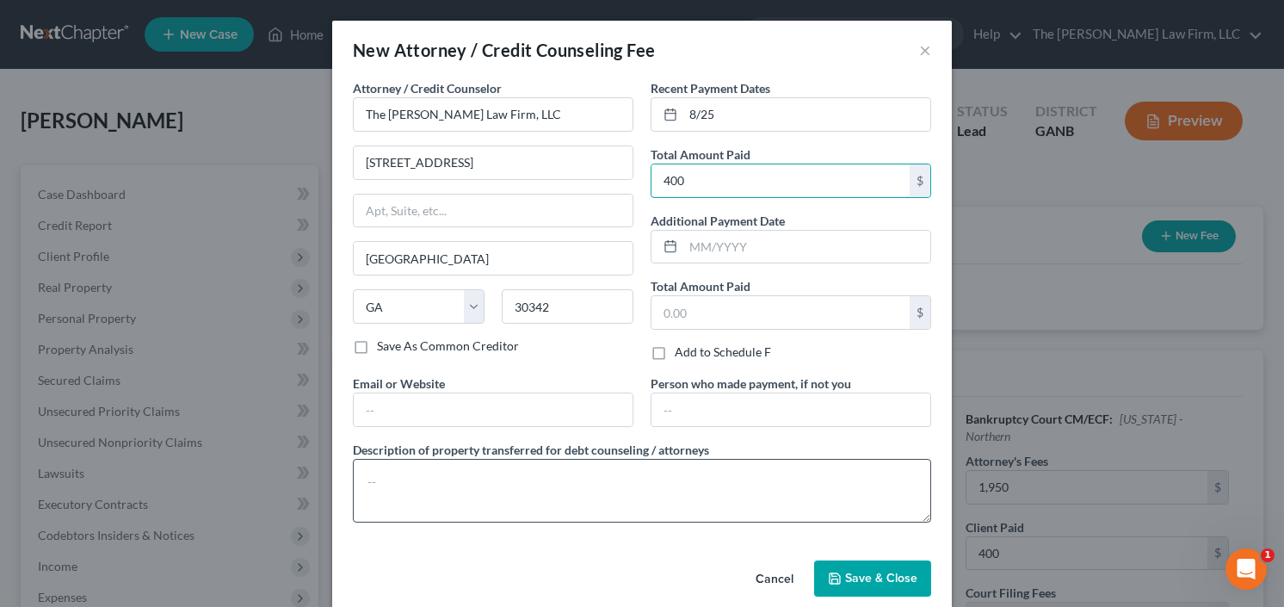
type input "400"
click at [454, 465] on textarea at bounding box center [642, 491] width 578 height 64
type textarea "retainer"
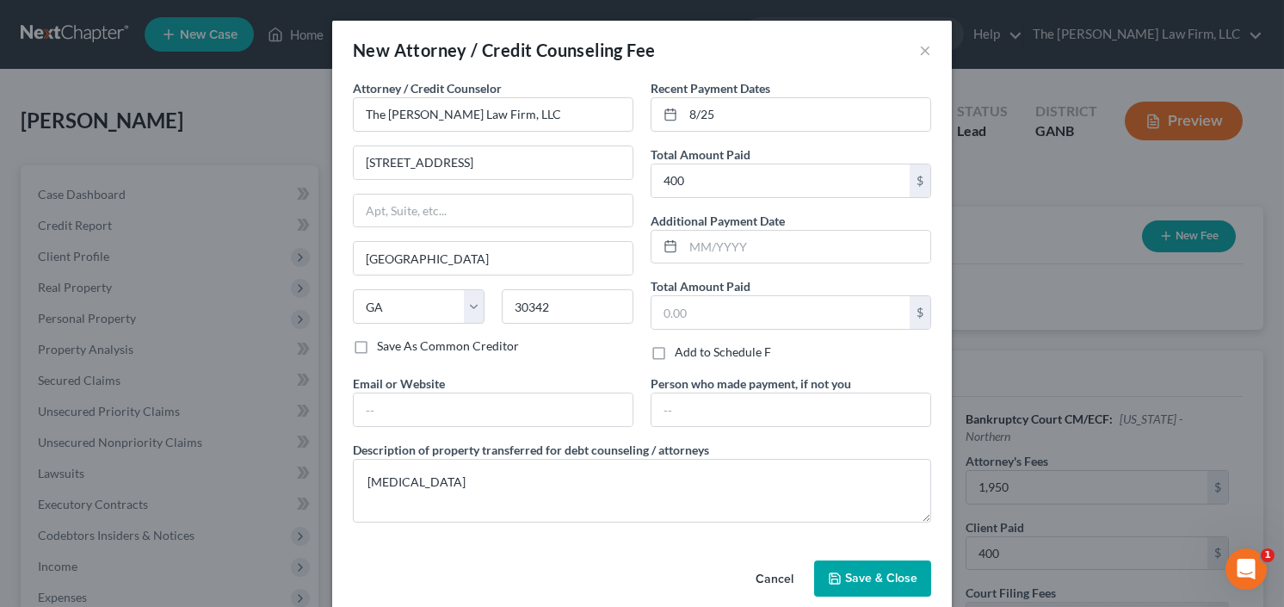
click at [891, 588] on button "Save & Close" at bounding box center [872, 578] width 117 height 36
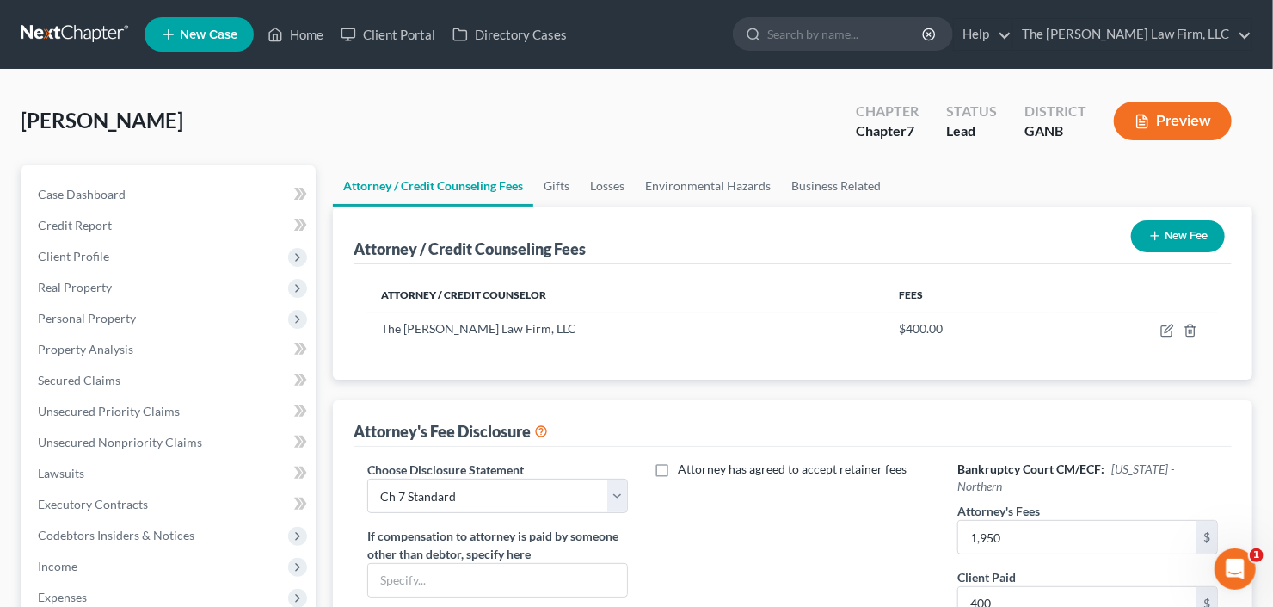
click at [1179, 230] on button "New Fee" at bounding box center [1178, 236] width 94 height 32
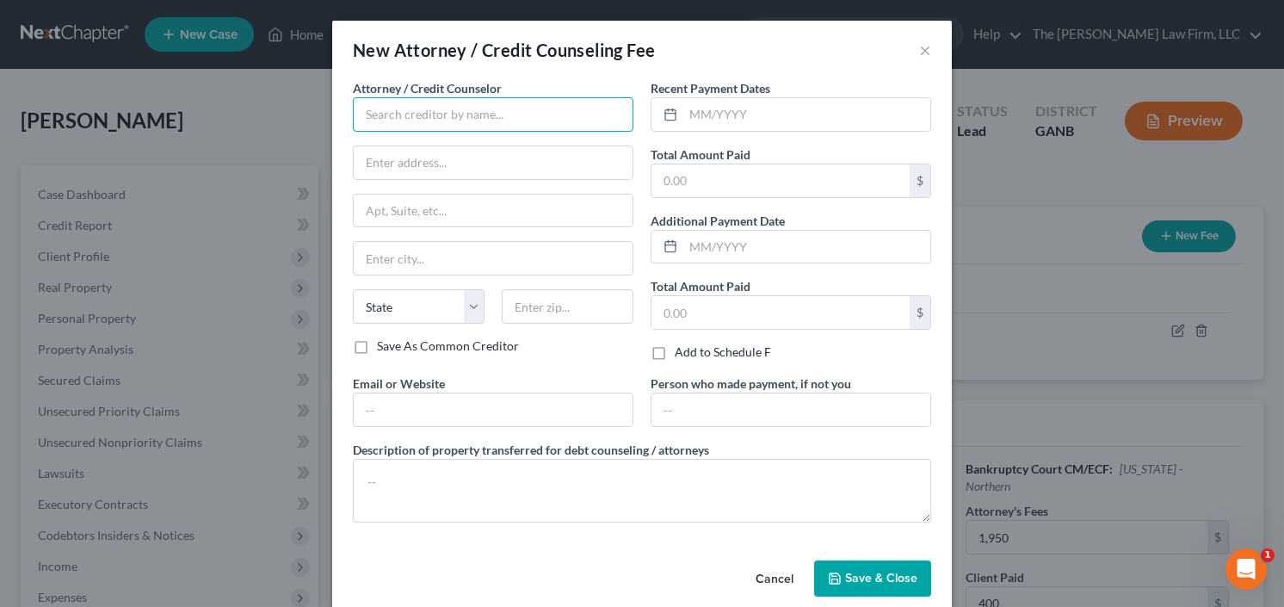
click at [410, 114] on input "text" at bounding box center [493, 114] width 280 height 34
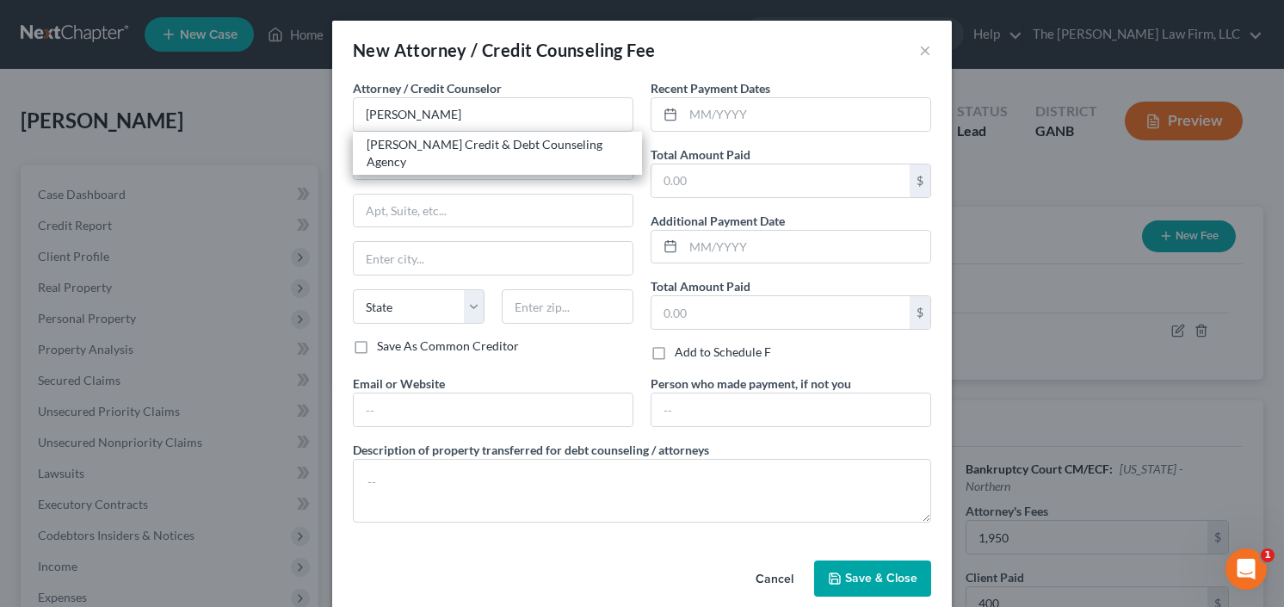
click at [424, 140] on div "Allen Credit & Debt Counseling Agency" at bounding box center [498, 153] width 262 height 34
type input "Allen Credit & Debt Counseling Agency"
type input "20003 387th Ave"
type input "Wolsey"
select select "43"
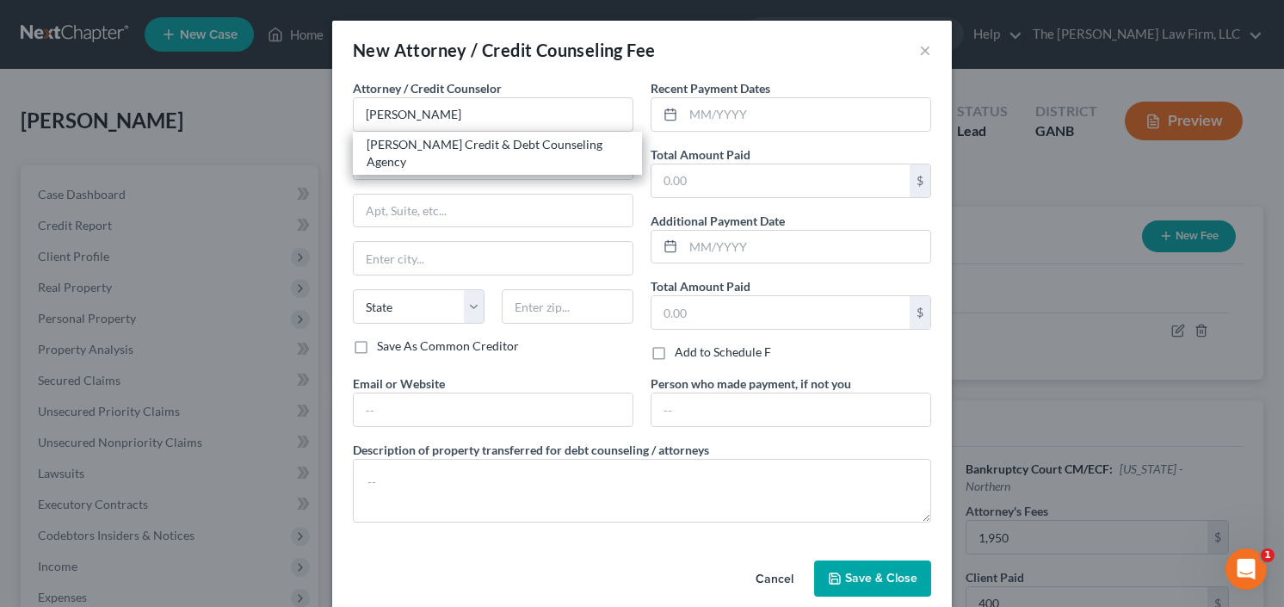
type input "57384"
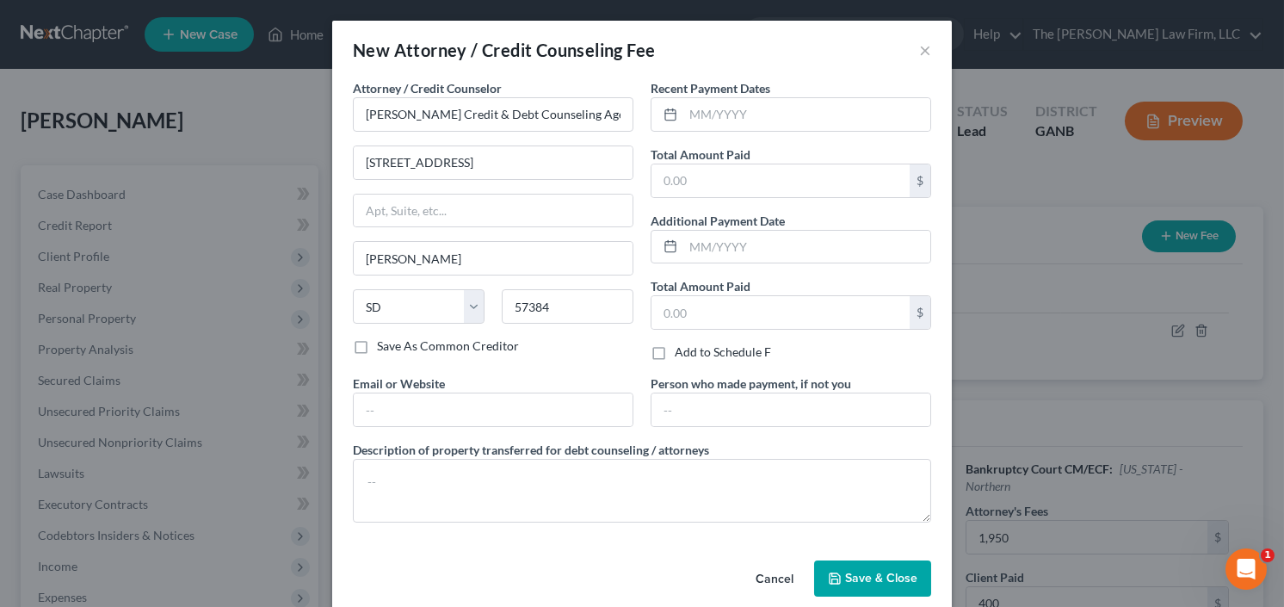
click at [759, 132] on div "Recent Payment Dates Total Amount Paid $ Additional Payment Date Total Amount P…" at bounding box center [791, 226] width 298 height 295
click at [745, 124] on input "text" at bounding box center [806, 114] width 247 height 33
type input "5"
type input "8/25"
type input "25"
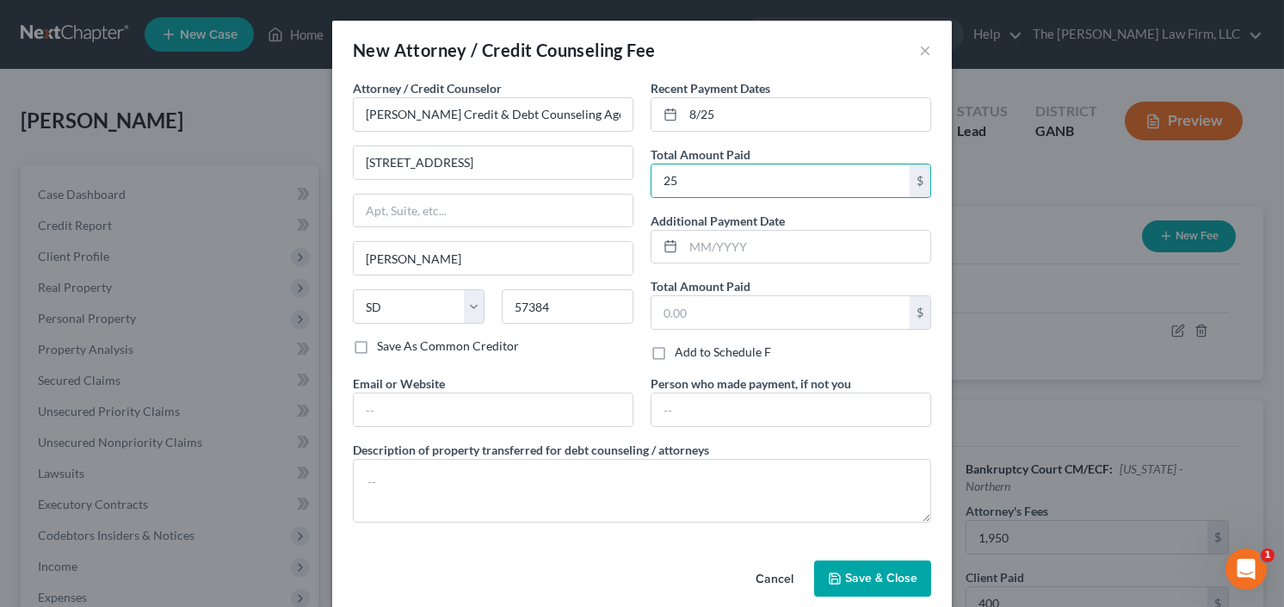
drag, startPoint x: 484, startPoint y: 452, endPoint x: 481, endPoint y: 437, distance: 14.9
click at [484, 452] on label "Description of property transferred for debt counseling / attorneys" at bounding box center [531, 450] width 356 height 18
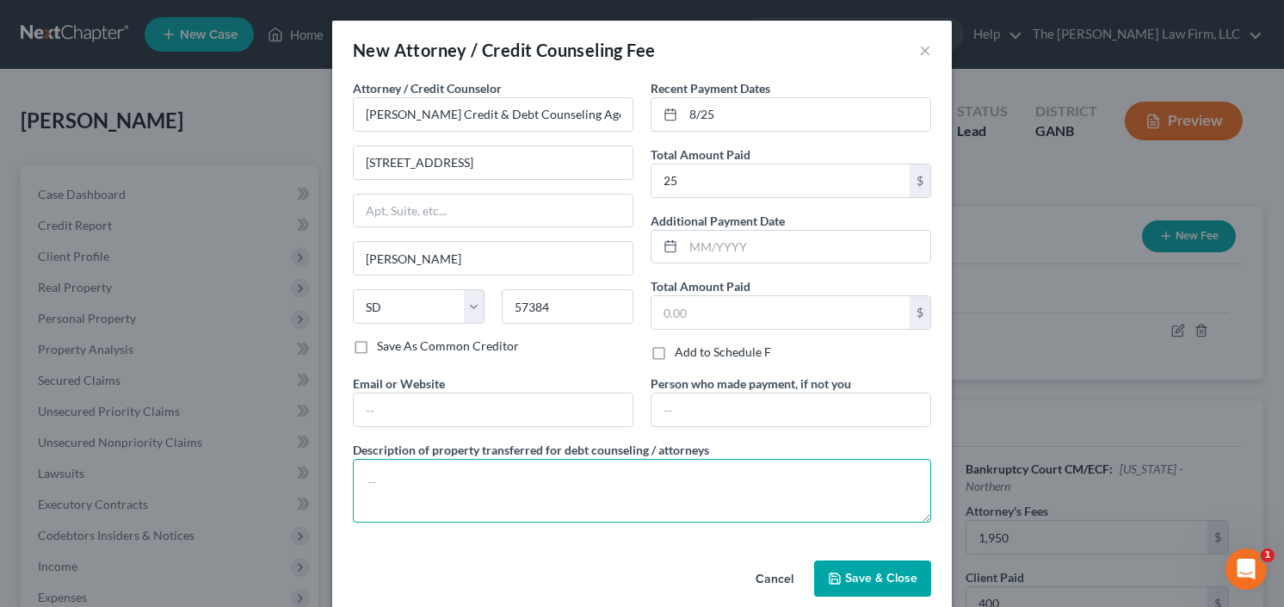
click at [458, 465] on textarea at bounding box center [642, 491] width 578 height 64
type textarea "credit counseling"
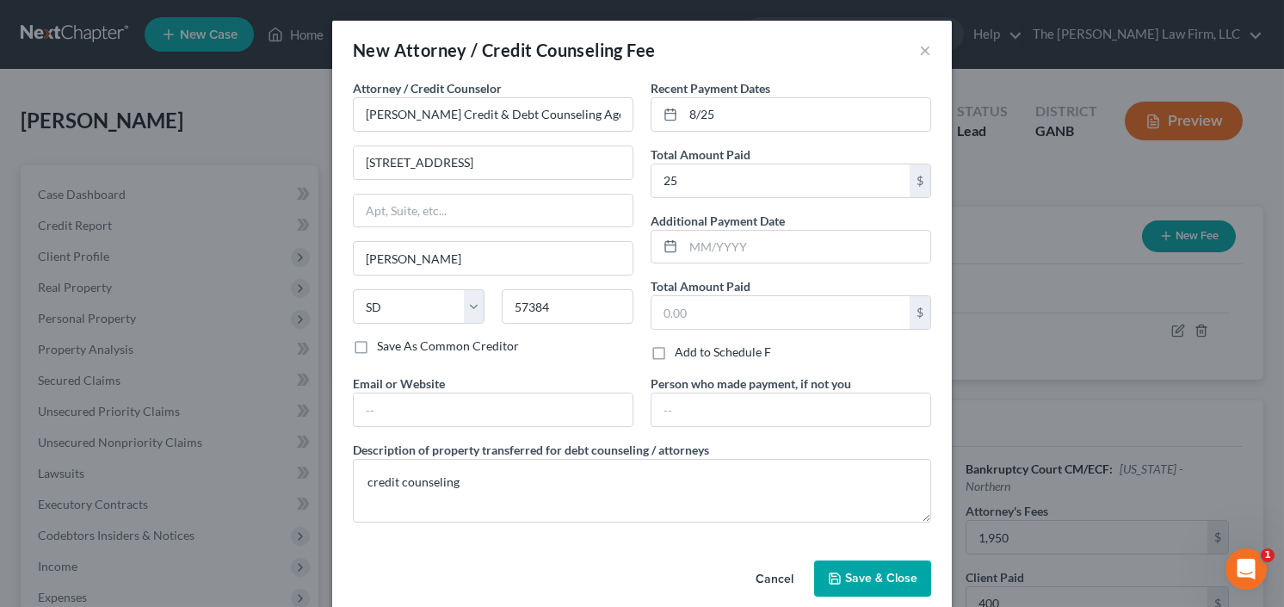
click at [896, 566] on button "Save & Close" at bounding box center [872, 578] width 117 height 36
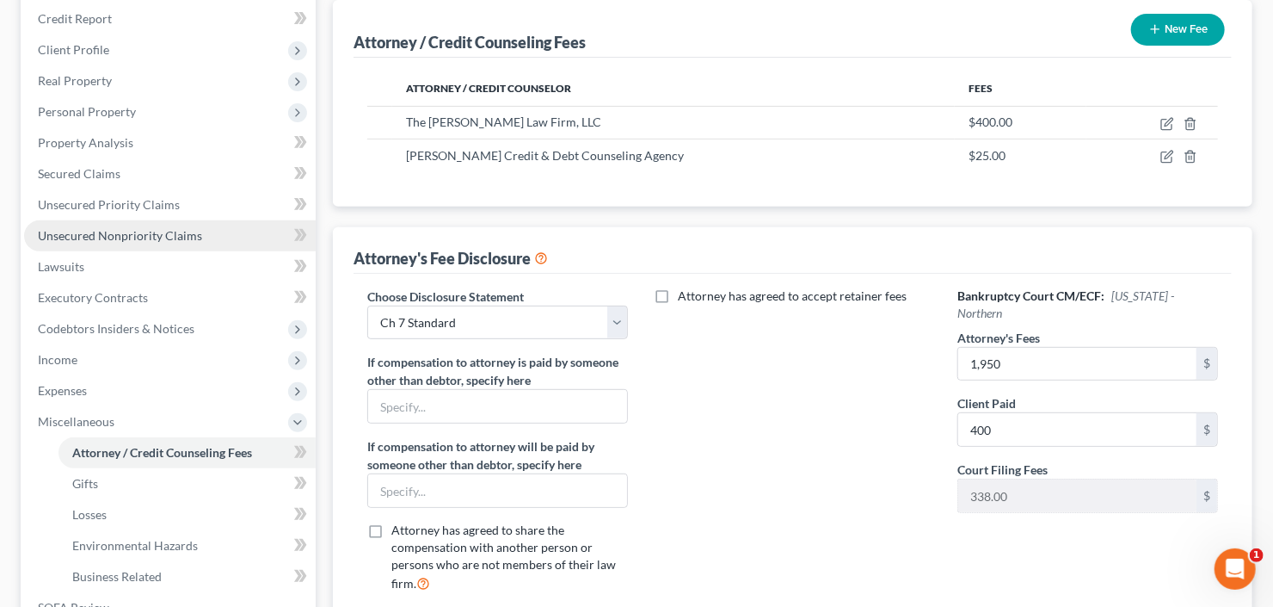
drag, startPoint x: 109, startPoint y: 229, endPoint x: 146, endPoint y: 225, distance: 37.2
click at [109, 229] on span "Unsecured Nonpriority Claims" at bounding box center [120, 235] width 164 height 15
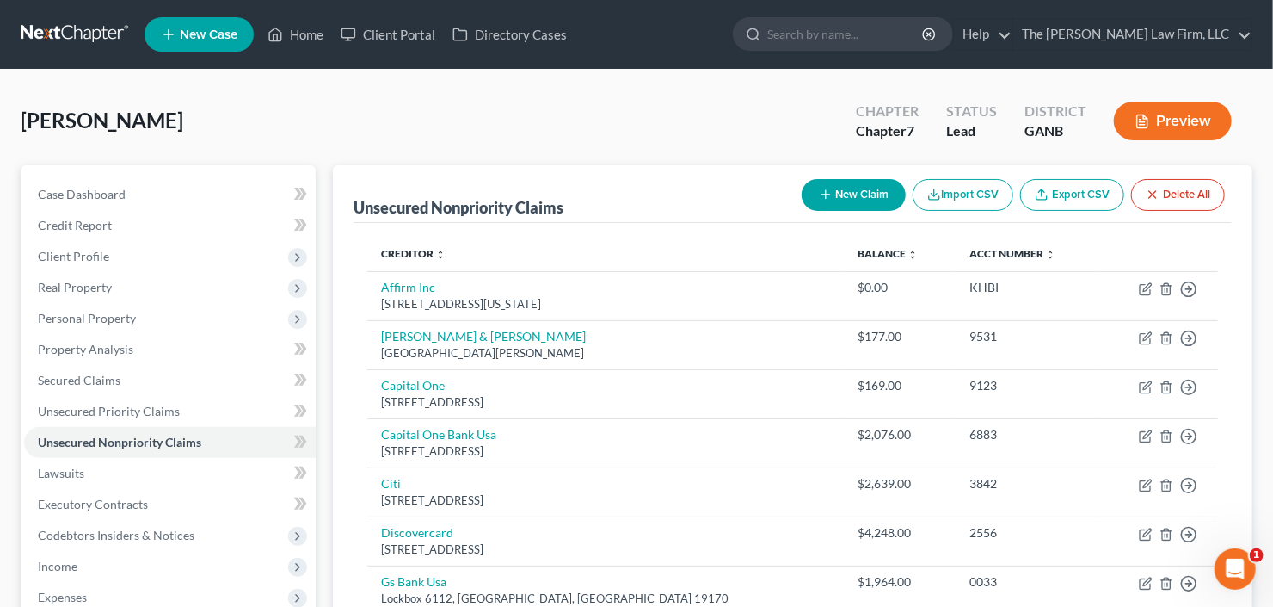
click at [871, 179] on button "New Claim" at bounding box center [854, 195] width 104 height 32
select select "0"
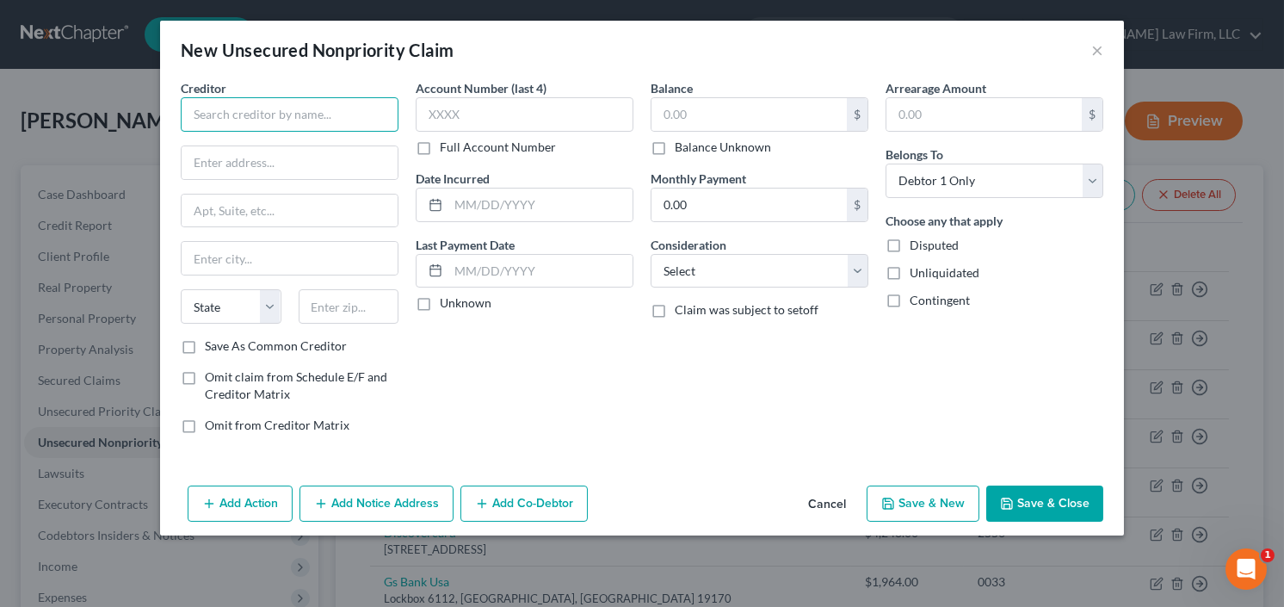
click at [299, 106] on input "text" at bounding box center [290, 114] width 218 height 34
click at [302, 118] on input "State Far" at bounding box center [290, 114] width 218 height 34
click at [317, 117] on input "State Farm" at bounding box center [290, 114] width 218 height 34
type input "State Farm Insurance"
type input "Subrogation Dept"
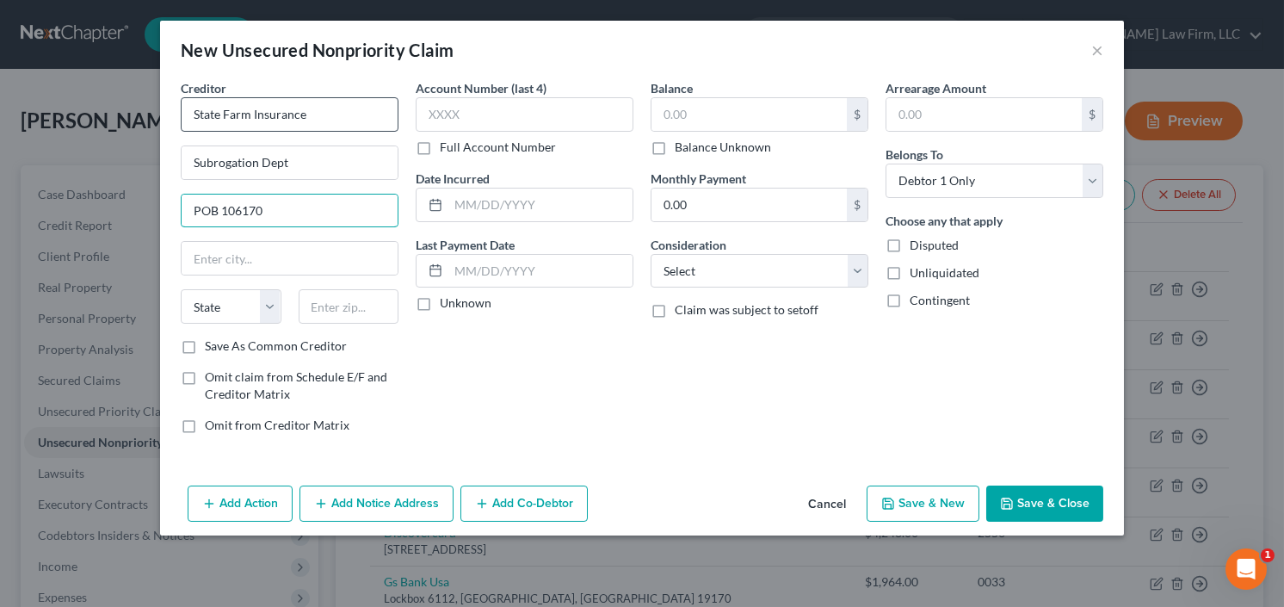
type input "POB 106170"
type input "30348"
type input "Atlanta"
select select "10"
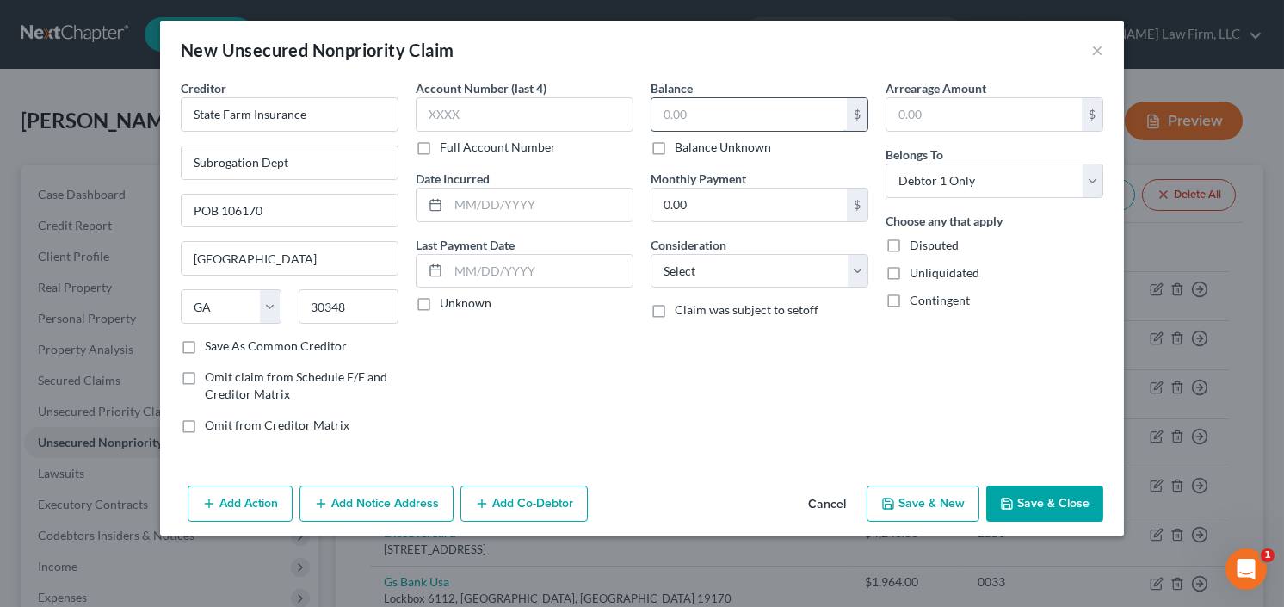
click at [672, 108] on input "text" at bounding box center [748, 114] width 195 height 33
type input "10,000"
click at [774, 270] on select "Select Cable / Satellite Services Collection Agency Credit Card Debt Debt Couns…" at bounding box center [759, 271] width 218 height 34
select select "14"
click at [650, 254] on select "Select Cable / Satellite Services Collection Agency Credit Card Debt Debt Couns…" at bounding box center [759, 271] width 218 height 34
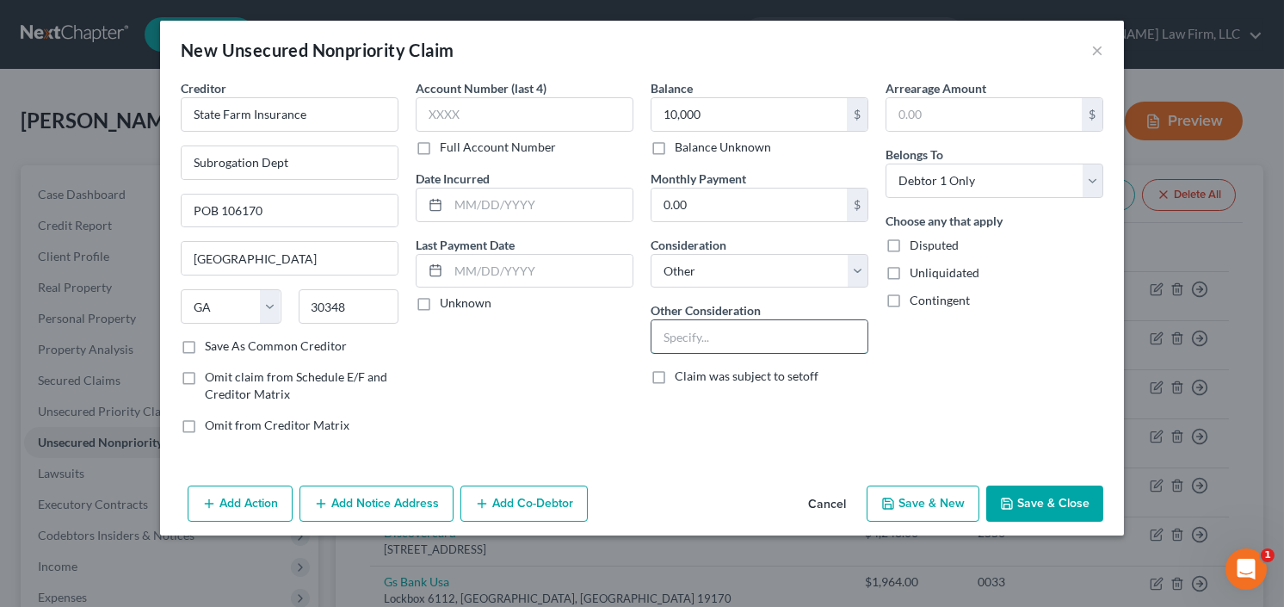
click at [724, 335] on input "text" at bounding box center [759, 336] width 216 height 33
type input "v"
type input "damage"
click at [1040, 497] on button "Save & Close" at bounding box center [1044, 503] width 117 height 36
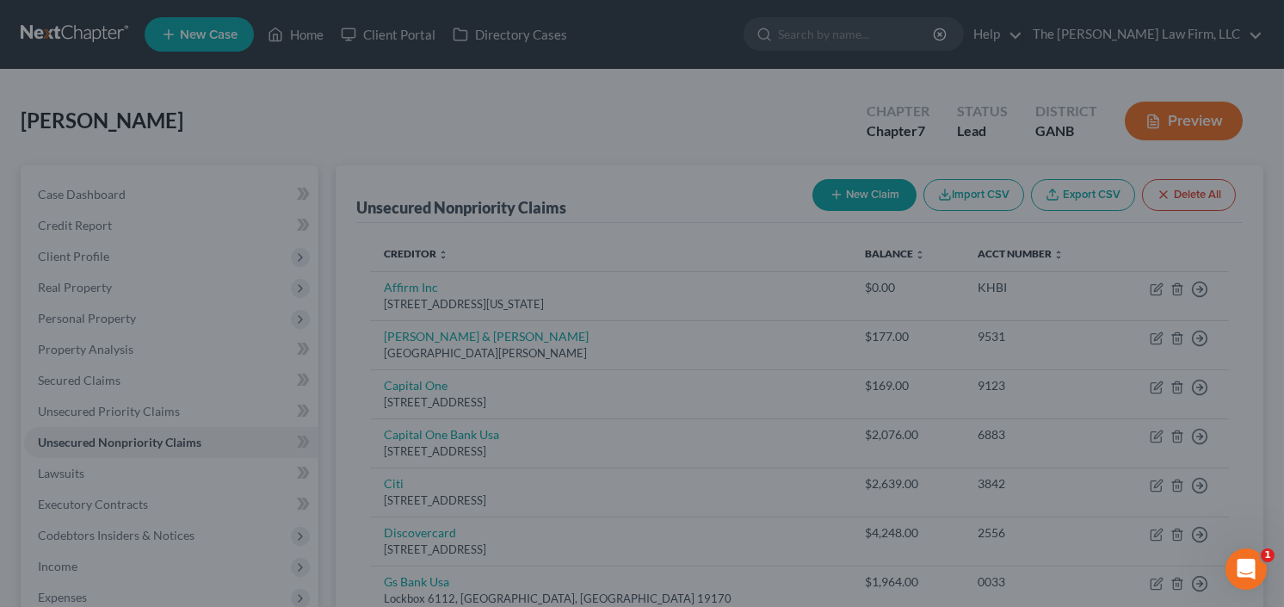
type input "10,000.00"
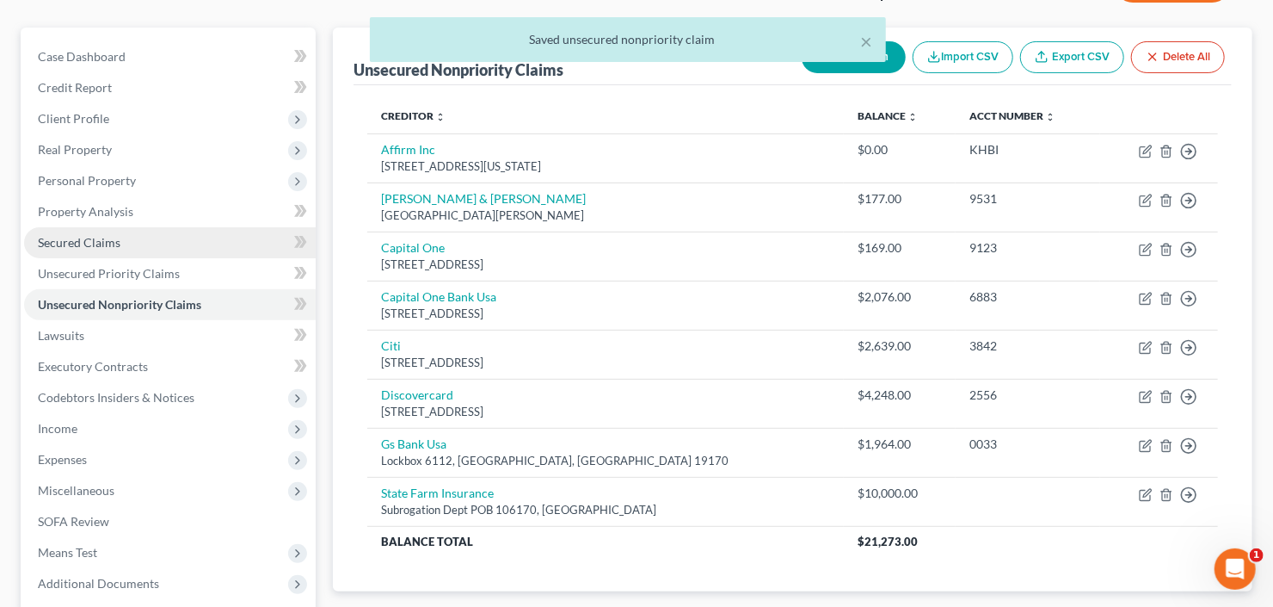
scroll to position [206, 0]
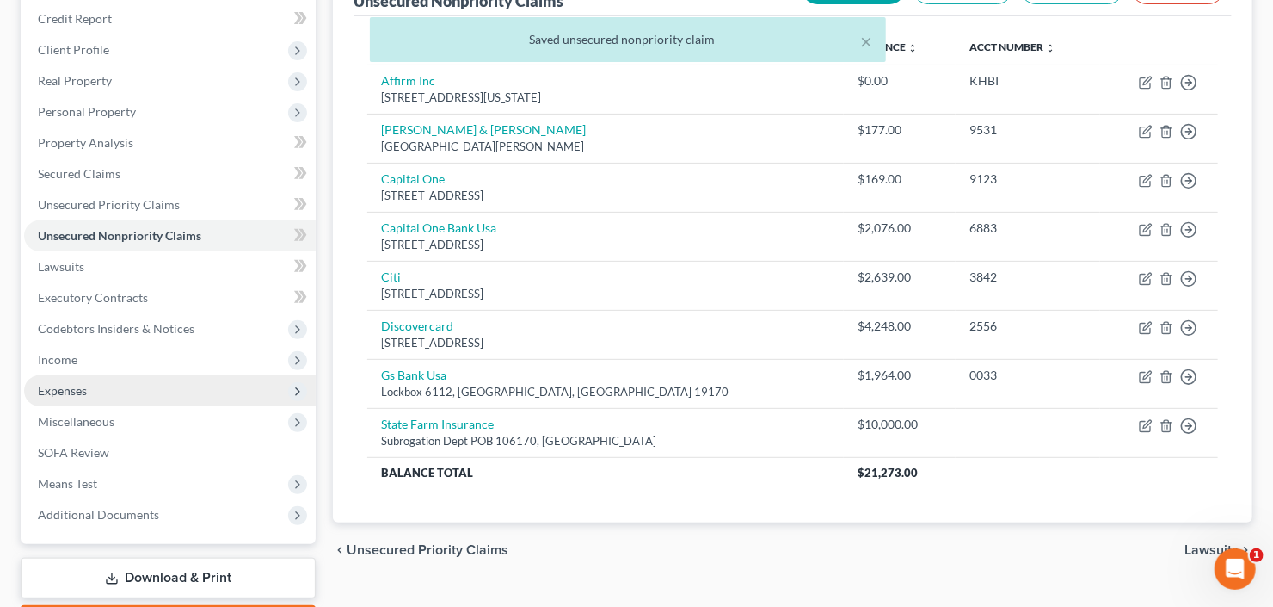
click at [120, 393] on span "Expenses" at bounding box center [170, 390] width 292 height 31
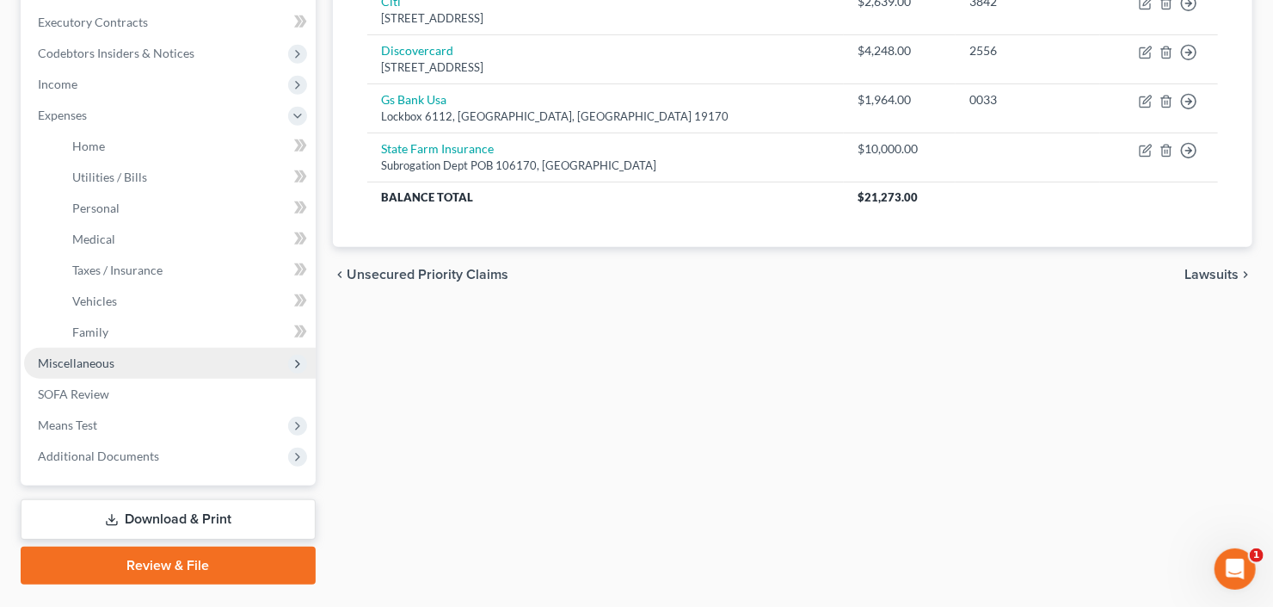
click at [135, 360] on span "Miscellaneous" at bounding box center [170, 363] width 292 height 31
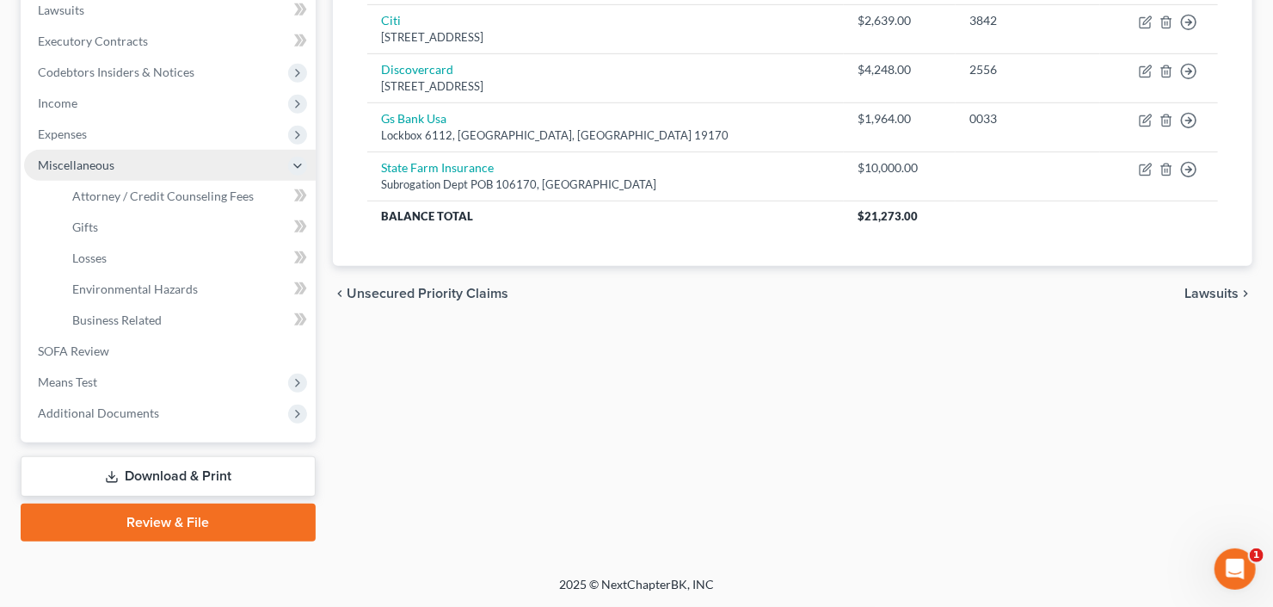
scroll to position [460, 0]
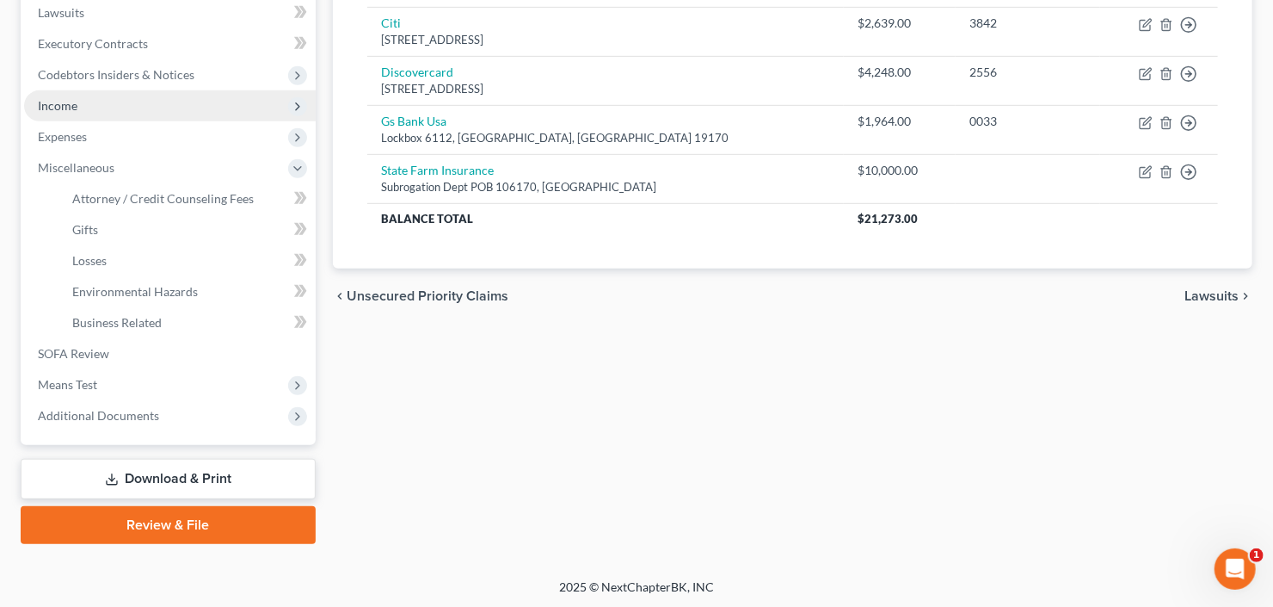
click at [143, 103] on span "Income" at bounding box center [170, 105] width 292 height 31
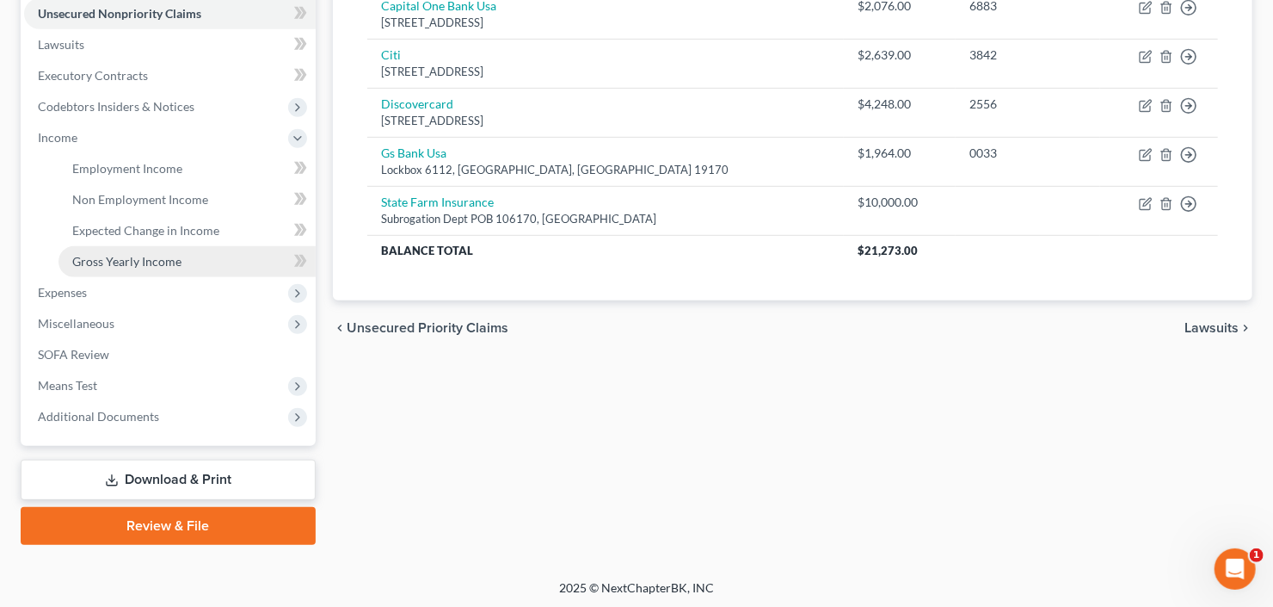
click at [143, 267] on link "Gross Yearly Income" at bounding box center [187, 261] width 257 height 31
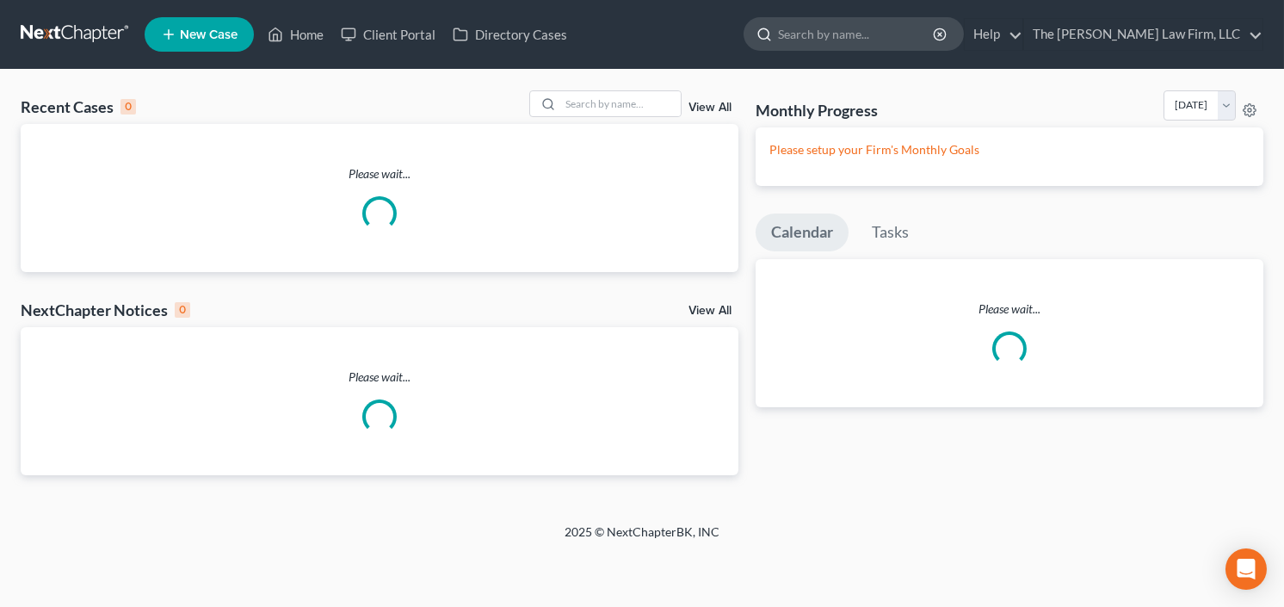
click at [903, 30] on input "search" at bounding box center [856, 34] width 157 height 32
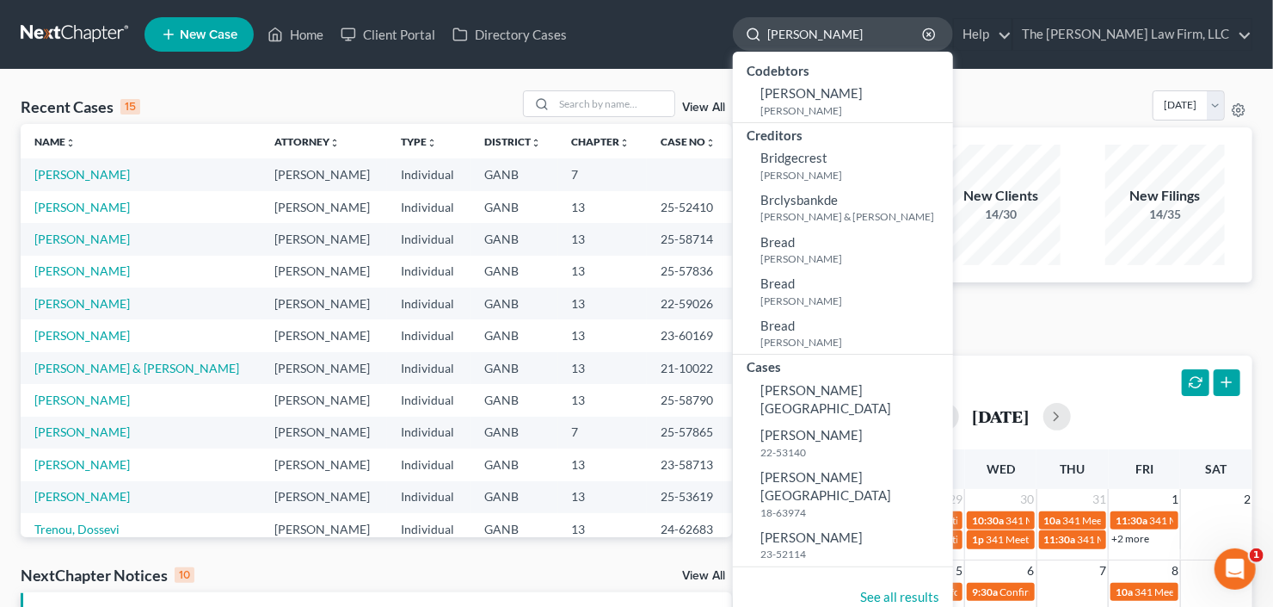
type input "brewer"
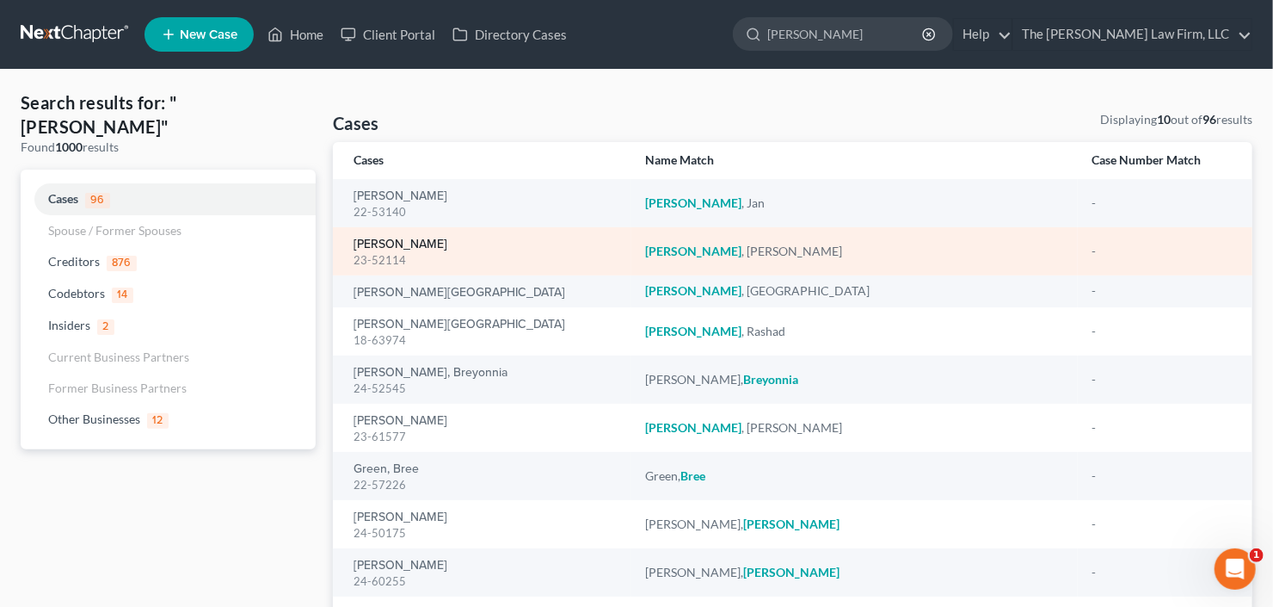
click at [392, 245] on link "Brewer, Jasmine" at bounding box center [401, 244] width 94 height 12
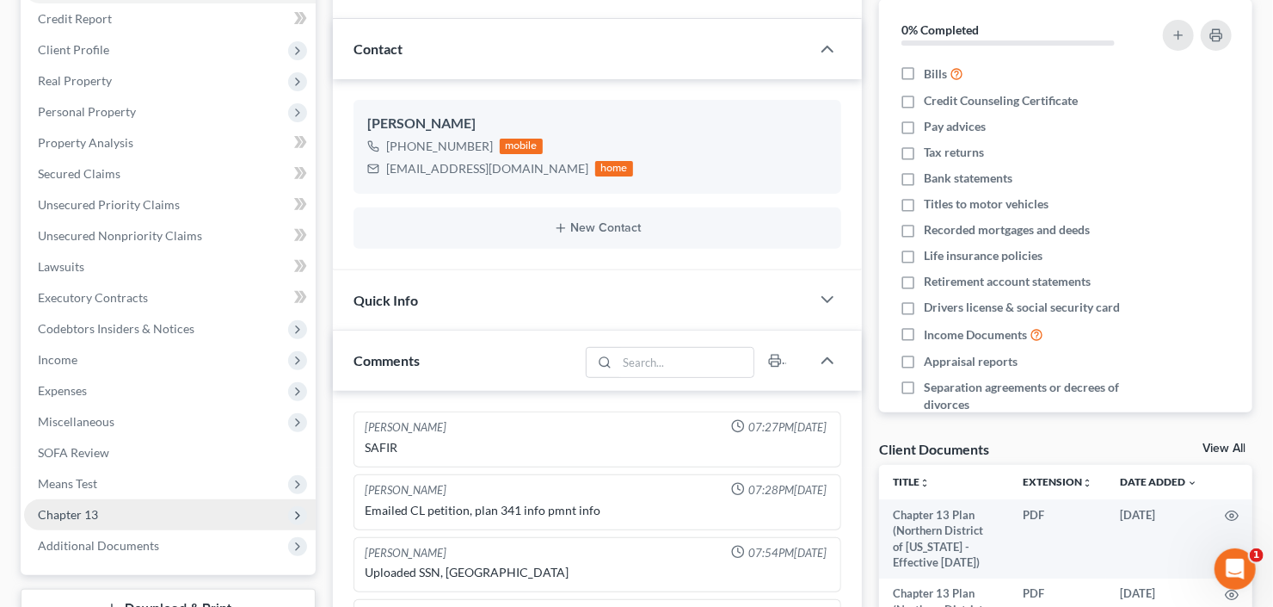
scroll to position [89, 0]
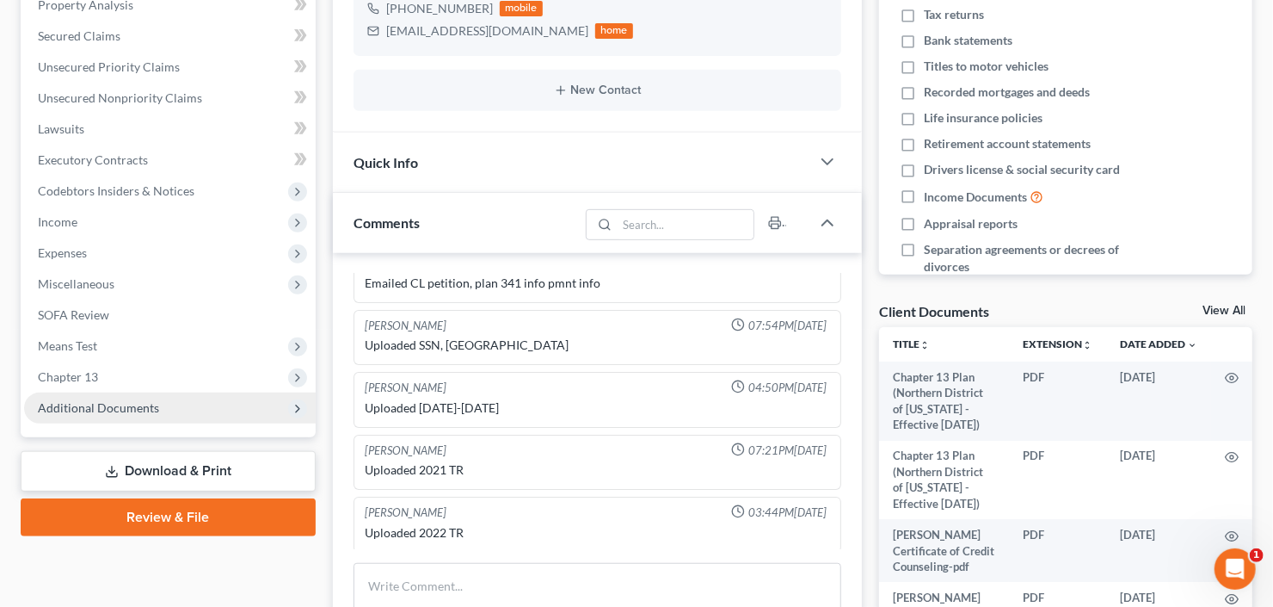
click at [96, 405] on span "Additional Documents" at bounding box center [98, 407] width 121 height 15
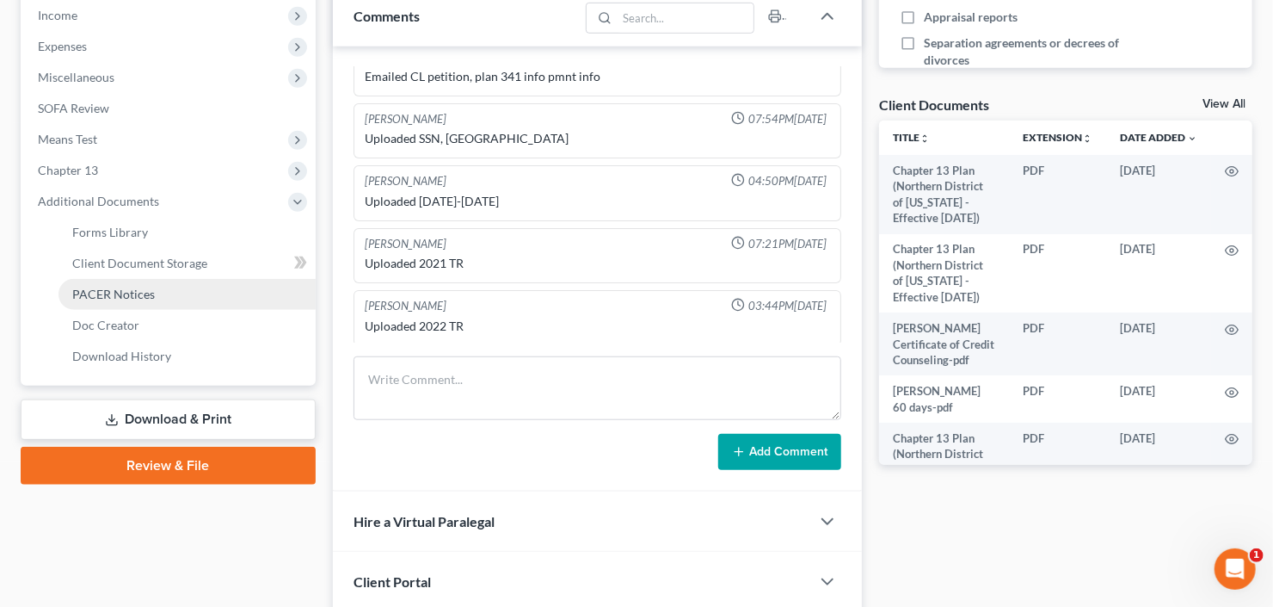
click at [160, 293] on link "PACER Notices" at bounding box center [187, 294] width 257 height 31
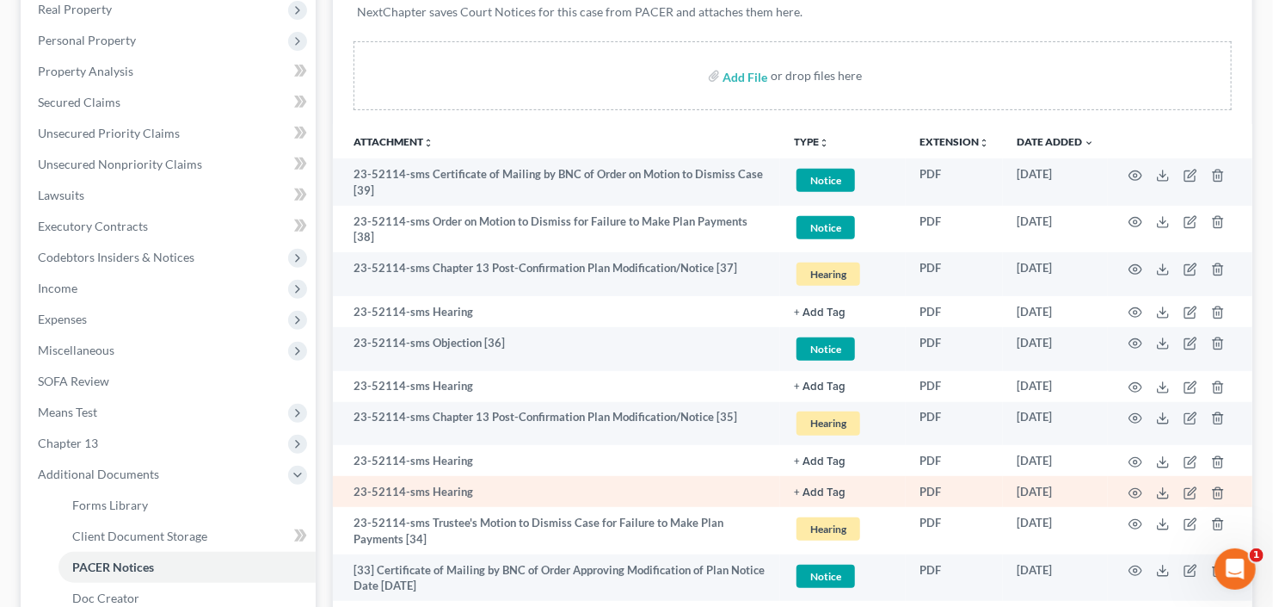
scroll to position [344, 0]
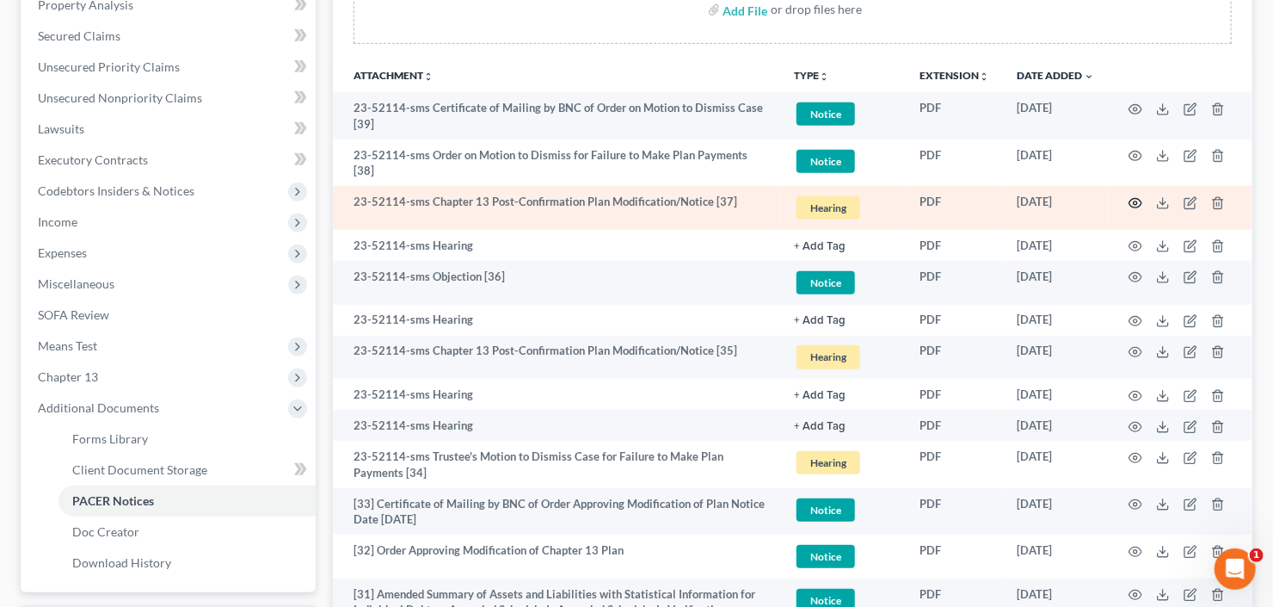
click at [1134, 204] on icon "button" at bounding box center [1136, 203] width 14 height 14
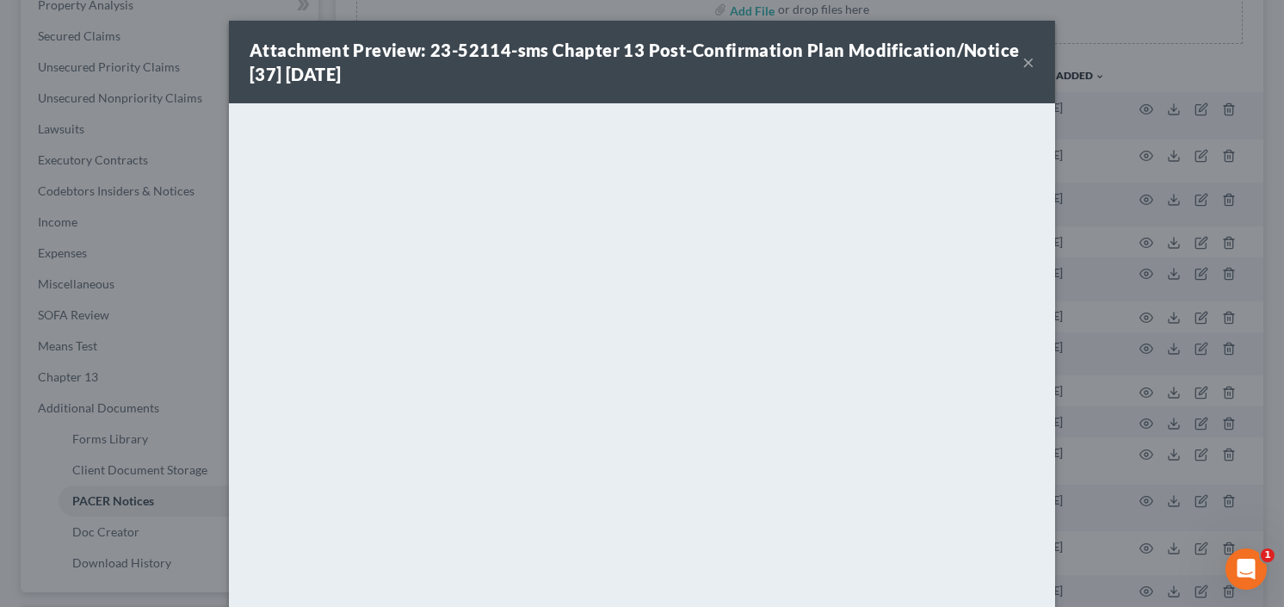
click at [1011, 59] on div "Attachment Preview: 23-52114-sms Chapter 13 Post-Confirmation Plan Modification…" at bounding box center [636, 62] width 773 height 48
click at [1022, 58] on button "×" at bounding box center [1028, 62] width 12 height 21
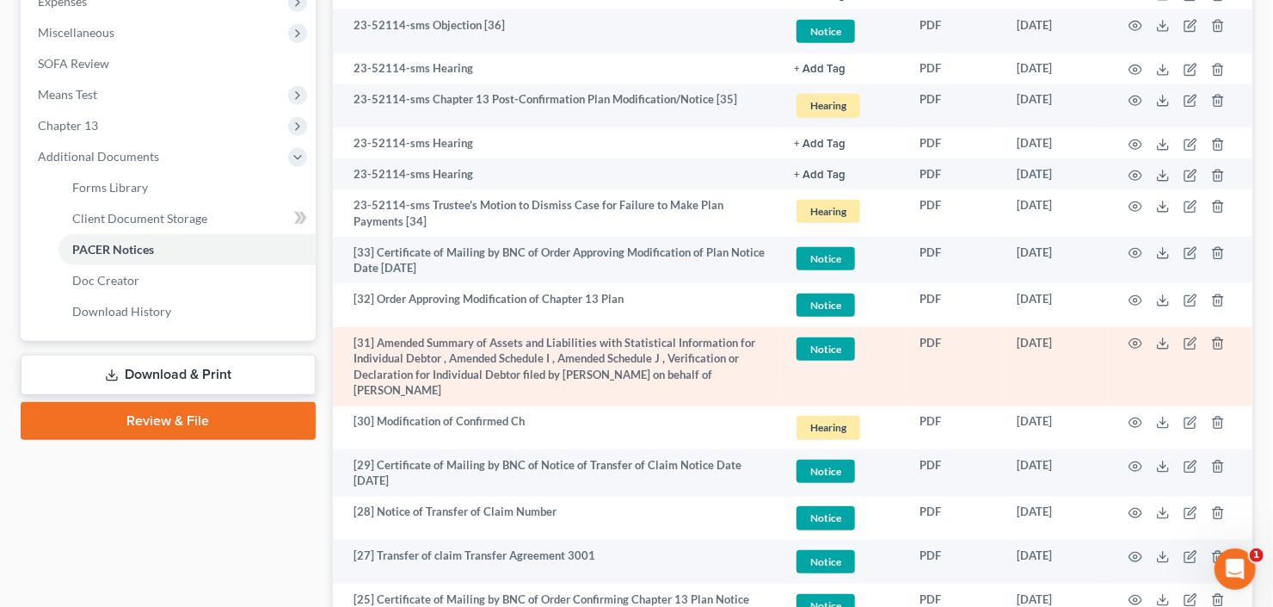
scroll to position [619, 0]
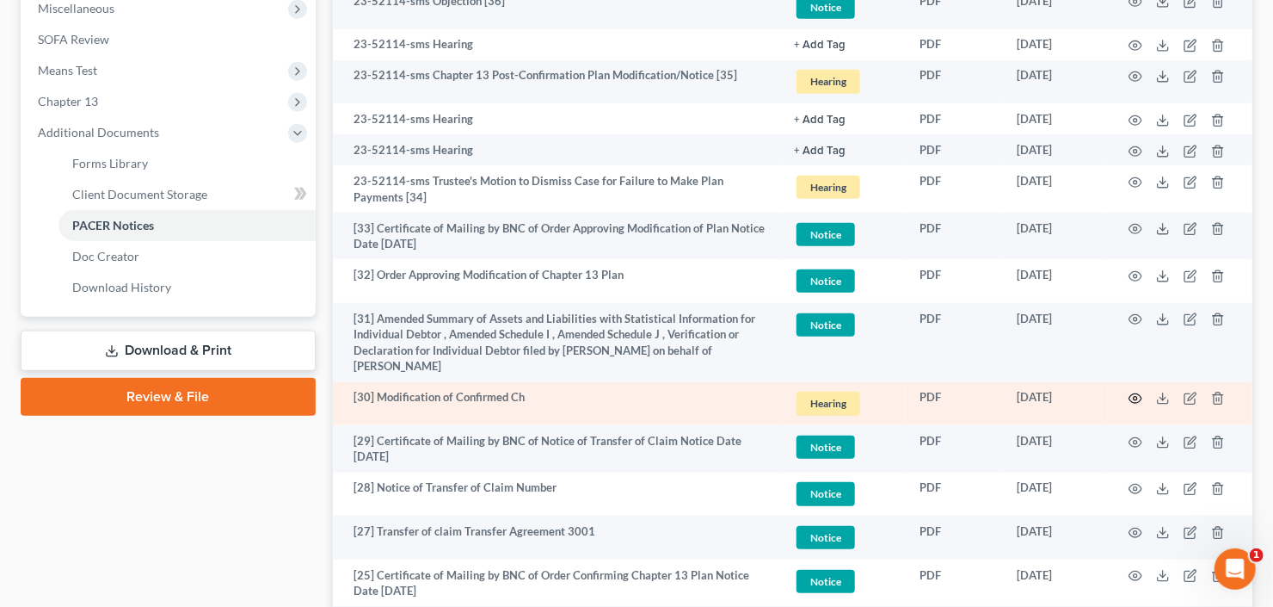
click at [1137, 397] on circle "button" at bounding box center [1135, 398] width 3 height 3
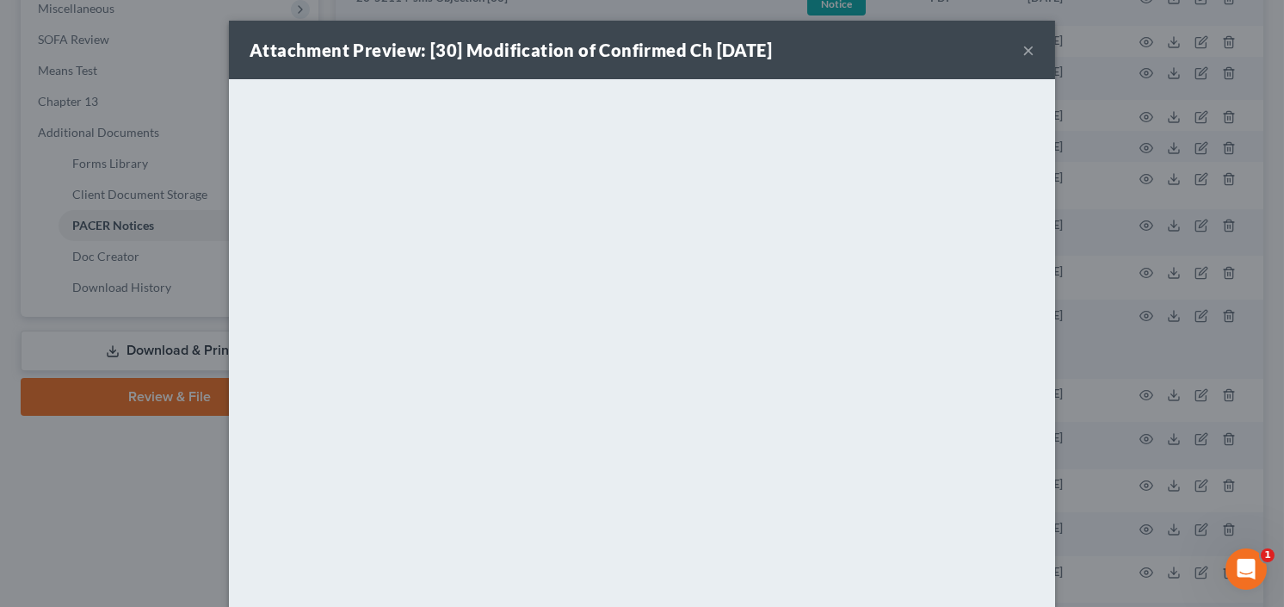
click at [1022, 48] on button "×" at bounding box center [1028, 50] width 12 height 21
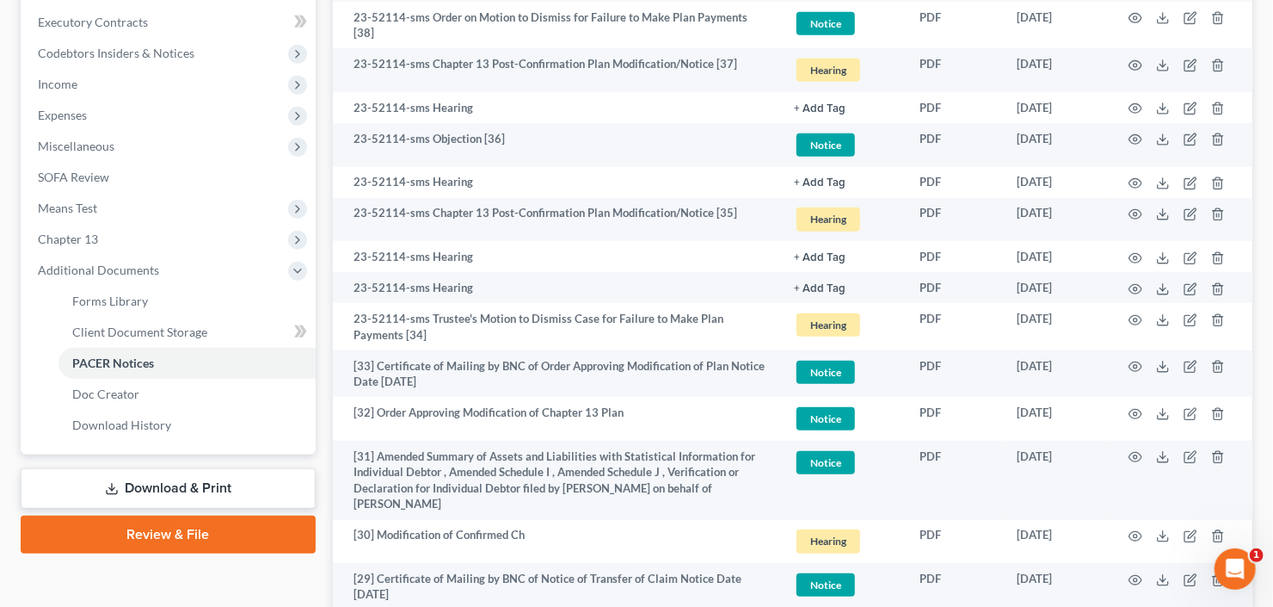
scroll to position [344, 0]
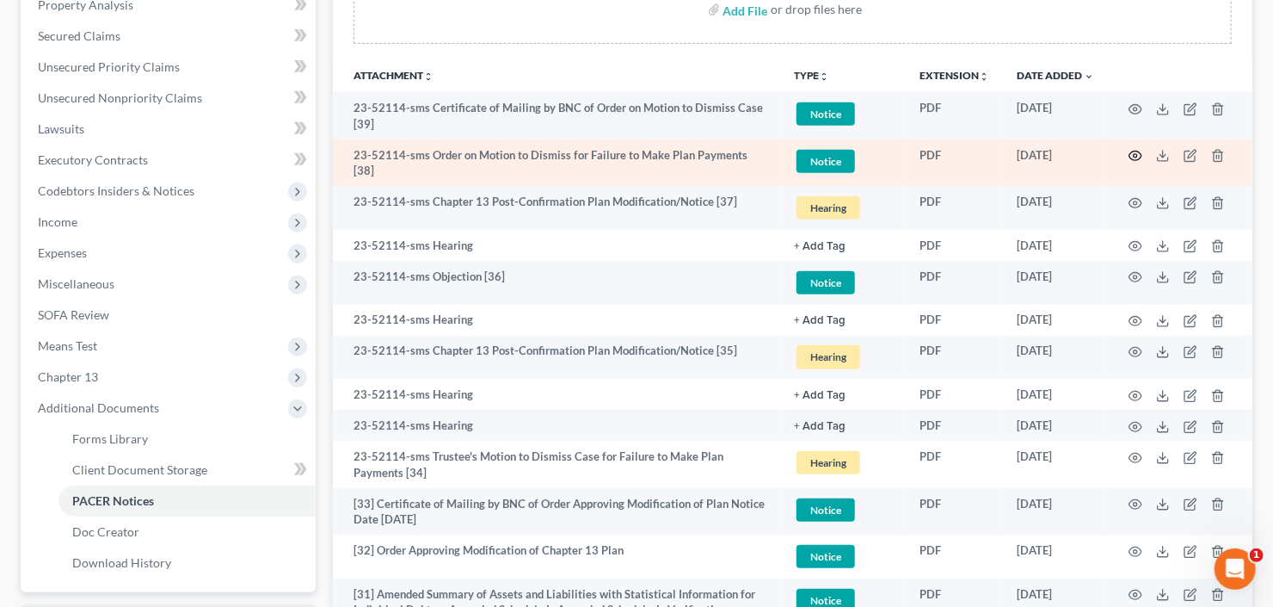
click at [1137, 151] on icon "button" at bounding box center [1136, 156] width 14 height 14
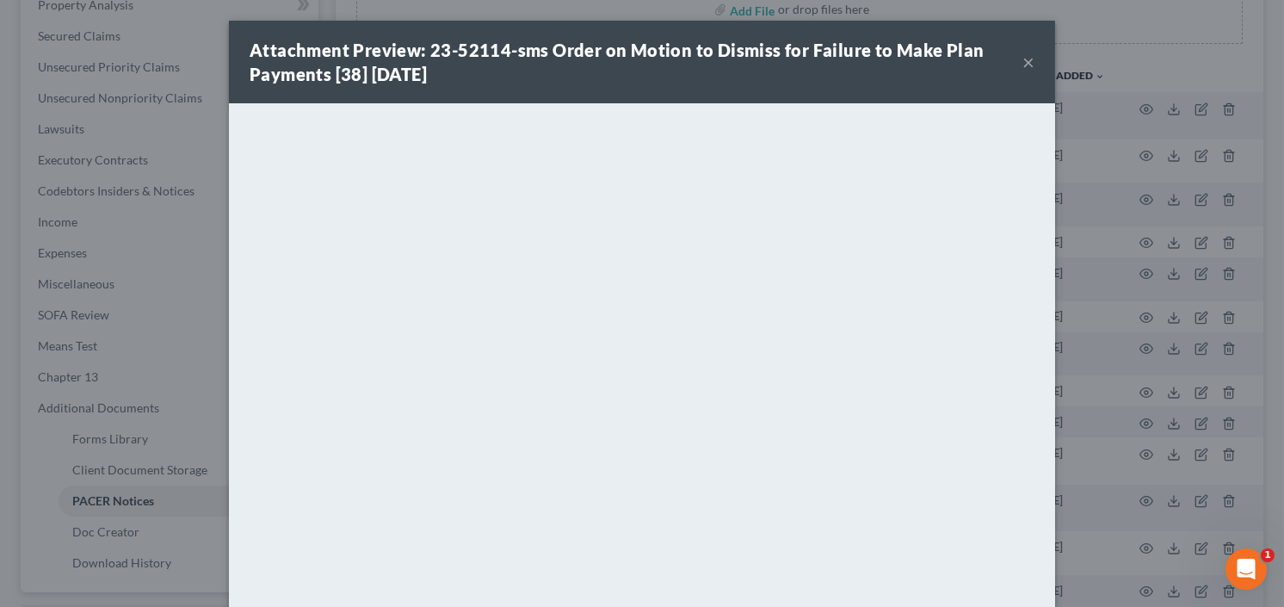
click at [1022, 63] on button "×" at bounding box center [1028, 62] width 12 height 21
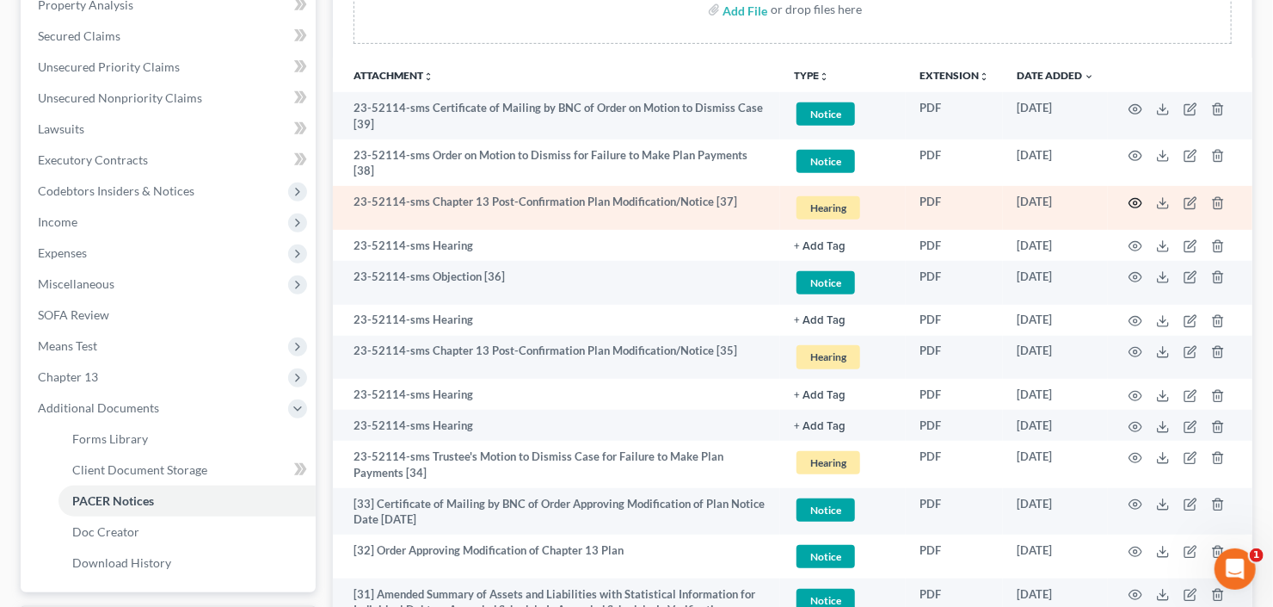
click at [1131, 196] on icon "button" at bounding box center [1136, 203] width 14 height 14
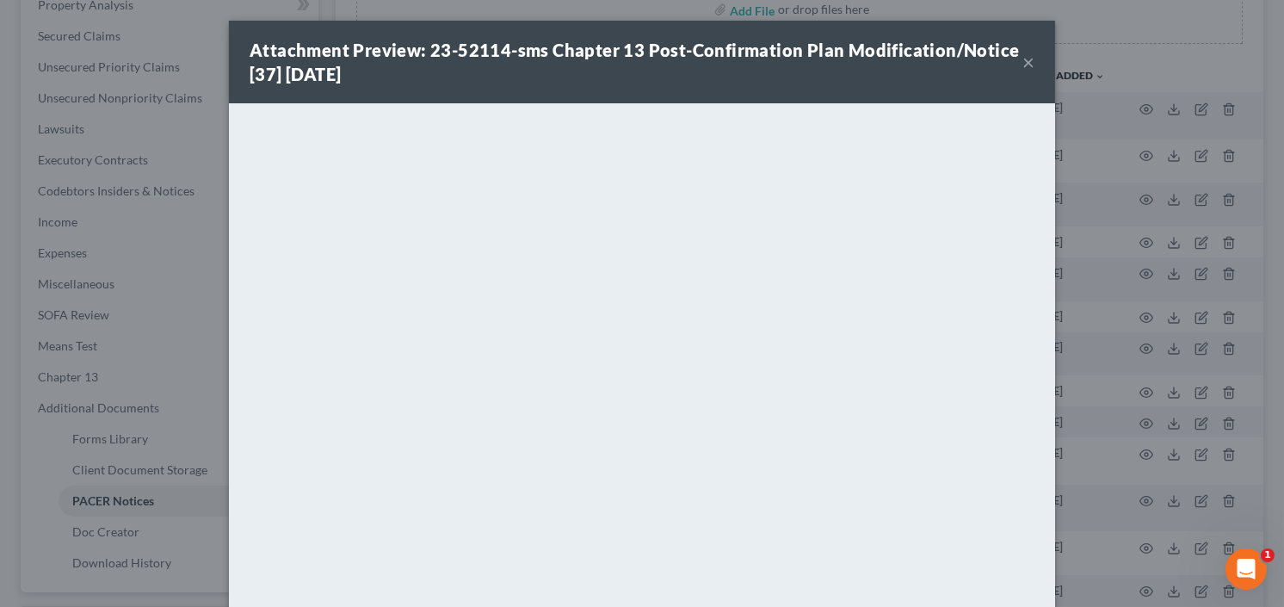
click at [1022, 59] on button "×" at bounding box center [1028, 62] width 12 height 21
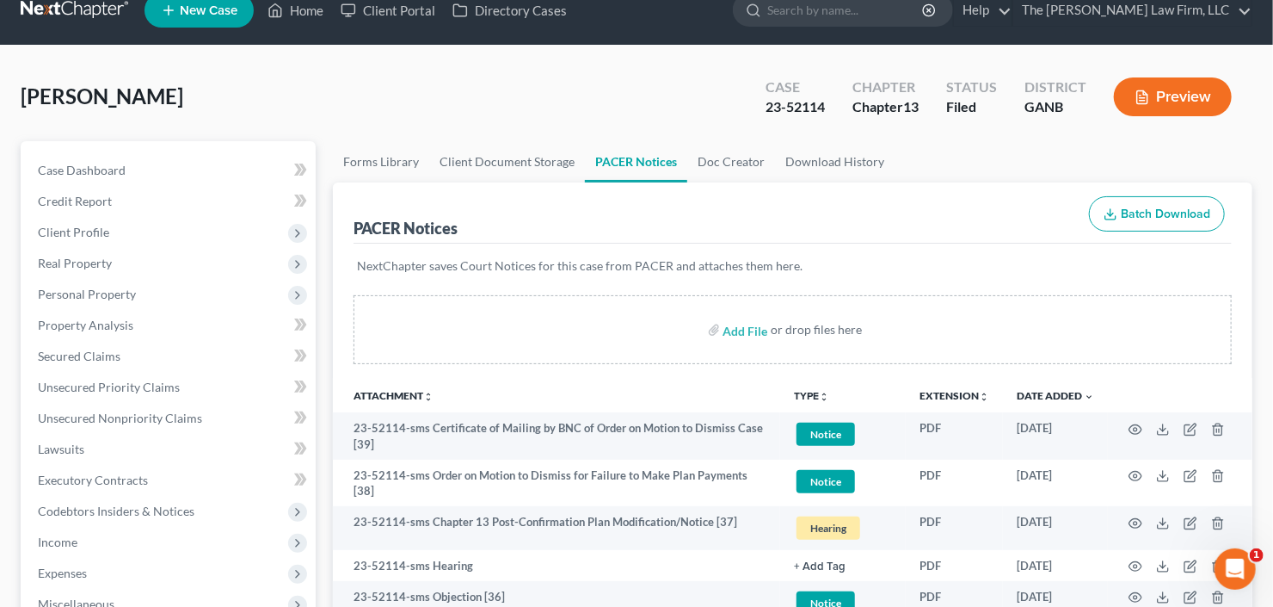
scroll to position [0, 0]
